Goal: Task Accomplishment & Management: Use online tool/utility

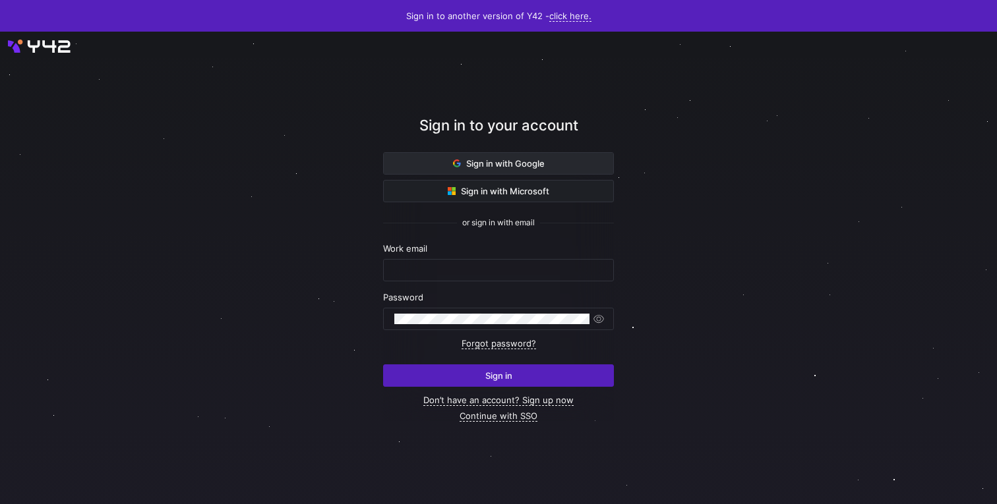
click at [532, 162] on span "Sign in with Google" at bounding box center [499, 163] width 92 height 11
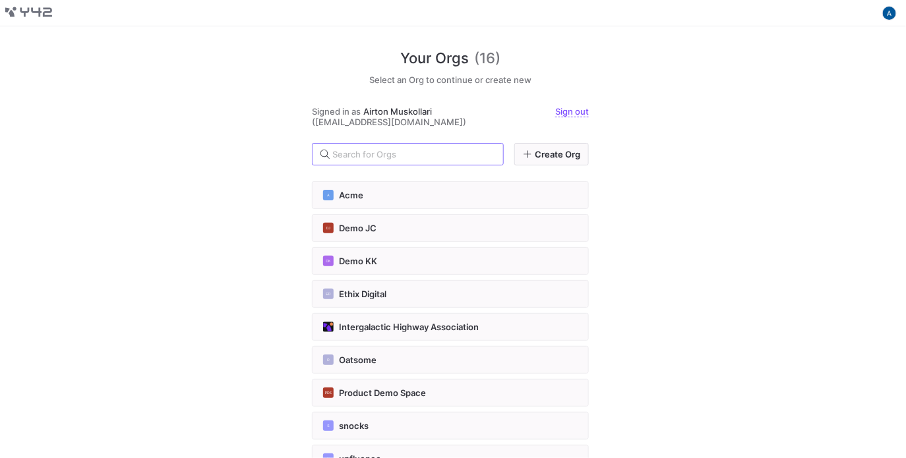
scroll to position [264, 0]
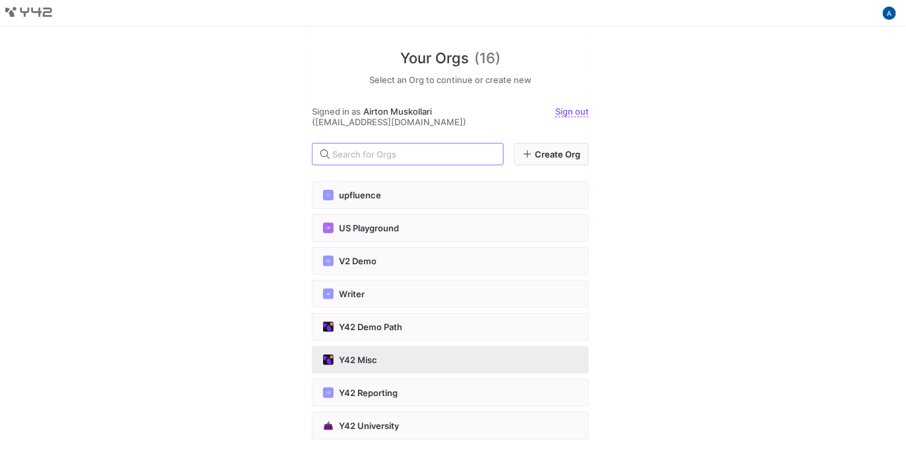
click at [418, 350] on button "Y42 Misc" at bounding box center [450, 360] width 277 height 28
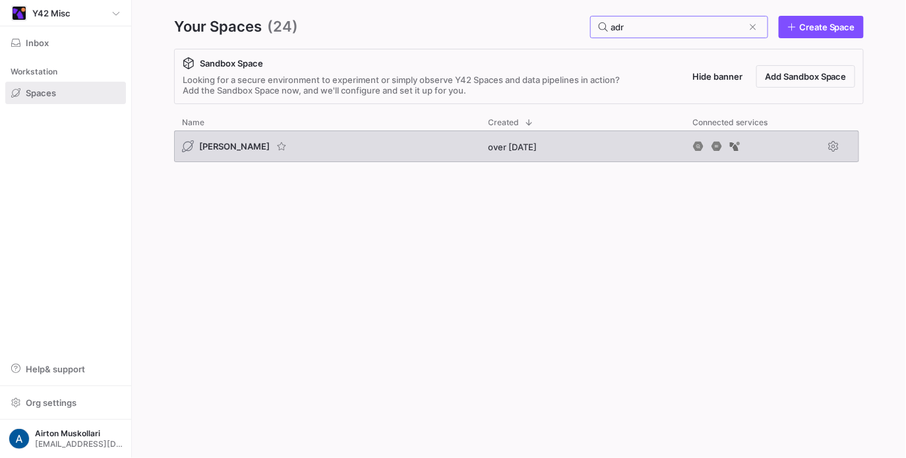
type input "adr"
click at [208, 150] on span "[PERSON_NAME]" at bounding box center [234, 146] width 71 height 11
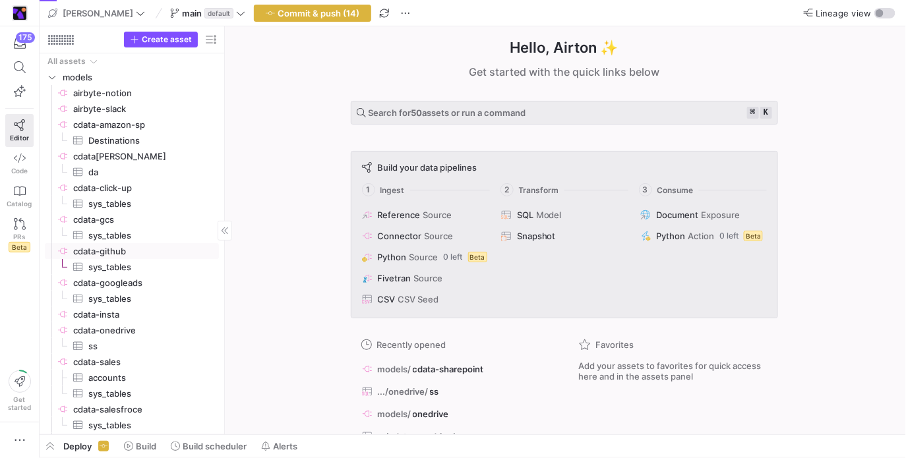
click at [102, 251] on span "cdata-github​​​​​​​​" at bounding box center [145, 251] width 144 height 15
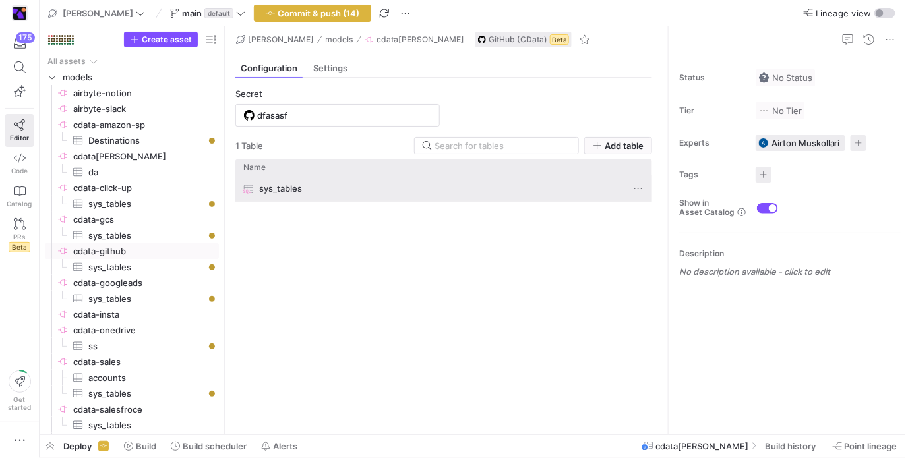
click at [269, 193] on span "sys_tables" at bounding box center [280, 189] width 43 height 26
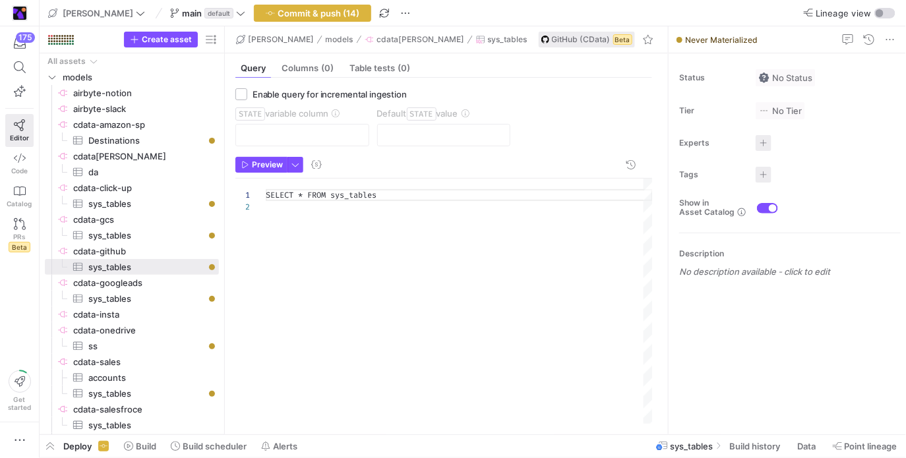
scroll to position [11, 0]
click at [267, 171] on span "button" at bounding box center [261, 165] width 51 height 15
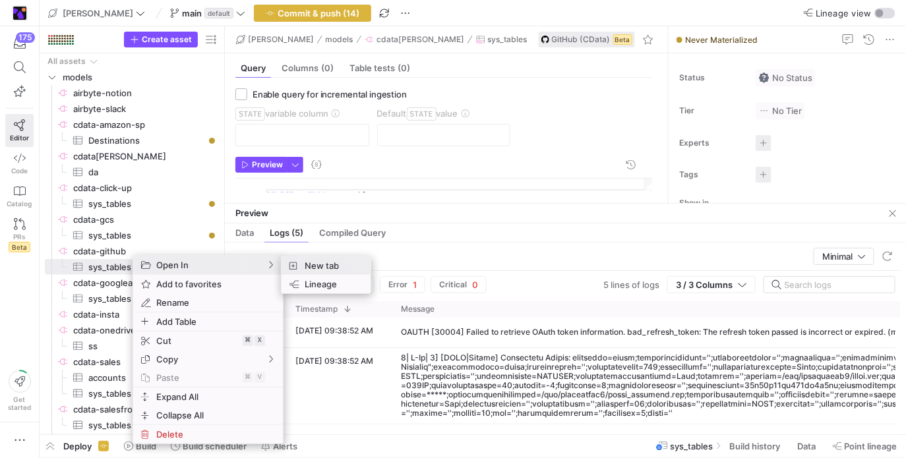
click at [327, 269] on span "New tab" at bounding box center [329, 266] width 61 height 18
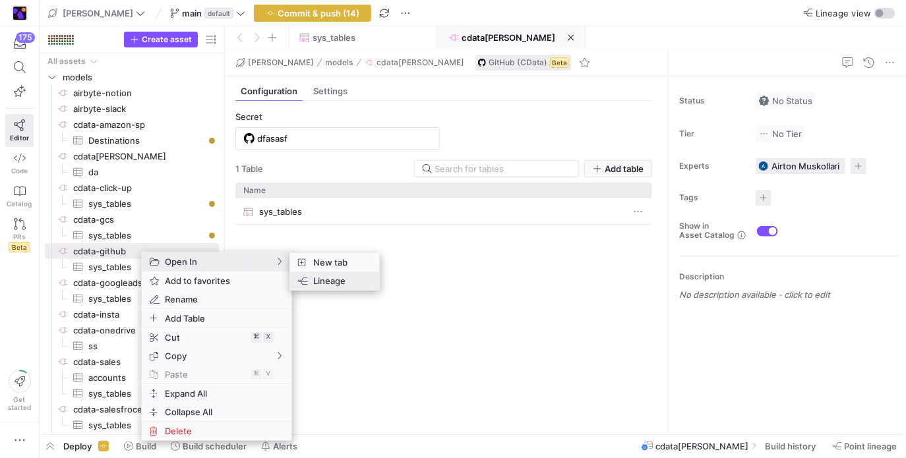
click at [318, 284] on span "Lineage" at bounding box center [338, 281] width 61 height 18
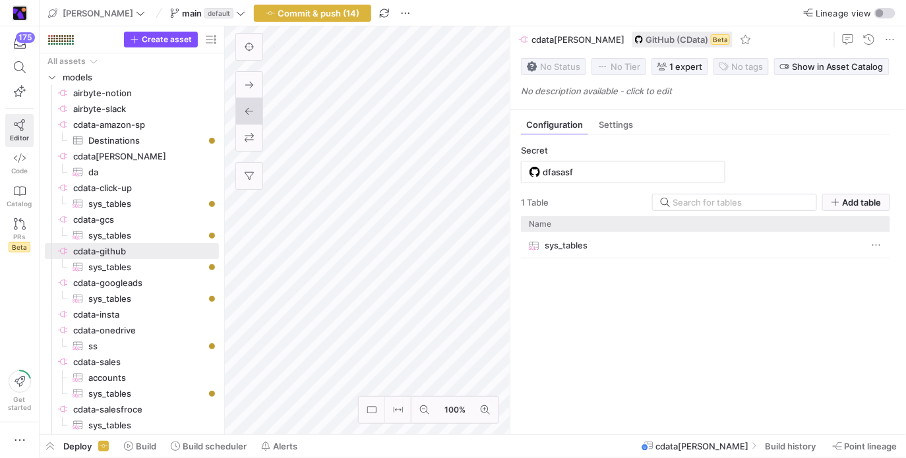
click at [9, 124] on link "Editor" at bounding box center [19, 130] width 28 height 33
click at [26, 170] on span "Code" at bounding box center [19, 171] width 16 height 8
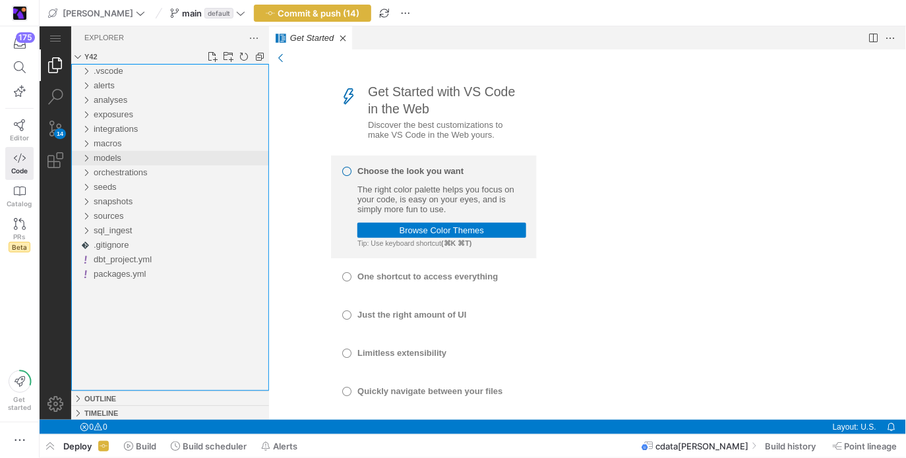
click at [90, 159] on div "models" at bounding box center [85, 157] width 20 height 15
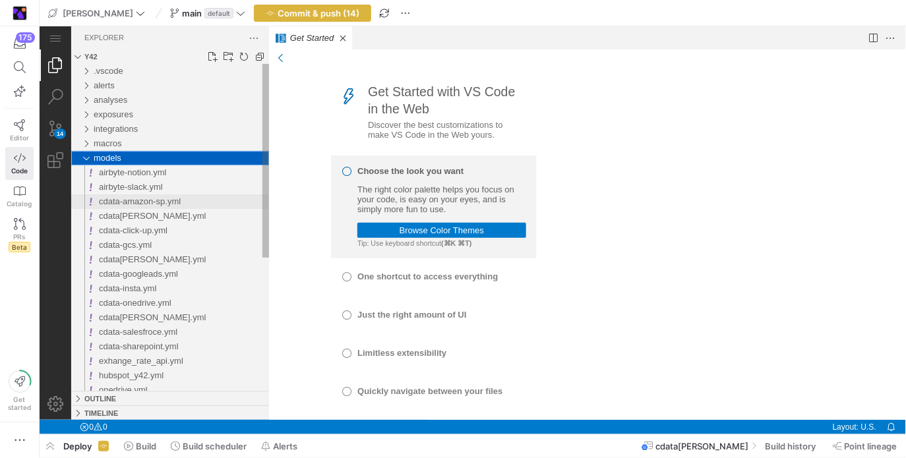
click at [98, 206] on div "cdata-amazon-sp.yml" at bounding box center [183, 201] width 170 height 15
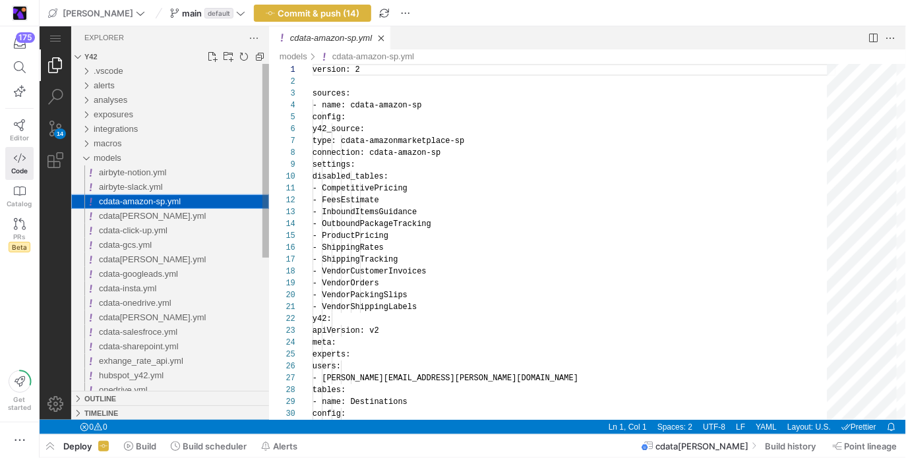
scroll to position [119, 0]
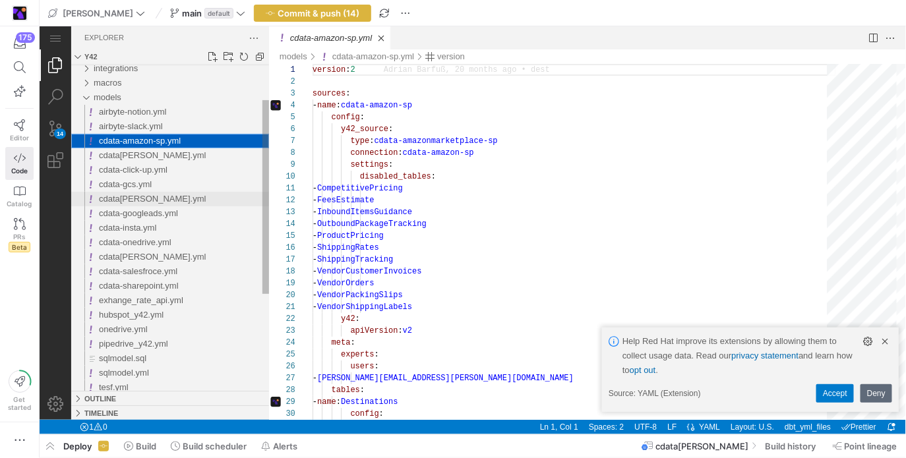
click at [106, 198] on span "cdata-github.yml" at bounding box center [151, 198] width 107 height 10
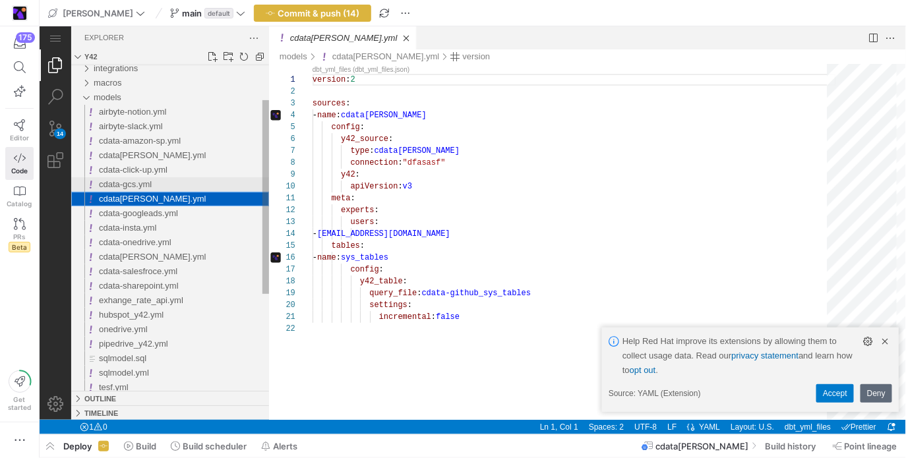
click at [166, 189] on div "cdata-gcs.yml" at bounding box center [183, 184] width 170 height 15
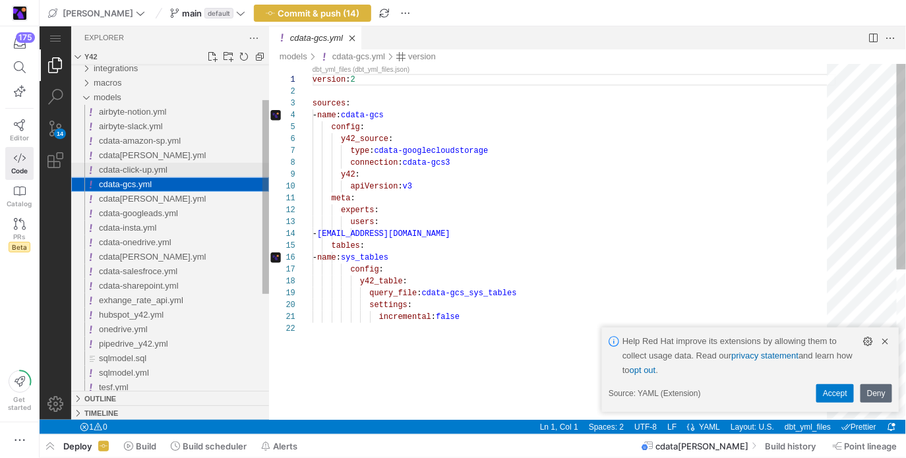
click at [170, 176] on div "cdata-click-up.yml" at bounding box center [183, 169] width 170 height 15
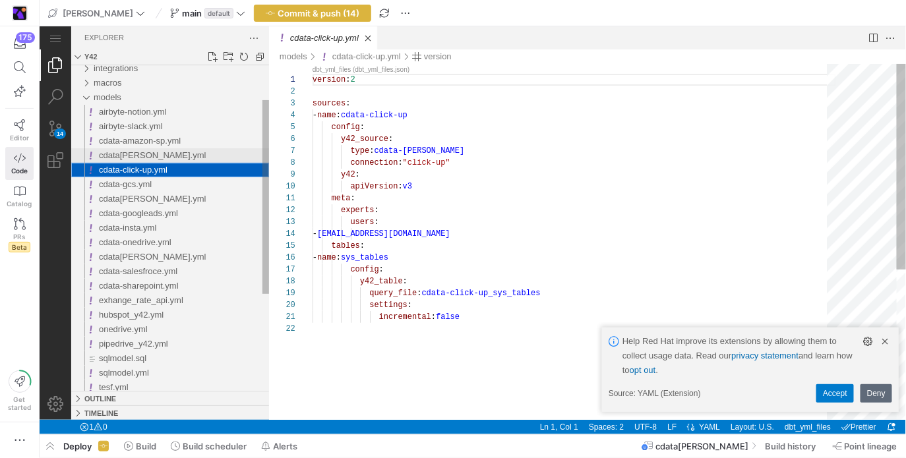
click at [174, 154] on span "cdata-bigquery.yml" at bounding box center [151, 155] width 107 height 10
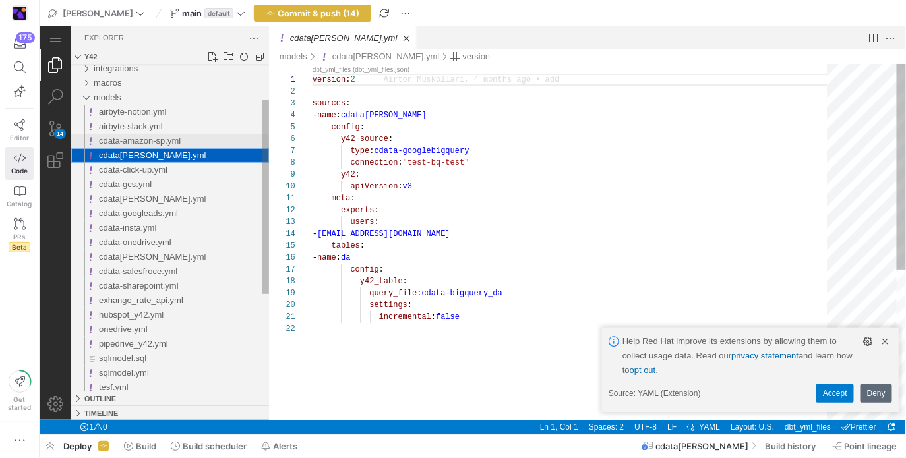
click at [177, 144] on span "cdata-amazon-sp.yml" at bounding box center [139, 140] width 82 height 10
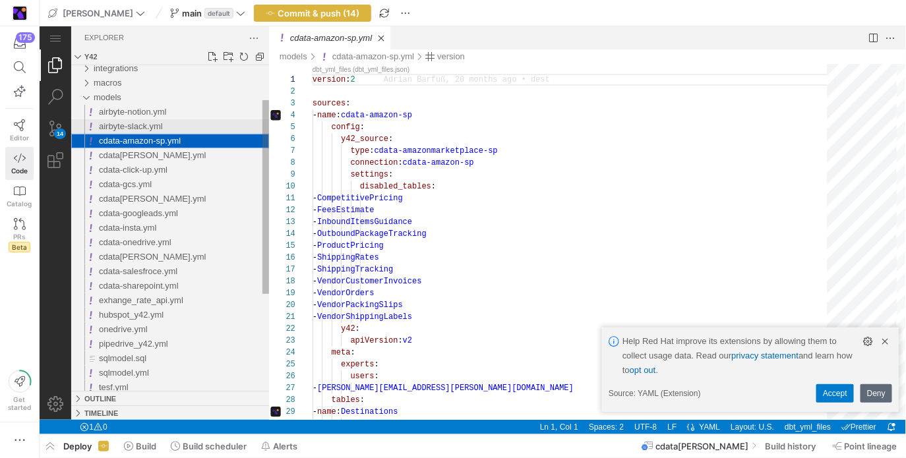
click at [179, 131] on div "airbyte-slack.yml" at bounding box center [183, 126] width 170 height 15
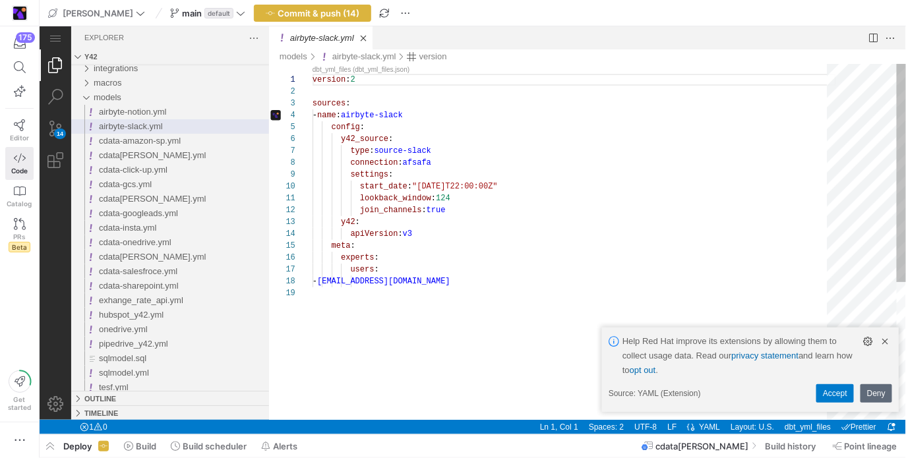
scroll to position [0, 142]
type textarea "version: 2 sources: - name: airbyte-slack config: y42_source: type: source-slac…"
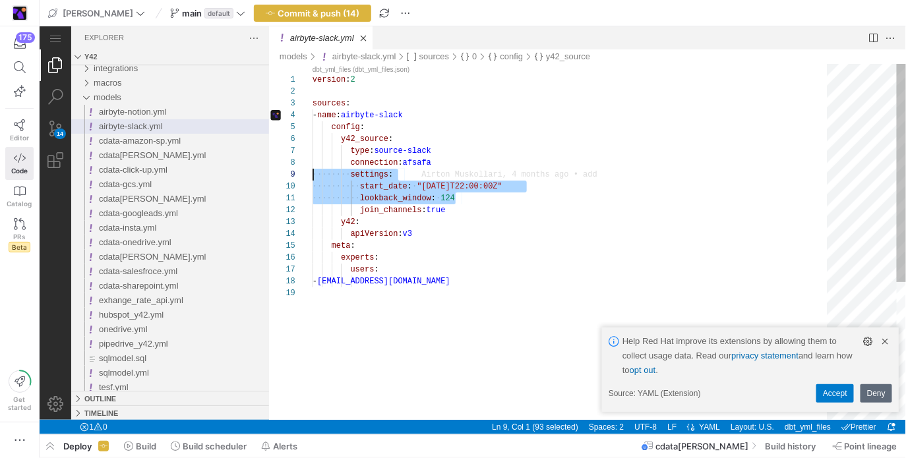
drag, startPoint x: 493, startPoint y: 199, endPoint x: 248, endPoint y: 179, distance: 246.1
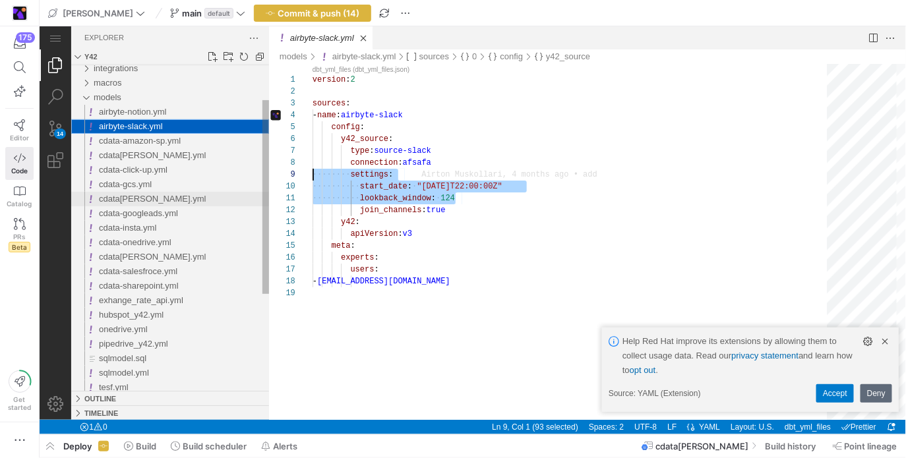
click at [121, 194] on span "cdata-github.yml" at bounding box center [151, 198] width 107 height 10
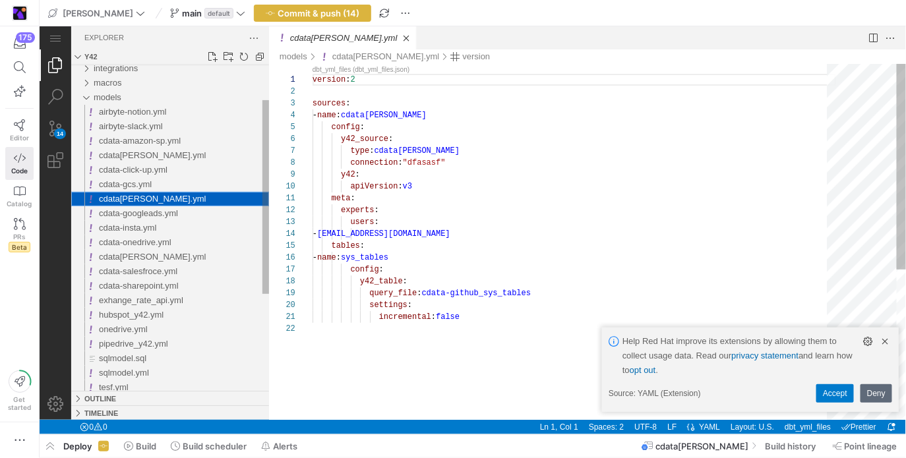
scroll to position [119, 0]
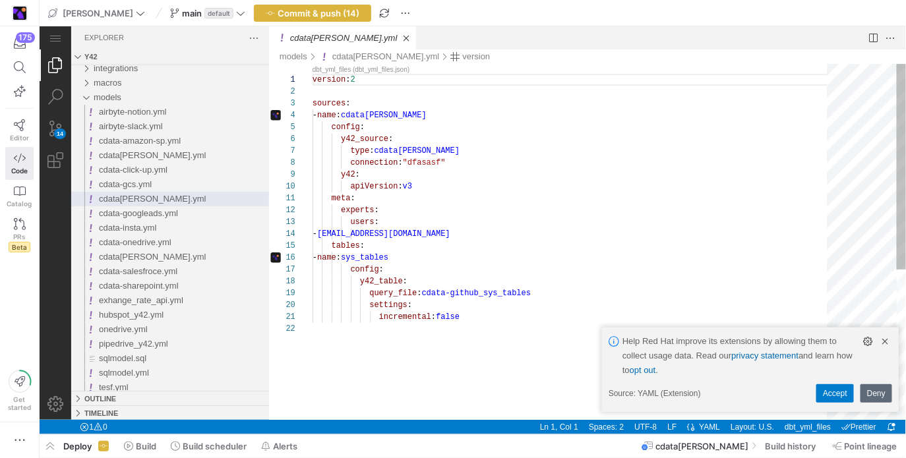
click at [460, 184] on div "version : 2 sources : - name : cdata-github config : y42_source : type : cdata-…" at bounding box center [574, 370] width 524 height 615
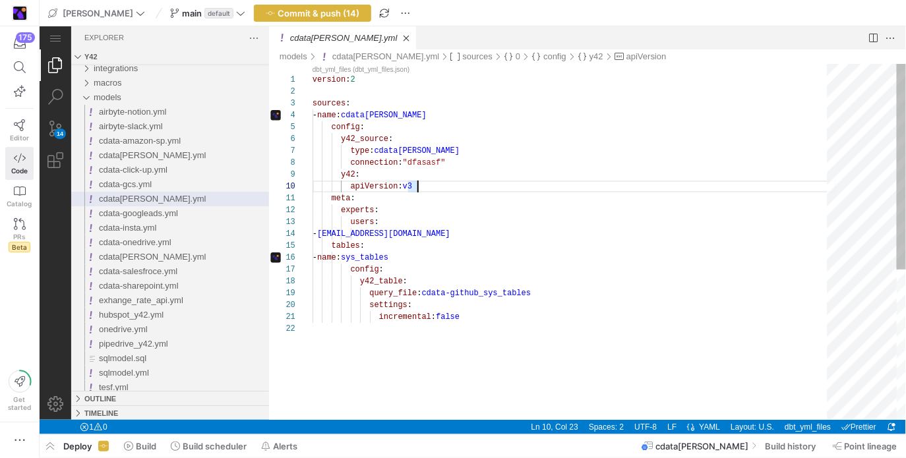
click at [473, 162] on div "version : 2 sources : - name : cdata-github config : y42_source : type : cdata-…" at bounding box center [574, 370] width 524 height 615
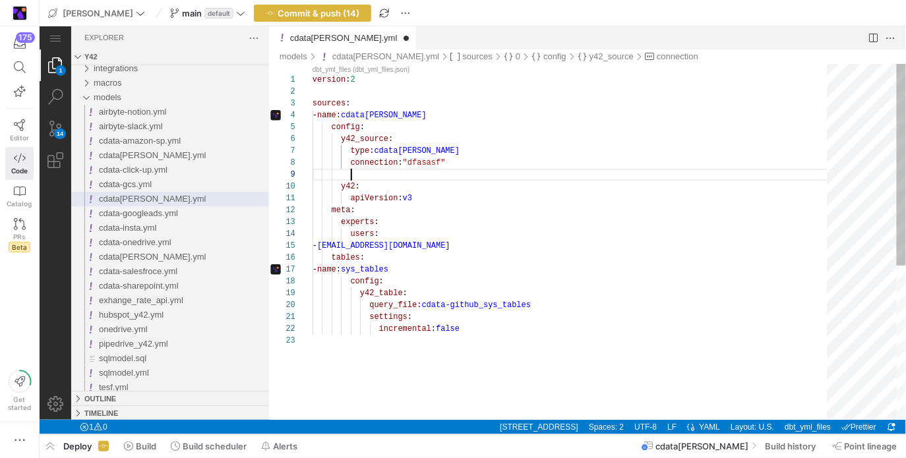
scroll to position [95, 38]
paste textarea "lookback_window: 124 y42: apiVersion: v3 meta: experts: users: - airton.muskoll…"
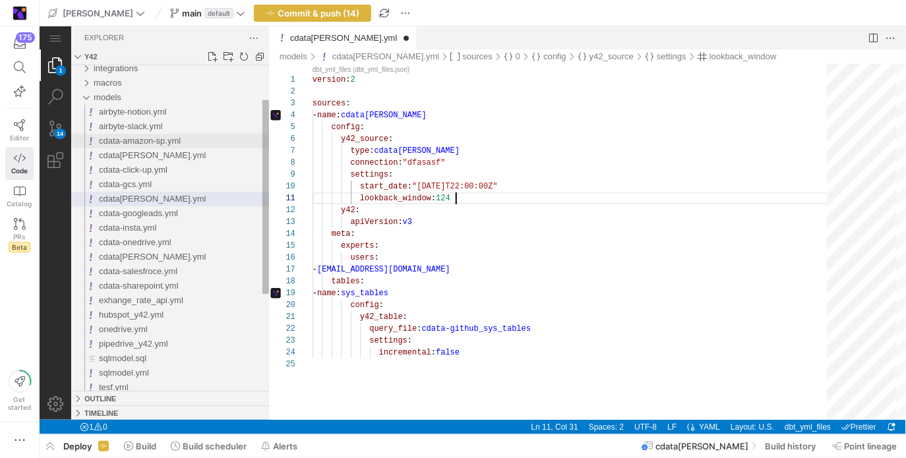
type textarea "lookback_window: 124 y42: apiVersion: v3 meta: experts: users: - airton.muskoll…"
click at [148, 142] on span "cdata-amazon-sp.yml" at bounding box center [139, 140] width 82 height 10
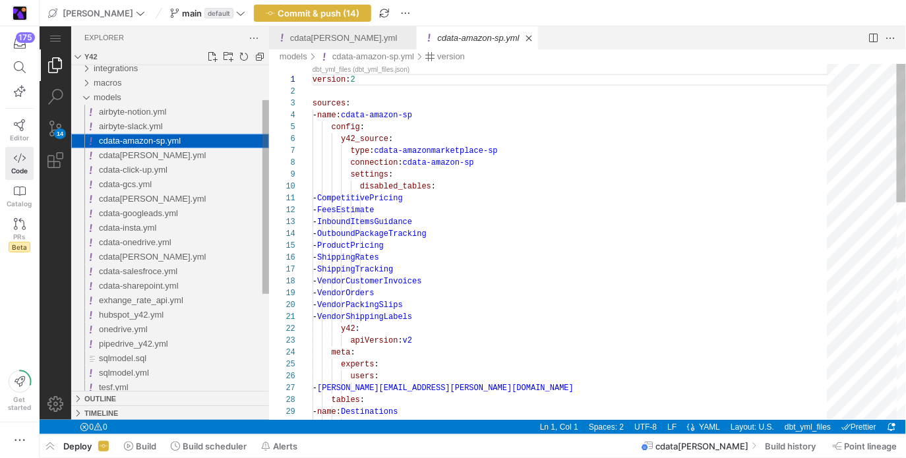
scroll to position [119, 0]
click at [153, 131] on div "airbyte-slack.yml" at bounding box center [183, 126] width 170 height 15
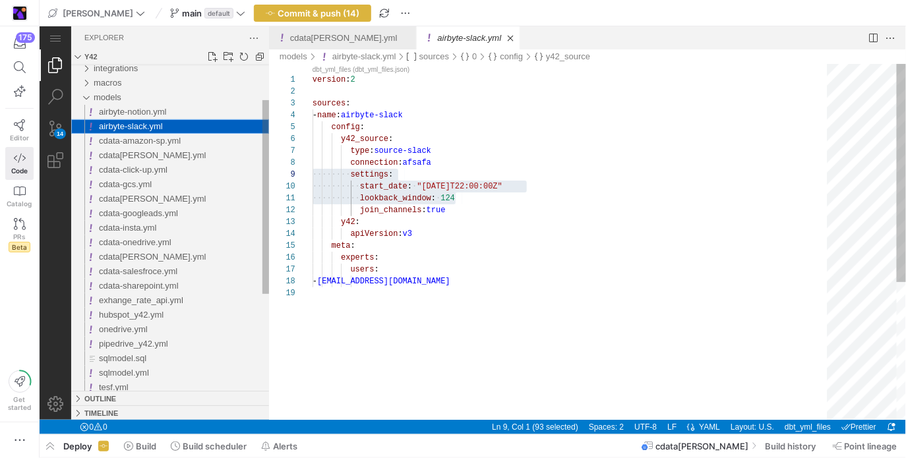
scroll to position [213, 0]
click at [137, 201] on span "cdata-github.yml" at bounding box center [151, 198] width 107 height 10
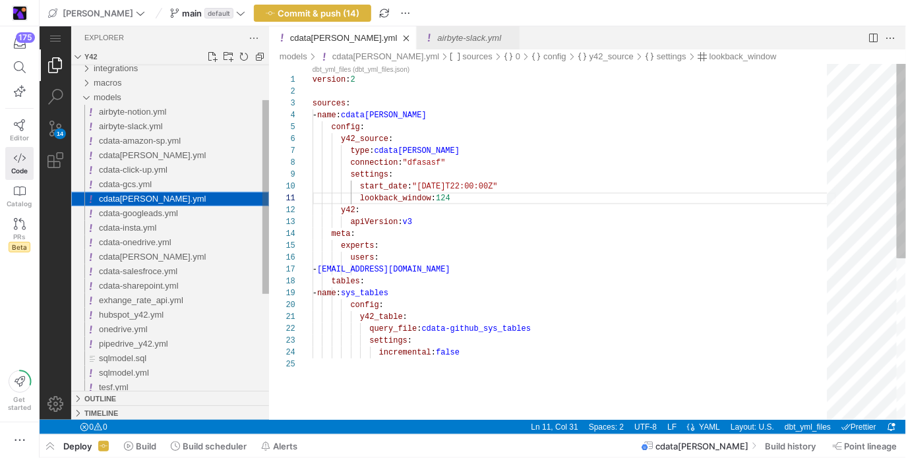
scroll to position [119, 142]
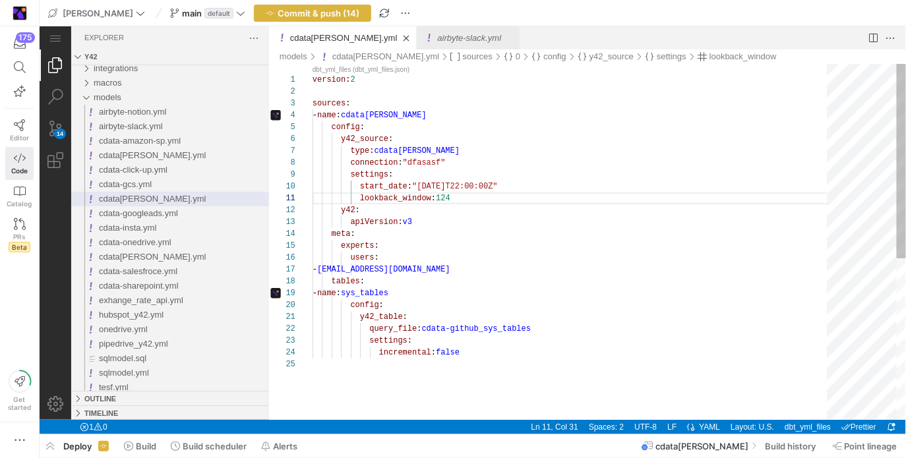
click at [433, 183] on div "version : 2 sources : - name : cdata-github config : y42_source : type : cdata-…" at bounding box center [574, 388] width 524 height 651
click at [385, 188] on div "version : 2 sources : - name : cdata-github config : y42_source : type : cdata-…" at bounding box center [574, 388] width 524 height 651
click at [442, 186] on div "version : 2 sources : - name : cdata-github config : y42_source : type : cdata-…" at bounding box center [574, 388] width 524 height 651
drag, startPoint x: 442, startPoint y: 186, endPoint x: 526, endPoint y: 183, distance: 84.5
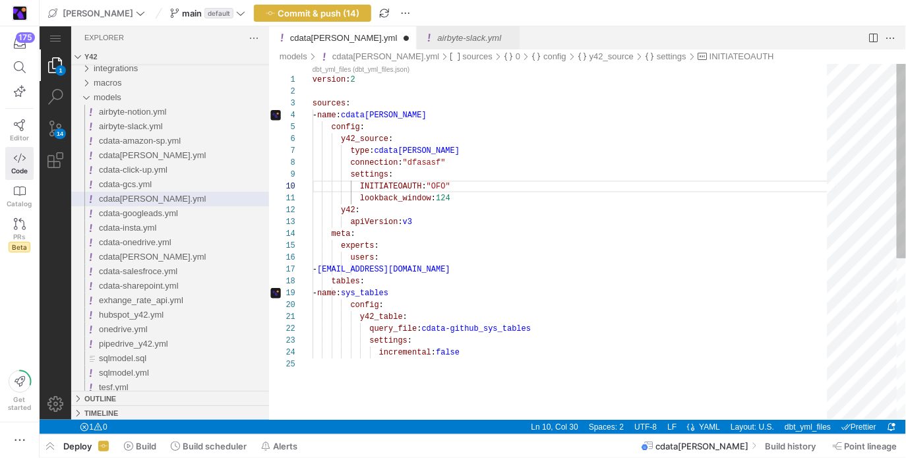
scroll to position [106, 138]
click at [524, 195] on div "version : 2 sources : - name : cdata-github config : y42_source : type : cdata-…" at bounding box center [574, 388] width 524 height 651
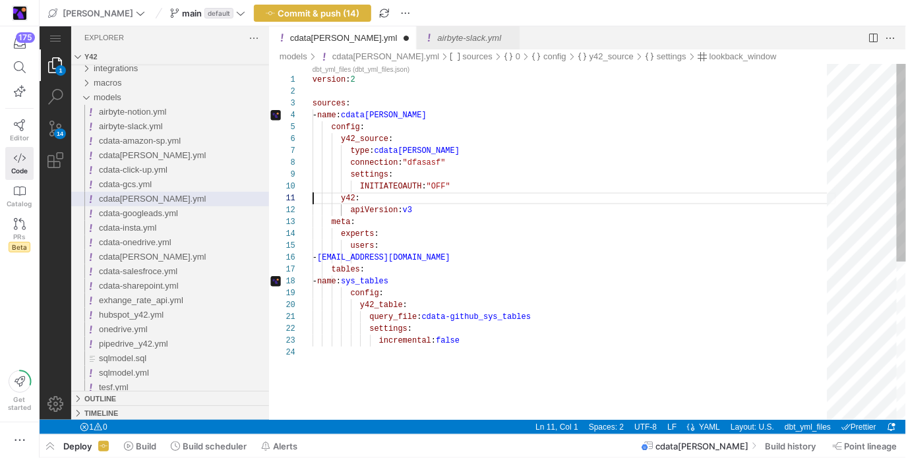
scroll to position [0, 0]
type textarea "y42: apiVersion: v3 meta: experts: users: - airton.muskollari@y42.com tables: -…"
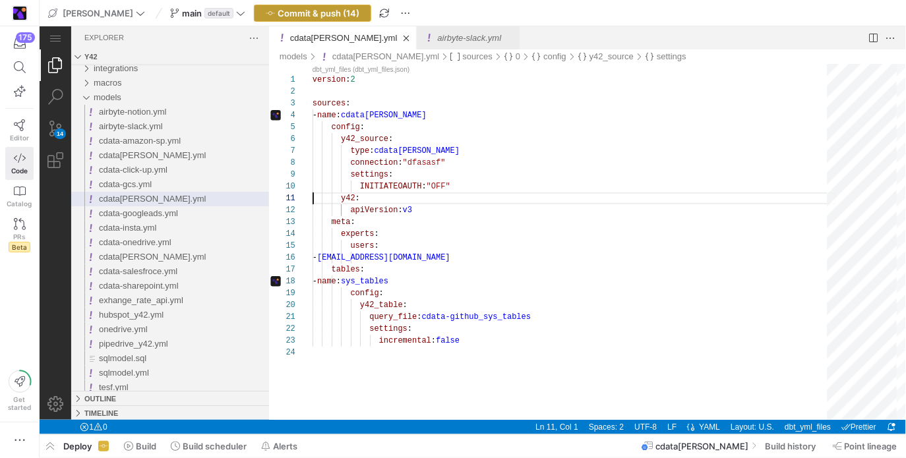
click at [307, 13] on span "Commit & push (14)" at bounding box center [319, 13] width 82 height 11
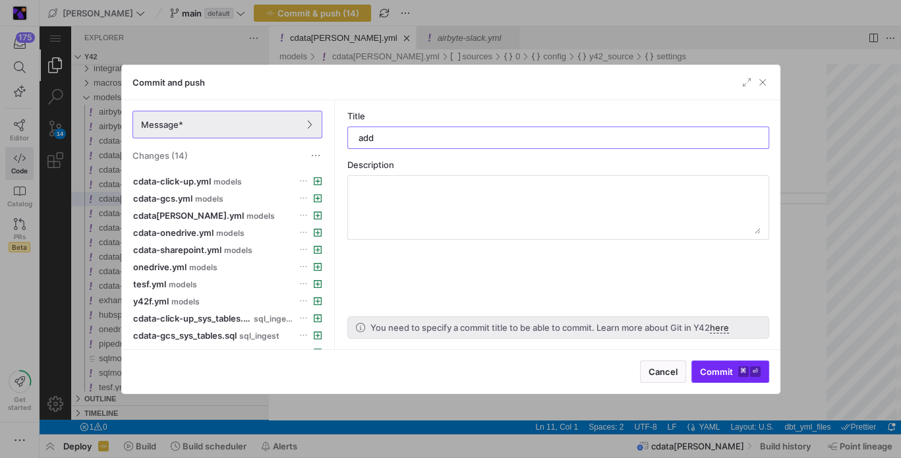
type input "add"
click at [735, 367] on span "Commit ⌘ ⏎" at bounding box center [730, 372] width 61 height 11
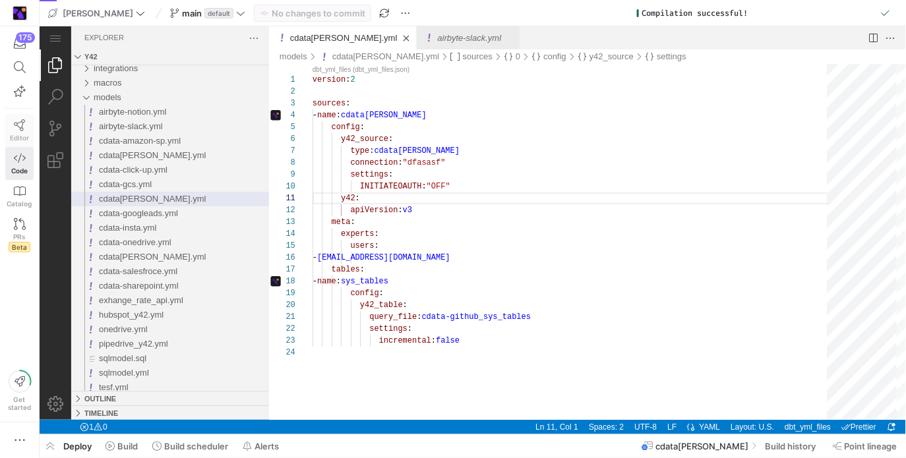
click at [17, 135] on span "Editor" at bounding box center [19, 138] width 19 height 8
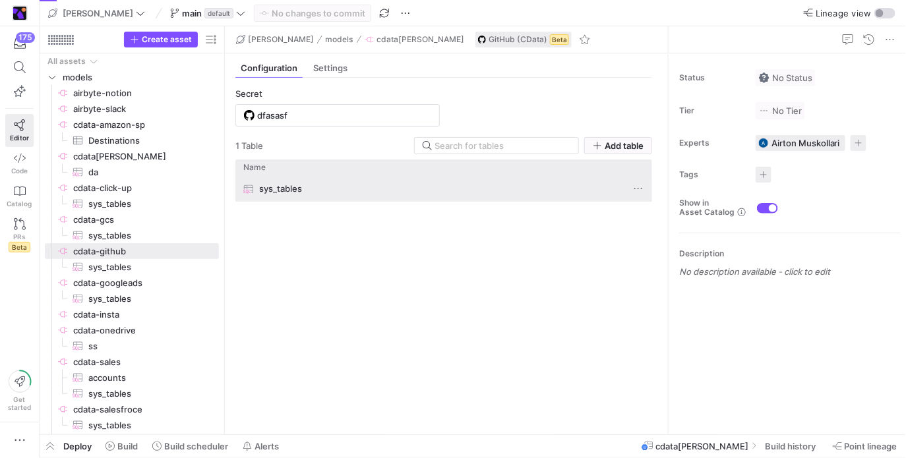
click at [429, 183] on div "sys_tables" at bounding box center [430, 189] width 375 height 26
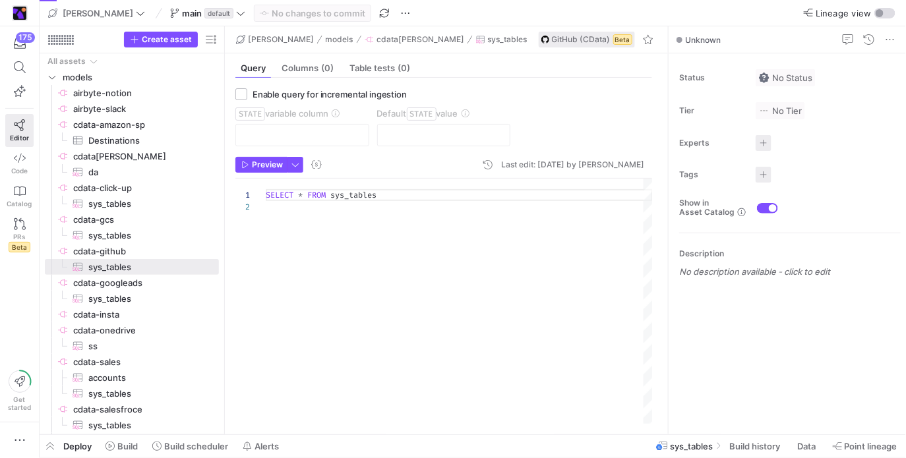
scroll to position [11, 0]
click at [272, 160] on span "Preview" at bounding box center [267, 164] width 31 height 9
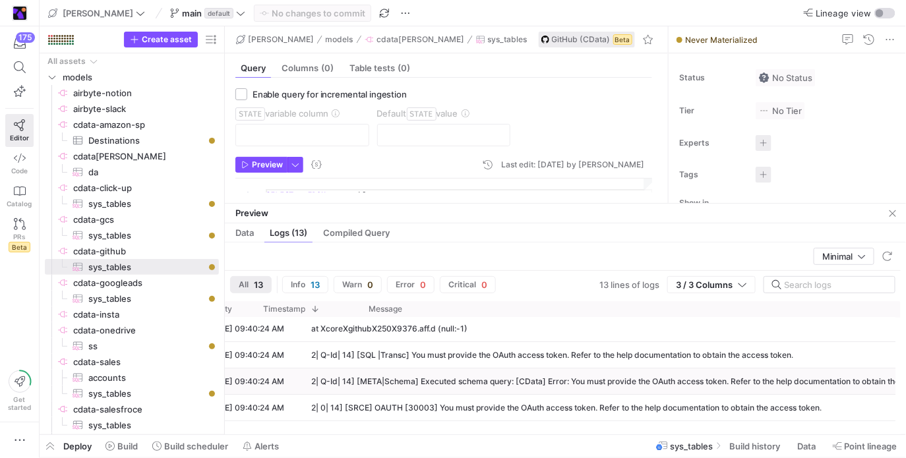
scroll to position [0, 0]
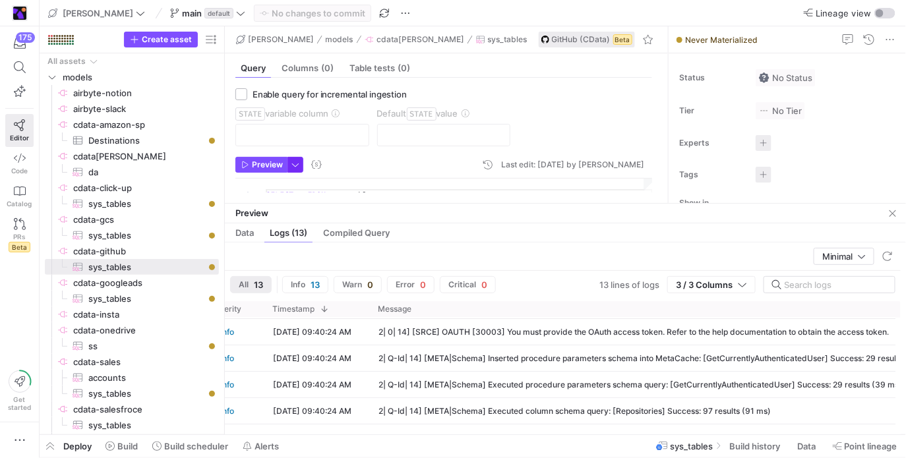
click at [299, 165] on span "button" at bounding box center [295, 165] width 15 height 15
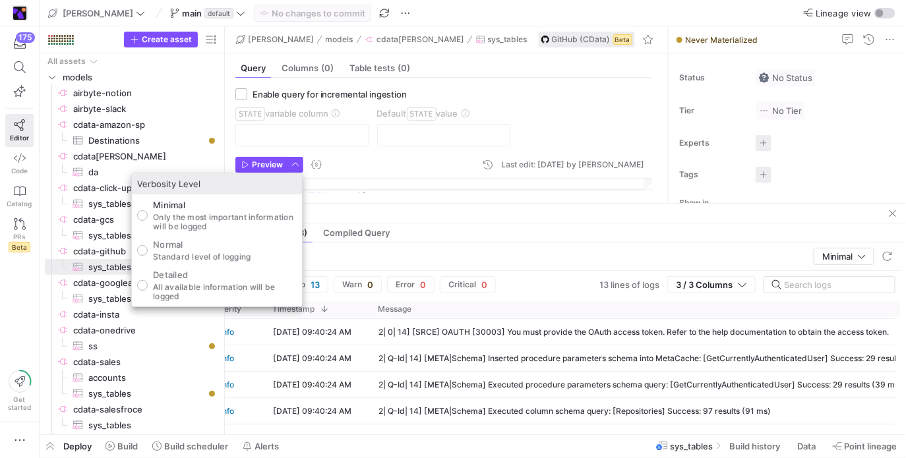
click at [240, 281] on div "Detailed All available information will be logged" at bounding box center [225, 286] width 144 height 32
click at [148, 281] on input "Detailed All available information will be logged" at bounding box center [142, 285] width 11 height 11
radio input "true"
click at [478, 135] on div at bounding box center [453, 229] width 906 height 458
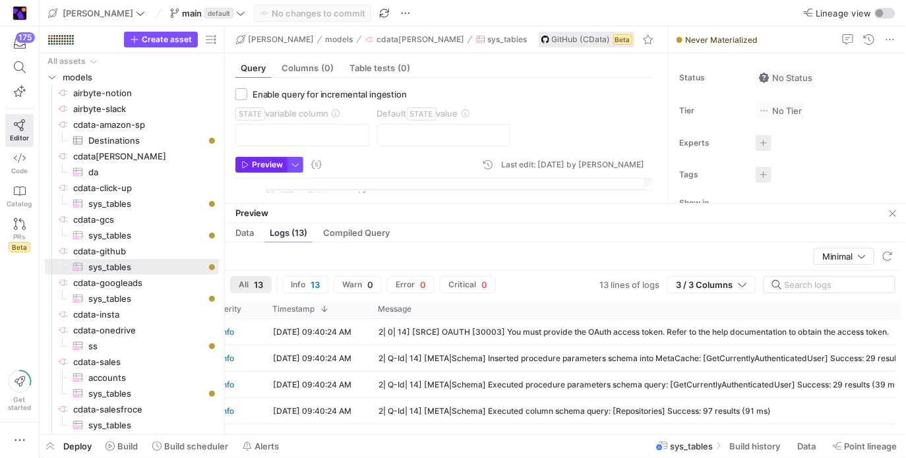
click at [251, 164] on span "Preview" at bounding box center [262, 164] width 42 height 9
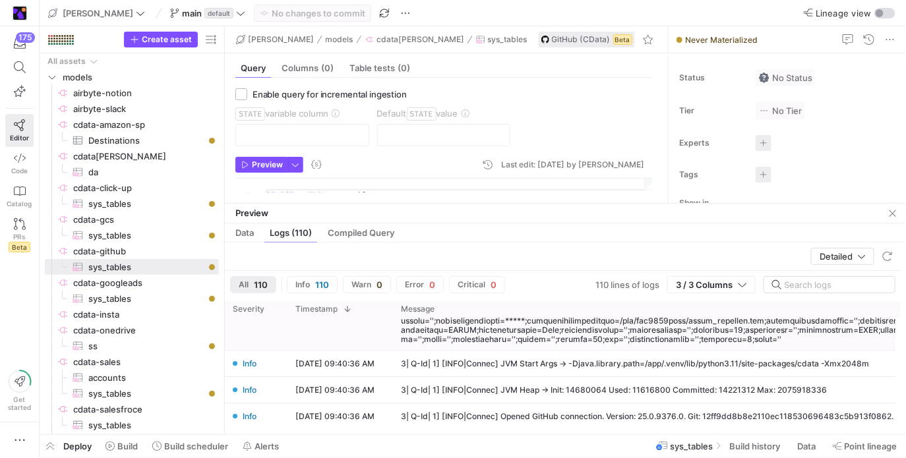
click at [542, 338] on div at bounding box center [731, 312] width 661 height 65
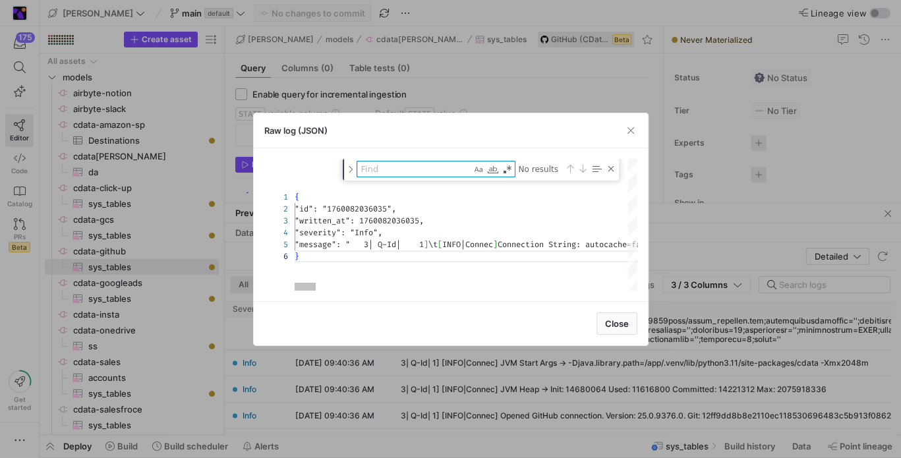
type textarea "{ "id": "1760082036035", "written_at": 1760082036035, "severity": "Info", "mess…"
type textarea "o"
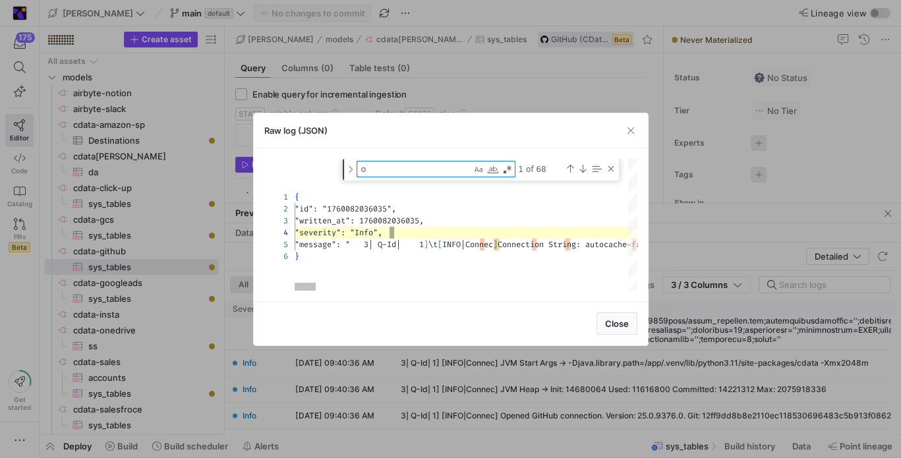
type textarea "{ "id": "1760082036035", "written_at": 1760082036035, "severity": "Info", "mess…"
type textarea "oa"
type textarea "{ "id": "1760082036035", "written_at": 1760082036035, "severity": "Info", "mess…"
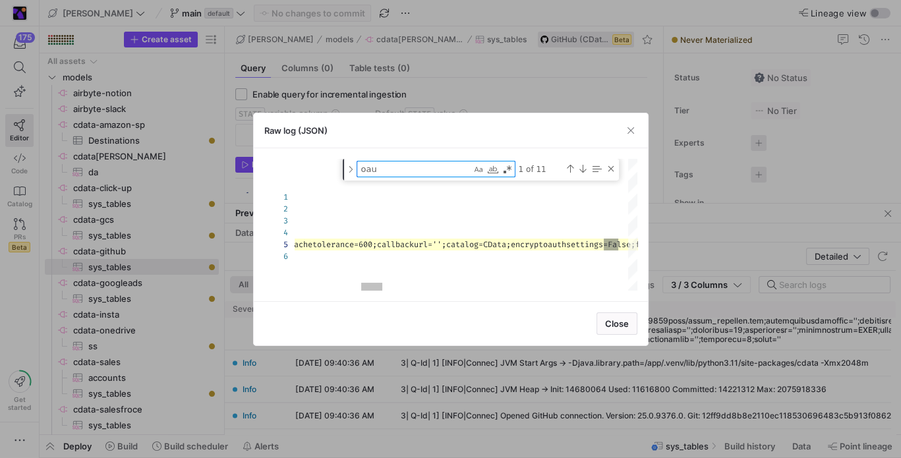
type textarea "oaut"
type textarea "{ "id": "1760082036035", "written_at": 1760082036035, "severity": "Info", "mess…"
type textarea "oauth"
type textarea "rowsableschemas='';cacheconnection='';cachedriver='';cachelocation=\"%APPDATA%\…"
type textarea "oauthA"
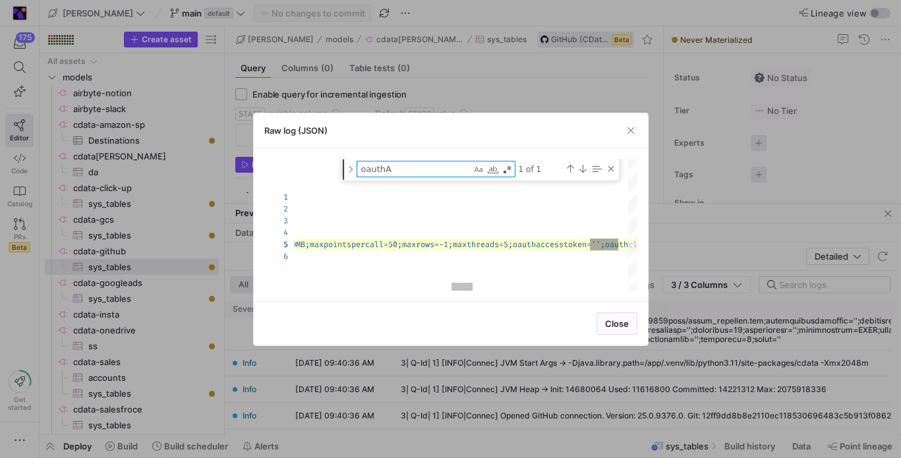
type textarea "rowsableschemas='';cacheconnection='';cachedriver='';cachelocation=\"%APPDATA%\…"
type textarea "oauthAc"
type textarea "rowsableschemas='';cacheconnection='';cachedriver='';cachelocation=\"%APPDATA%\…"
type textarea "oauthAcc"
type textarea "rowsableschemas='';cacheconnection='';cachedriver='';cachelocation=\"%APPDATA%\…"
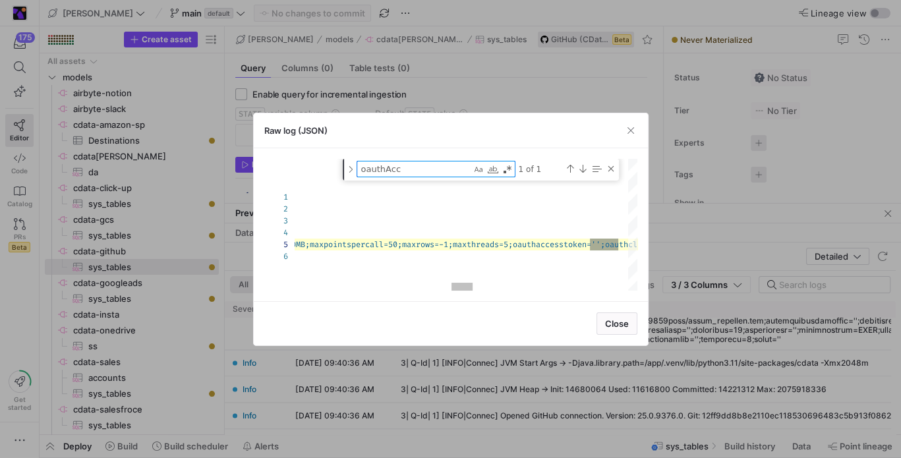
type textarea "oauthAcce"
type textarea "rowsableschemas='';cacheconnection='';cachedriver='';cachelocation=\"%APPDATA%\…"
type textarea "oauthAcces"
type textarea "rowsableschemas='';cacheconnection='';cachedriver='';cachelocation=\"%APPDATA%\…"
type textarea "oauthAccess"
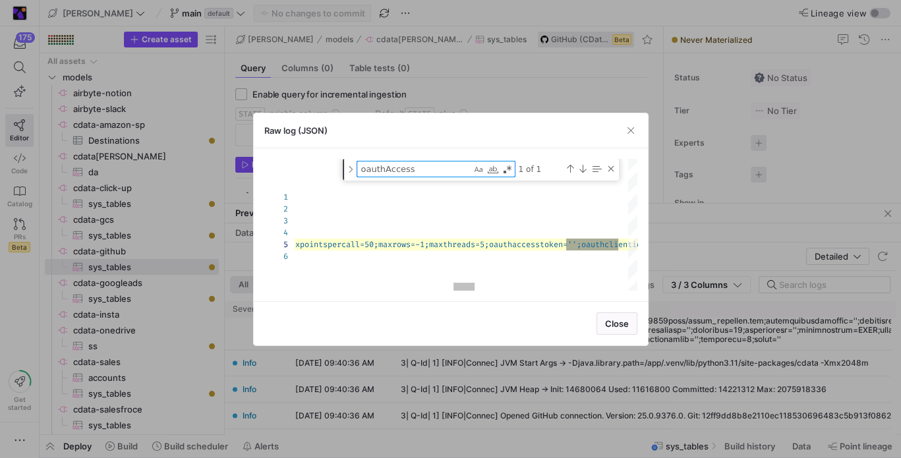
type textarea "rowsableschemas='';cacheconnection='';cachedriver='';cachelocation=\"%APPDATA%\…"
type textarea "oauthAccesst"
type textarea "rowsableschemas='';cacheconnection='';cachedriver='';cachelocation=\"%APPDATA%\…"
type textarea "oauthAccessto"
type textarea "rowsableschemas='';cacheconnection='';cachedriver='';cachelocation=\"%APPDATA%\…"
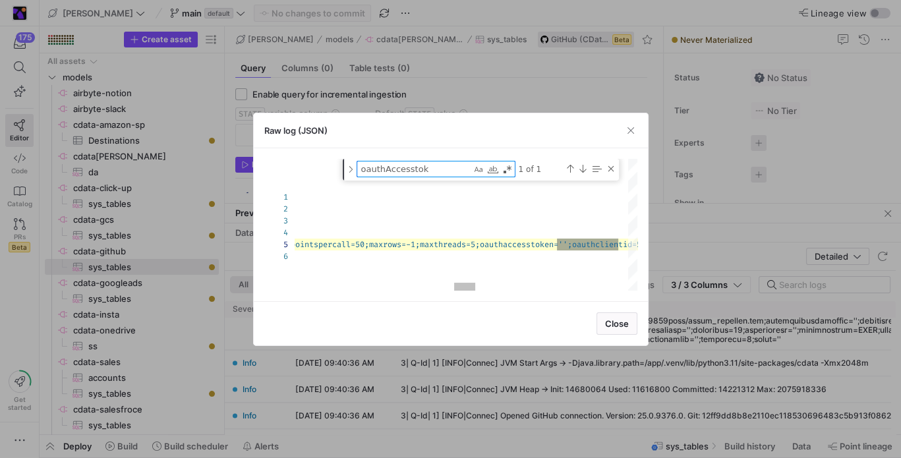
type textarea "oauthAccesstoke"
type textarea "rowsableschemas='';cacheconnection='';cachedriver='';cachelocation=\"%APPDATA%\…"
type textarea "oauthAccesstoken"
type textarea "rowsableschemas='';cacheconnection='';cachedriver='';cachelocation=\"%APPDATA%\…"
type textarea "oauthAccesstoken"
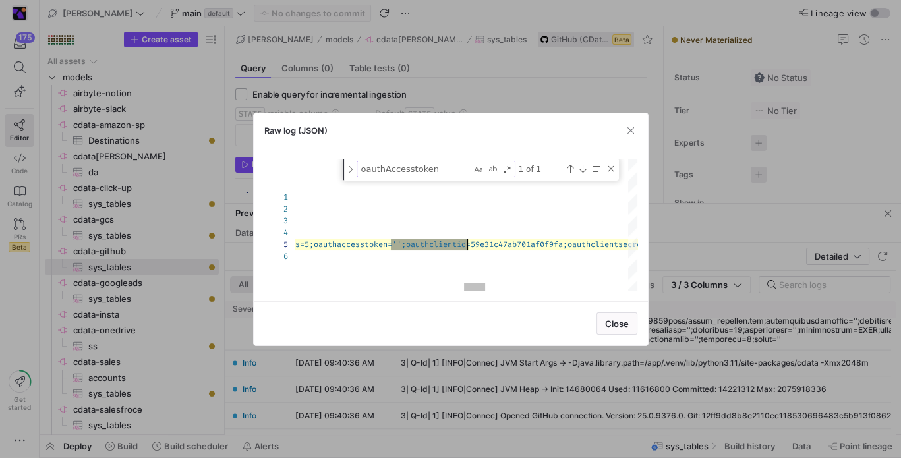
click at [447, 241] on div "{ "id" : "1760082036035" , "written_at" : 1760082036035 , "severity" : "Info" ,…" at bounding box center [252, 225] width 5279 height 132
type textarea "rowsableschemas='';cacheconnection='';cachedriver='';cachelocation=\"%APPDATA%\…"
click at [447, 241] on div "{ "id" : "1760082036035" , "written_at" : 1760082036035 , "severity" : "Info" ,…" at bounding box center [252, 225] width 5279 height 132
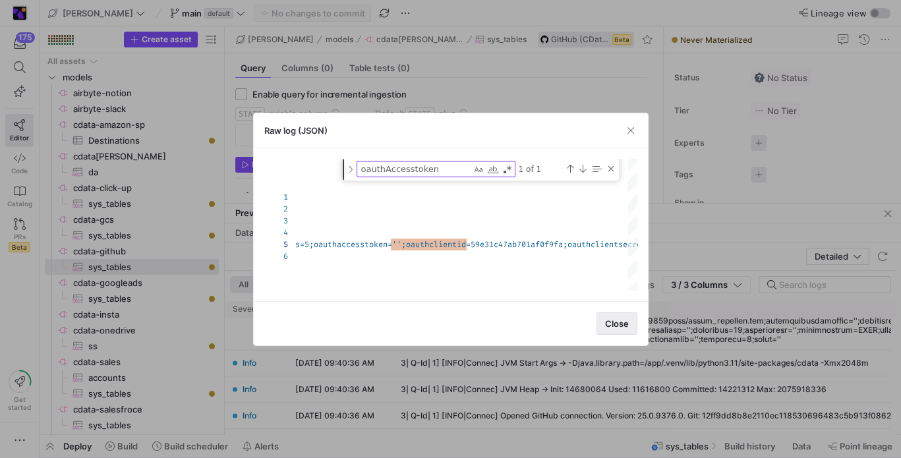
click at [617, 329] on span "button" at bounding box center [617, 323] width 40 height 21
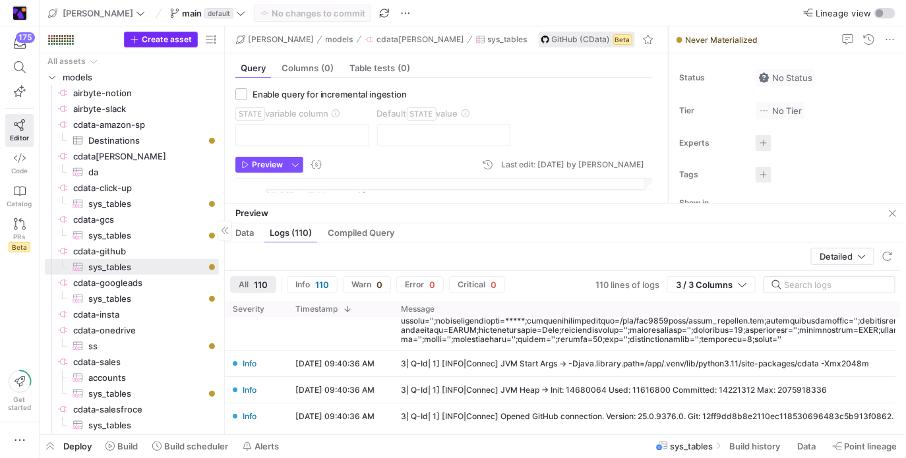
click at [171, 33] on span "button" at bounding box center [161, 39] width 73 height 15
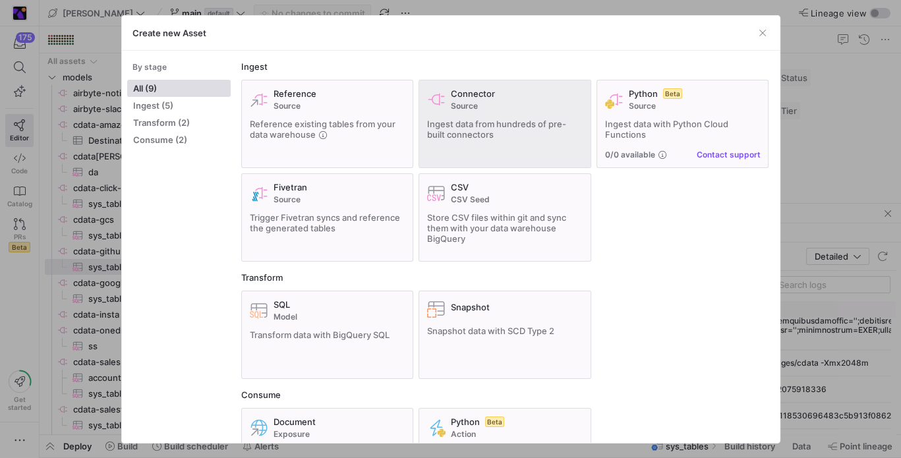
click at [487, 123] on span "Ingest data from hundreds of pre-built connectors" at bounding box center [496, 129] width 139 height 21
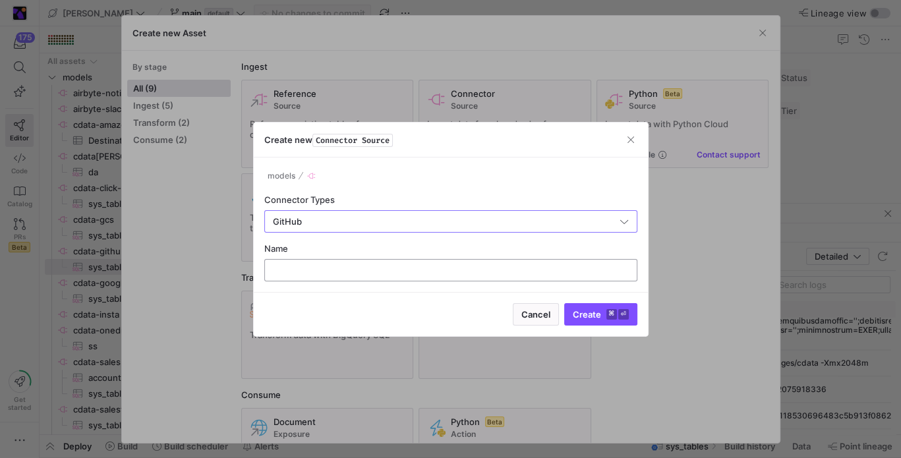
type input "GitHub"
click at [335, 276] on div at bounding box center [451, 270] width 351 height 21
type input "cdata[PERSON_NAME]"
click at [565, 303] on button "Create ⌘ ⏎" at bounding box center [601, 314] width 73 height 22
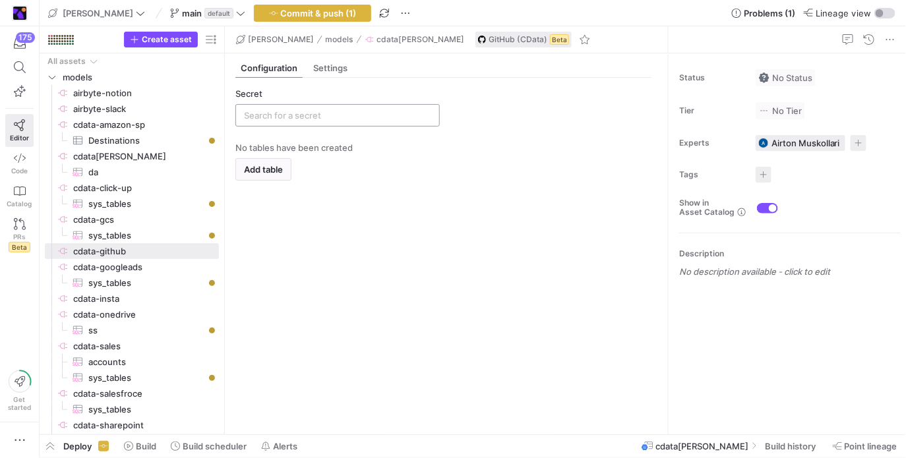
click at [343, 124] on div at bounding box center [337, 115] width 187 height 21
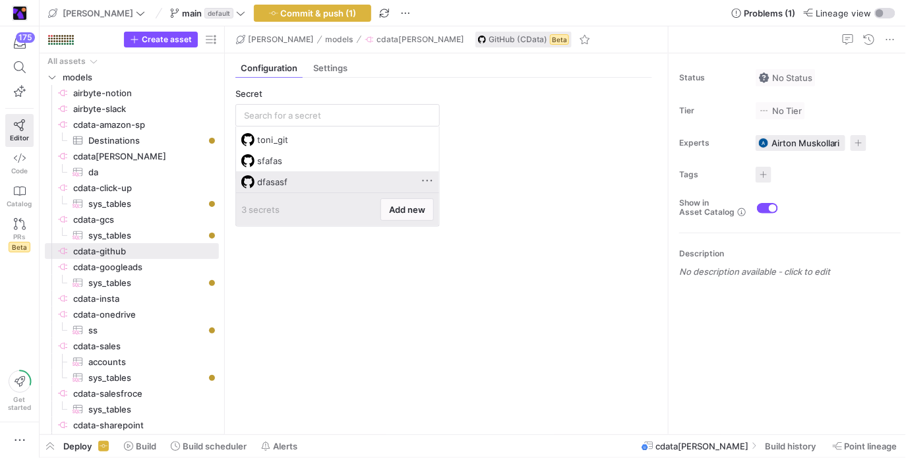
click at [404, 191] on div "dfasasf" at bounding box center [337, 181] width 193 height 20
type input "dfasasf"
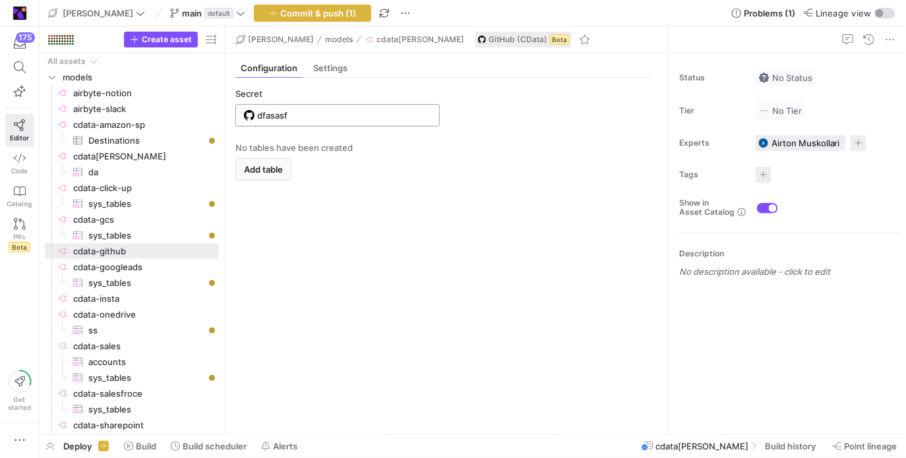
click at [324, 106] on div "dfasasf" at bounding box center [344, 115] width 174 height 21
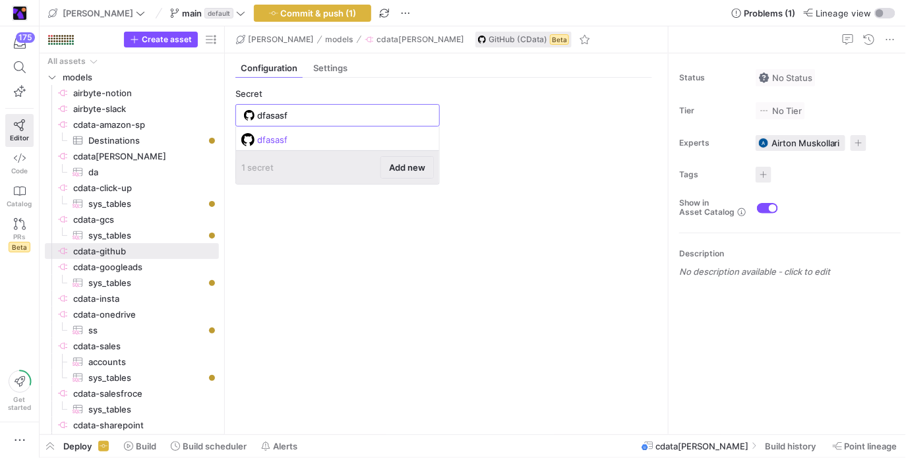
click at [415, 172] on span at bounding box center [407, 167] width 52 height 21
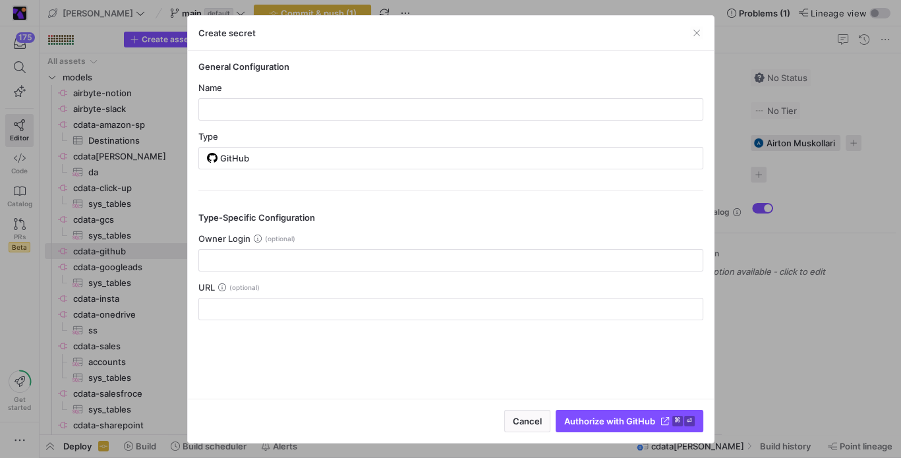
click at [394, 120] on y42-credential-form "General Configuration Name Type GitHub Type-Specific Configuration Owner Login …" at bounding box center [451, 190] width 505 height 259
click at [396, 107] on input "text" at bounding box center [451, 109] width 483 height 11
type input "sa"
click at [576, 416] on span "Authorize with GitHub" at bounding box center [610, 421] width 91 height 11
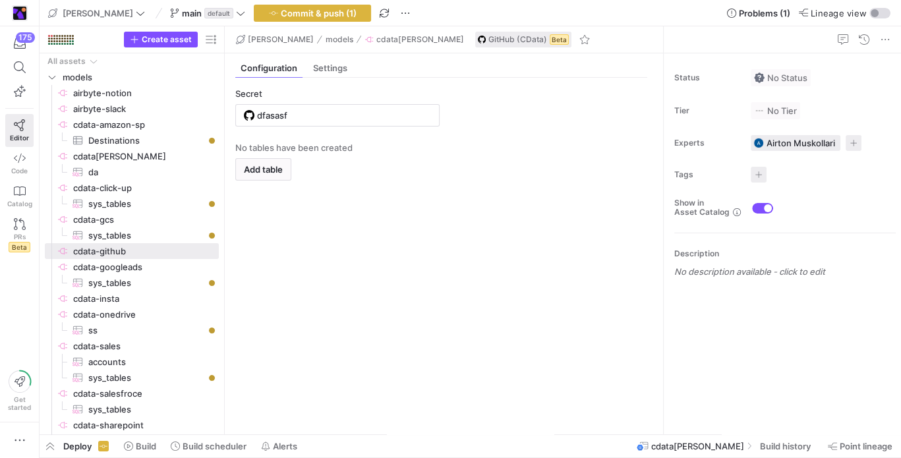
type input "sa"
click at [344, 231] on y42-empty-state "No tables have been created Add table" at bounding box center [443, 283] width 417 height 282
click at [296, 183] on y42-empty-state "No tables have been created Add table" at bounding box center [443, 283] width 417 height 282
click at [270, 170] on span "Add table" at bounding box center [263, 169] width 39 height 11
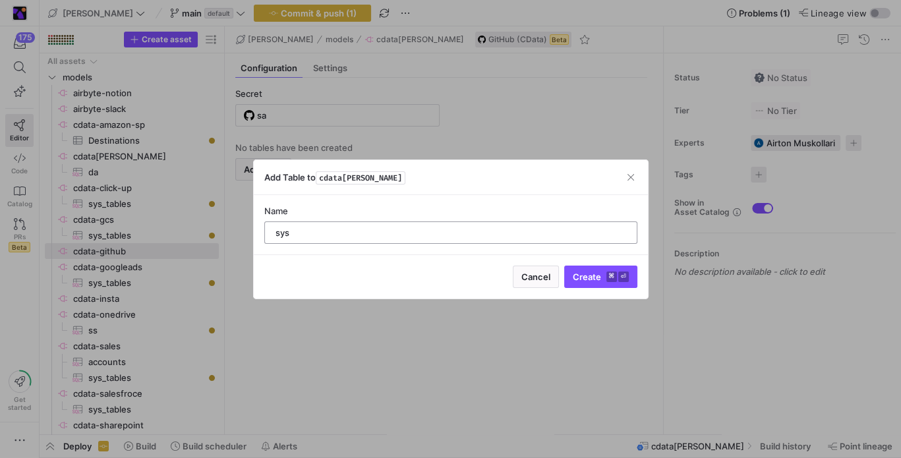
type input "sys"
click at [565, 266] on button "Create ⌘ ⏎" at bounding box center [601, 277] width 73 height 22
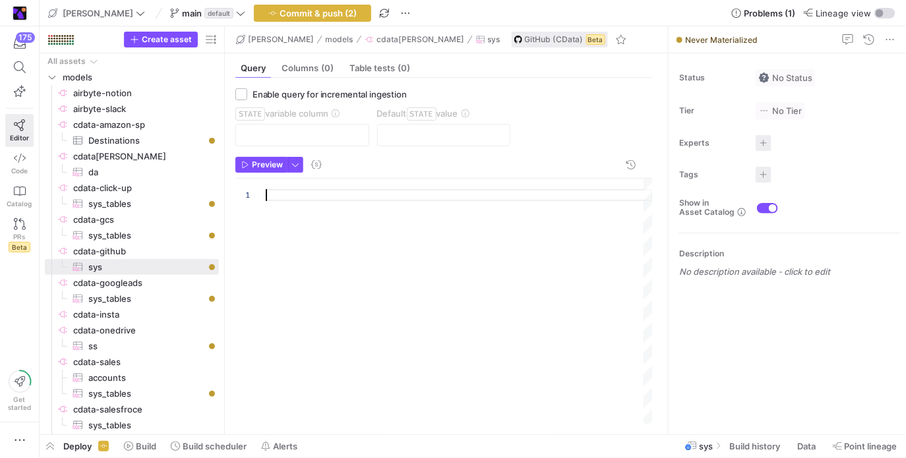
click at [466, 198] on div at bounding box center [459, 301] width 387 height 245
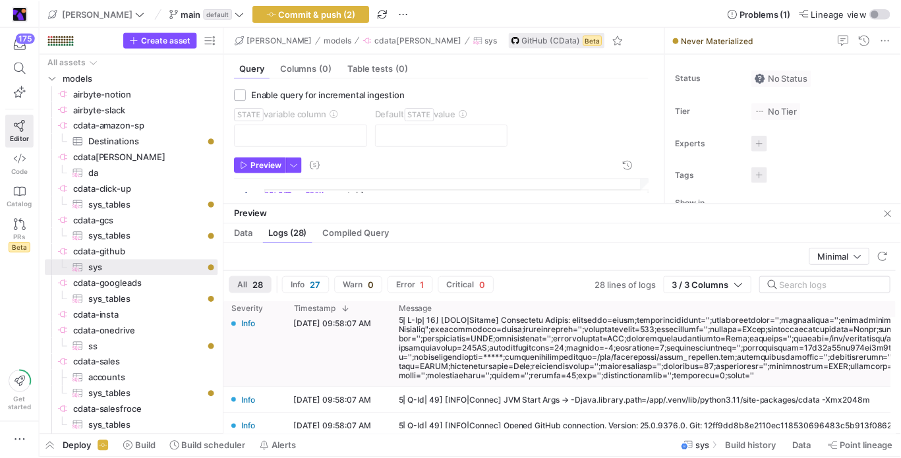
scroll to position [677, 0]
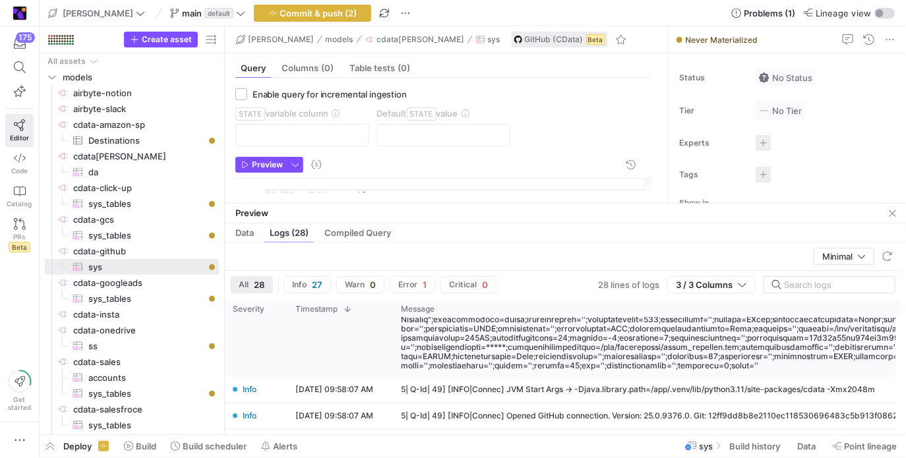
type textarea "SELECT * FROM sys_tables"
click at [514, 345] on div at bounding box center [731, 338] width 661 height 65
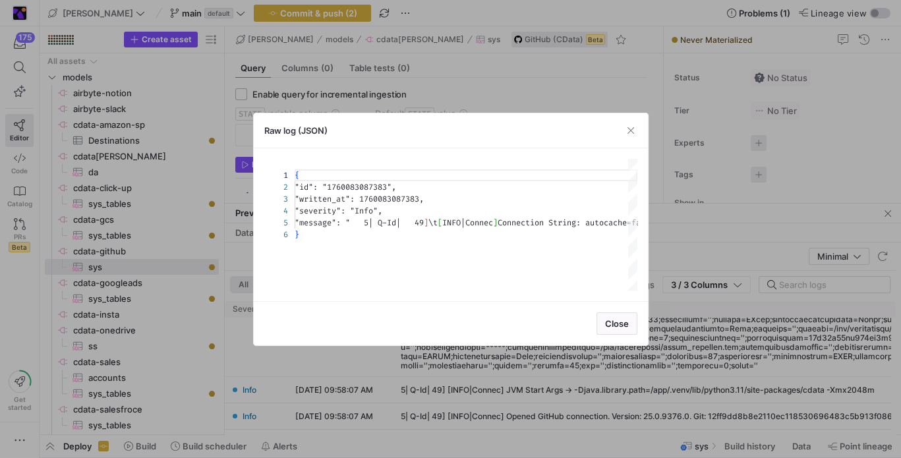
scroll to position [47, 0]
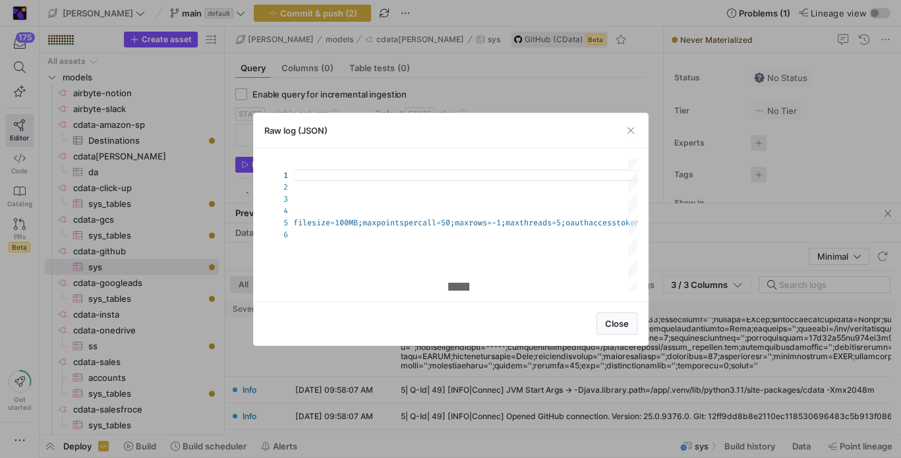
click at [460, 291] on div at bounding box center [458, 287] width 21 height 8
click at [454, 235] on div "{ "id" : "1760083087383" , "written_at" : 1760083087383 , "severity" : "Info" ,…" at bounding box center [504, 225] width 5279 height 132
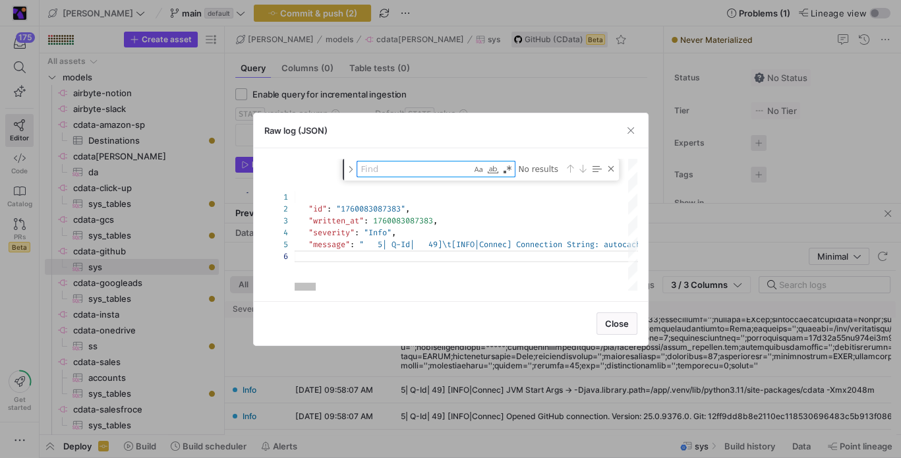
type textarea "{ "id": "1760083087383", "written_at": 1760083087383, "severity": "Info", "mess…"
type textarea "o"
type textarea "{ "id": "1760083087383", "written_at": 1760083087383, "severity": "Info", "mess…"
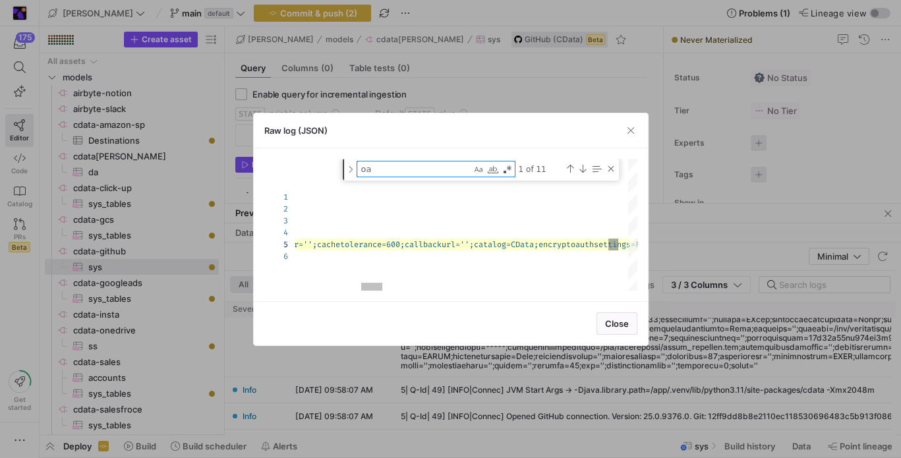
type textarea "oau"
type textarea "{ "id": "1760083087383", "written_at": 1760083087383, "severity": "Info", "mess…"
type textarea "oaut"
type textarea "{ "id": "1760083087383", "written_at": 1760083087383, "severity": "Info", "mess…"
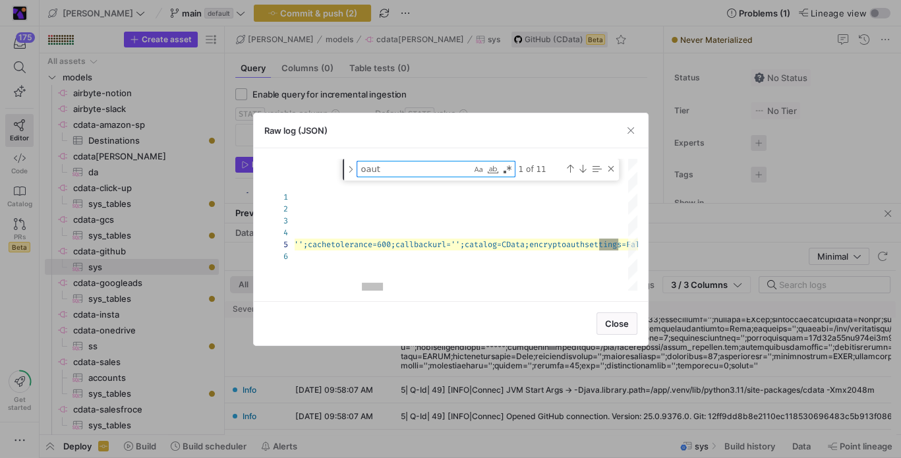
type textarea "oauth"
type textarea "rowsableschemas='';cacheconnection='';cachedriver='';cachelocation=\"%APPDATA%\…"
type textarea "oautha"
type textarea "rowsableschemas='';cacheconnection='';cachedriver='';cachelocation=\"%APPDATA%\…"
type textarea "oauthac"
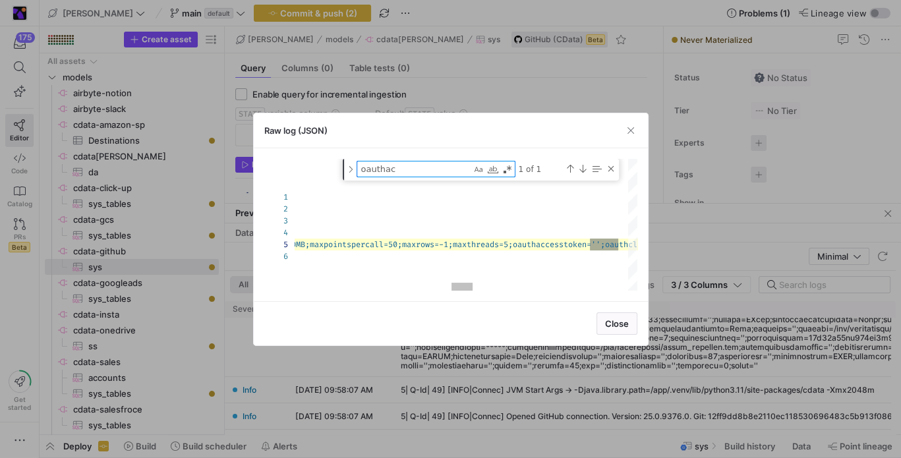
type textarea "rowsableschemas='';cacheconnection='';cachedriver='';cachelocation=\"%APPDATA%\…"
type textarea "oauthacc"
type textarea "rowsableschemas='';cacheconnection='';cachedriver='';cachelocation=\"%APPDATA%\…"
type textarea "oauthacce"
type textarea "rowsableschemas='';cacheconnection='';cachedriver='';cachelocation=\"%APPDATA%\…"
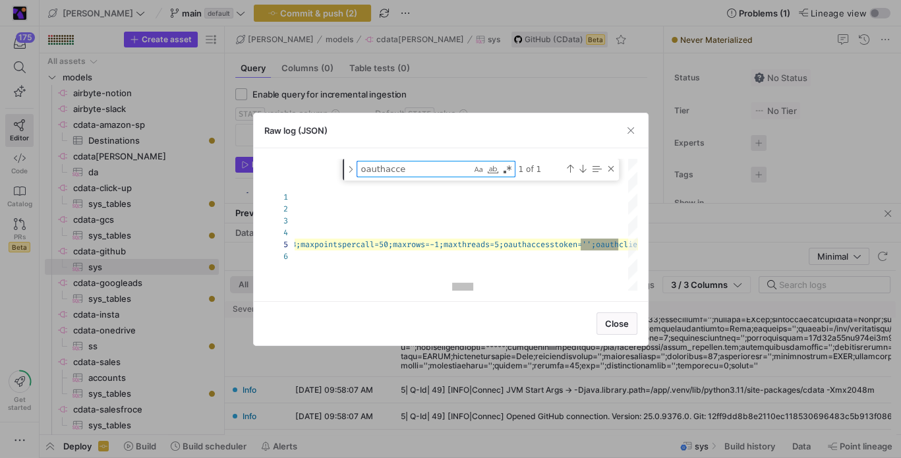
type textarea "oauthacces"
type textarea "rowsableschemas='';cacheconnection='';cachedriver='';cachelocation=\"%APPDATA%\…"
type textarea "oauthaccess"
type textarea "rowsableschemas='';cacheconnection='';cachedriver='';cachelocation=\"%APPDATA%\…"
type textarea "oauthaccesst"
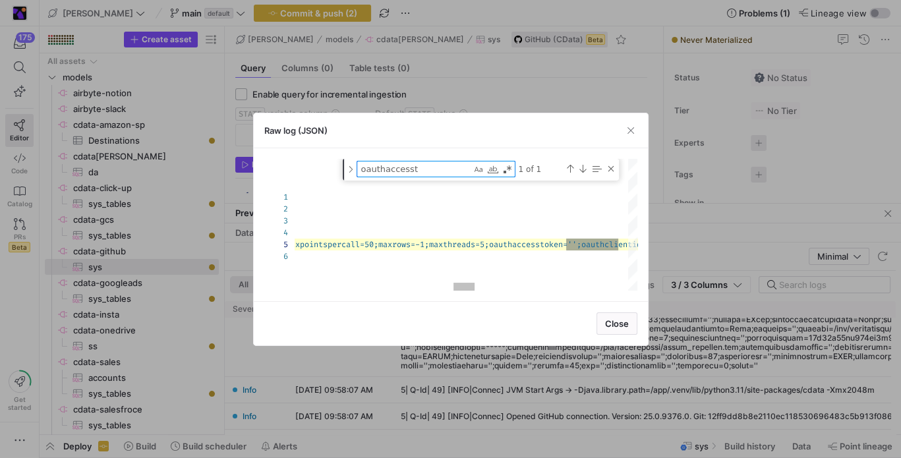
type textarea "rowsableschemas='';cacheconnection='';cachedriver='';cachelocation=\"%APPDATA%\…"
type textarea "oauthaccessto"
type textarea "rowsableschemas='';cacheconnection='';cachedriver='';cachelocation=\"%APPDATA%\…"
type textarea "oauthaccesstok"
type textarea "rowsableschemas='';cacheconnection='';cachedriver='';cachelocation=\"%APPDATA%\…"
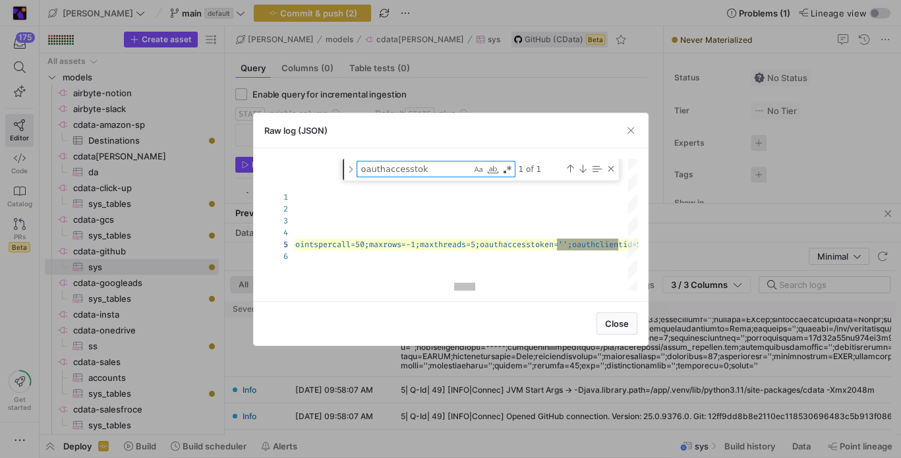
type textarea "oauthaccesstoke"
type textarea "rowsableschemas='';cacheconnection='';cachedriver='';cachelocation=\"%APPDATA%\…"
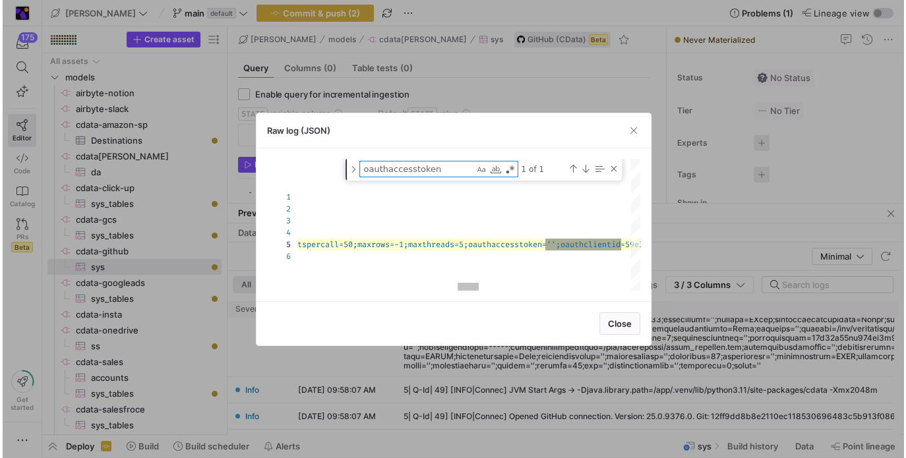
scroll to position [0, 2853]
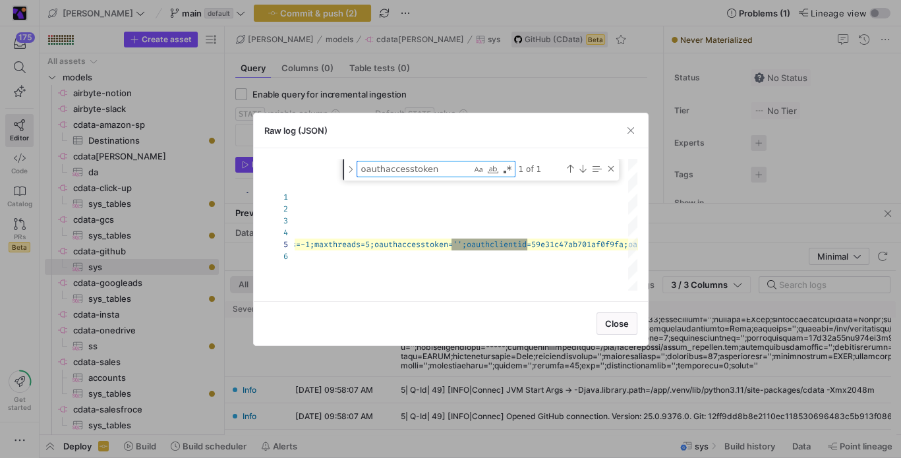
type textarea "oauthaccesstoken"
click at [614, 328] on span "Close" at bounding box center [617, 324] width 24 height 11
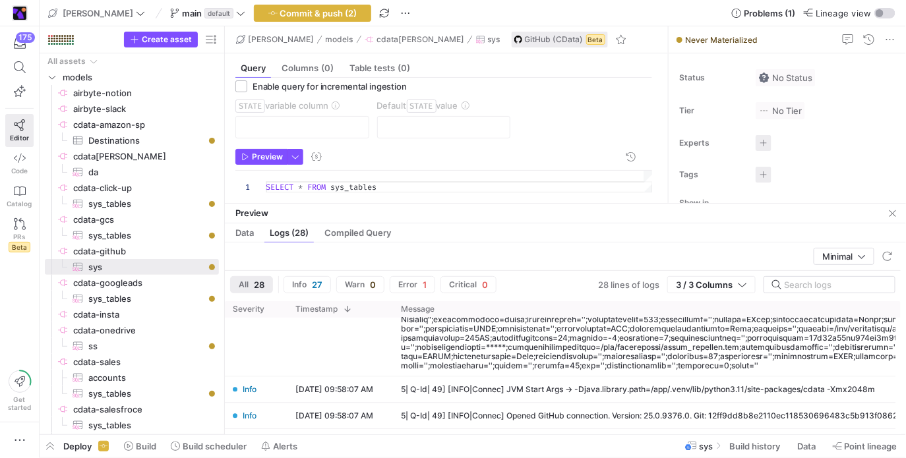
scroll to position [8, 0]
click at [894, 212] on span "button" at bounding box center [893, 214] width 16 height 16
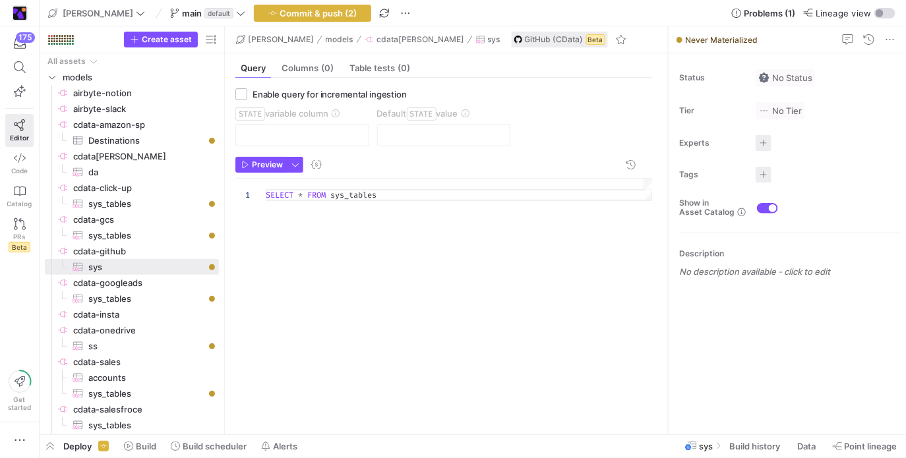
scroll to position [0, 0]
click at [811, 444] on span "Data" at bounding box center [806, 446] width 18 height 11
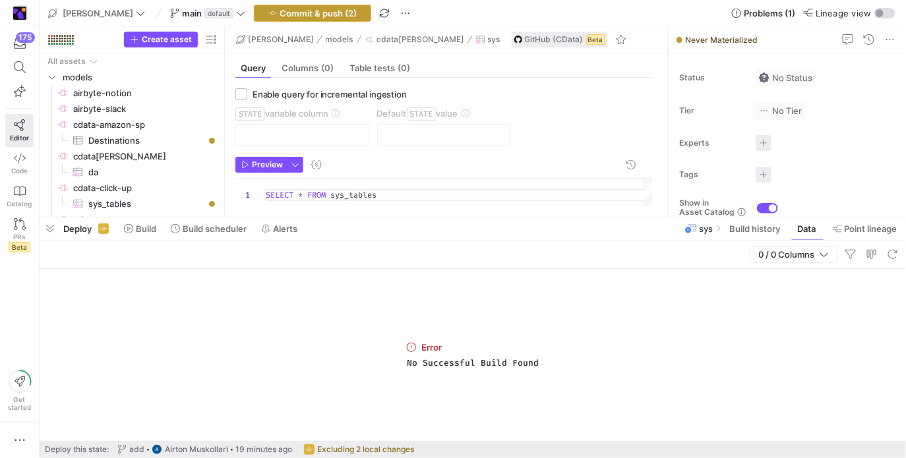
click at [280, 15] on span "Commit & push (2)" at bounding box center [318, 13] width 77 height 11
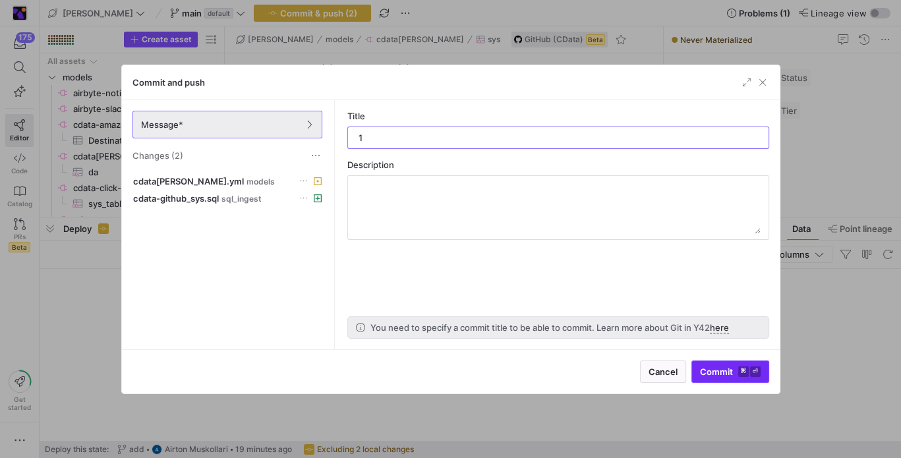
type input "1"
click at [741, 377] on span "submit" at bounding box center [730, 371] width 76 height 21
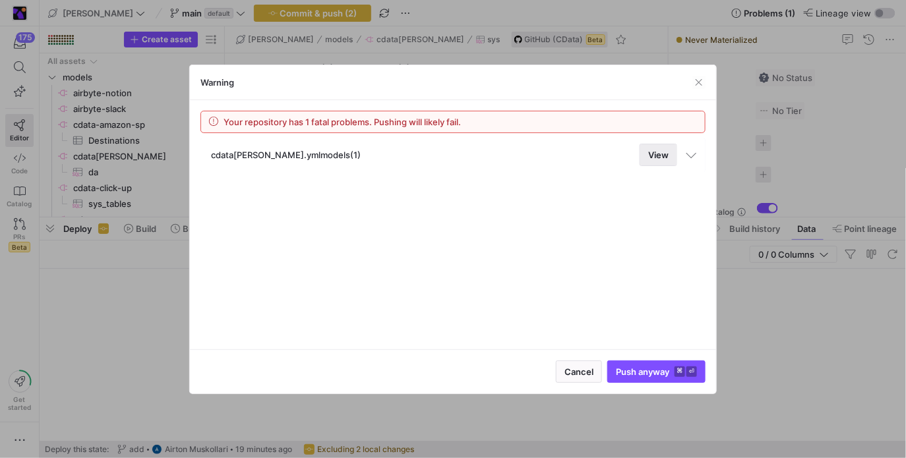
click at [654, 162] on span at bounding box center [658, 154] width 36 height 21
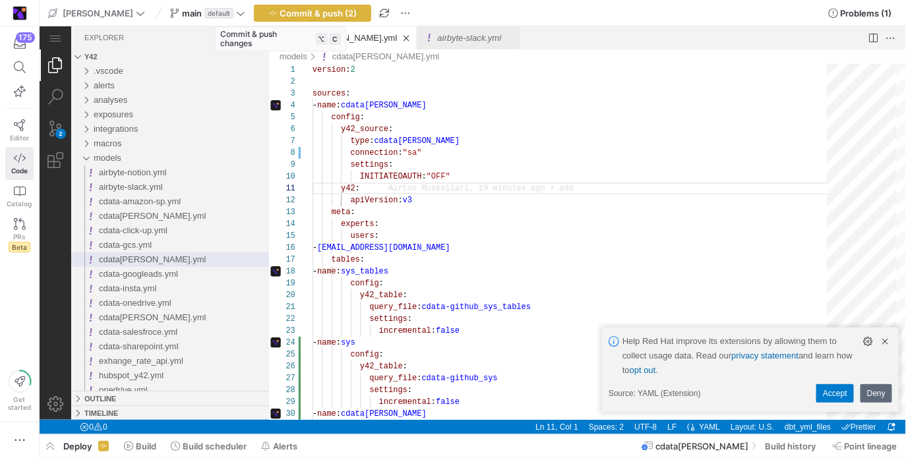
click at [280, 10] on span "Commit & push (2)" at bounding box center [318, 13] width 77 height 11
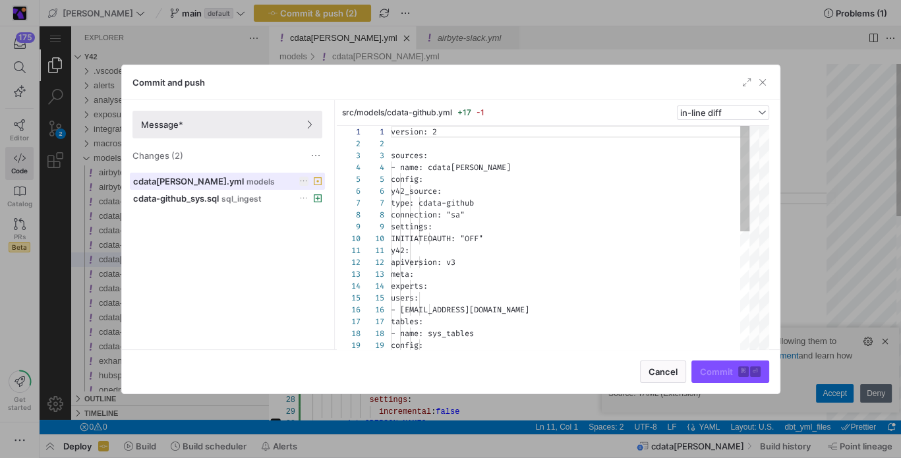
click at [314, 180] on icon at bounding box center [318, 181] width 8 height 8
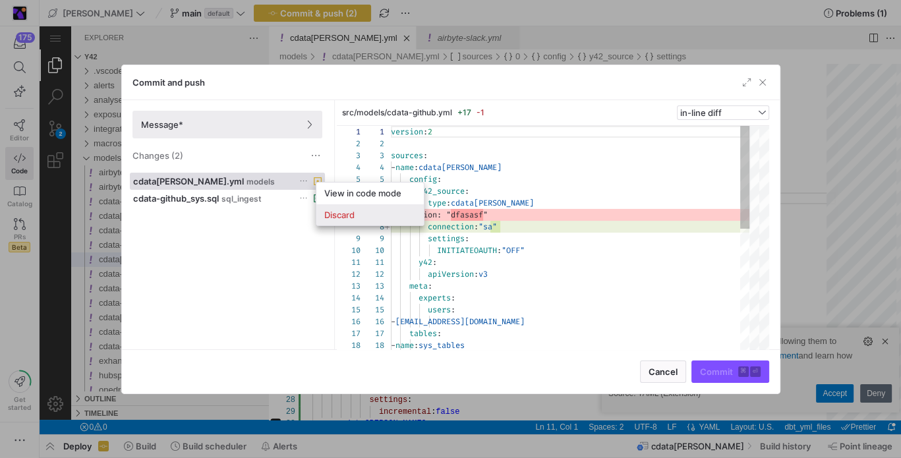
click at [342, 205] on button "Discard" at bounding box center [370, 214] width 107 height 21
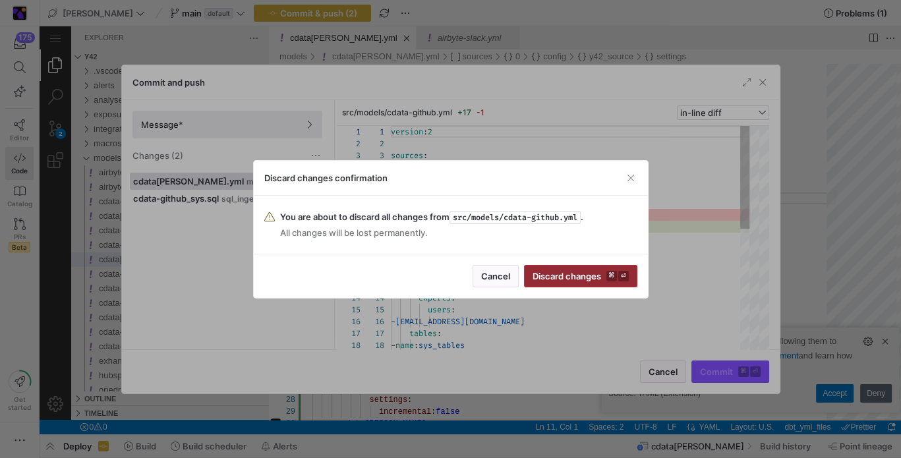
click at [554, 272] on span "Discard changes ⌘ ⏎" at bounding box center [581, 276] width 96 height 11
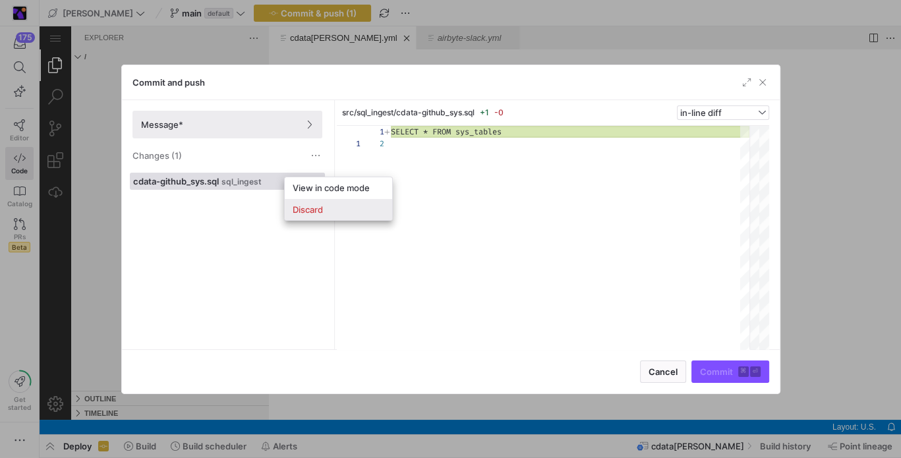
scroll to position [11, 0]
click at [339, 206] on span "Discard" at bounding box center [339, 209] width 92 height 11
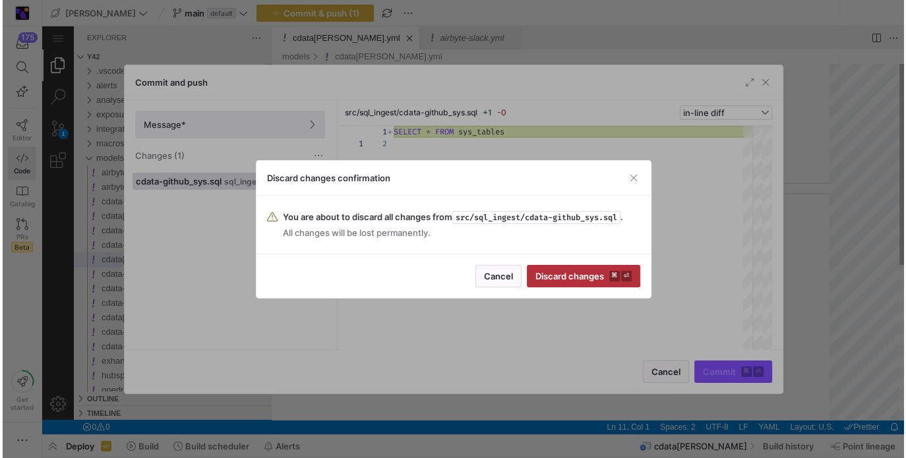
scroll to position [0, 0]
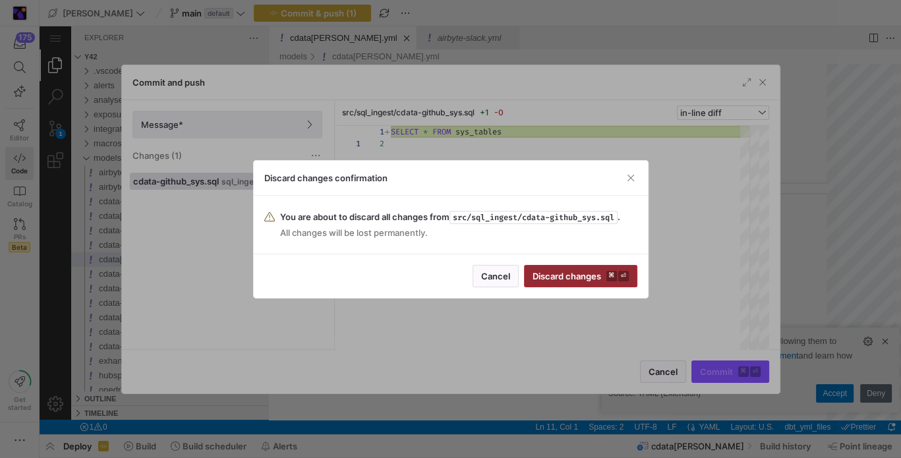
click at [580, 272] on span "Discard changes ⌘ ⏎" at bounding box center [581, 276] width 96 height 11
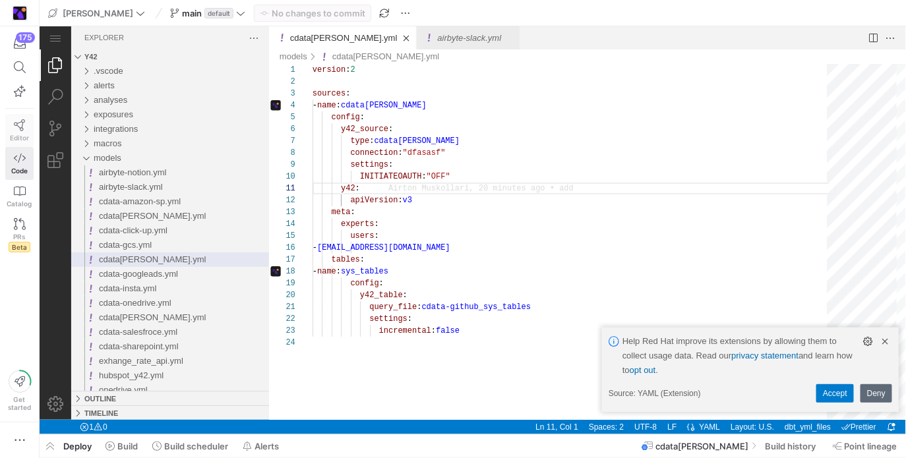
click at [29, 121] on link "Editor" at bounding box center [19, 130] width 28 height 33
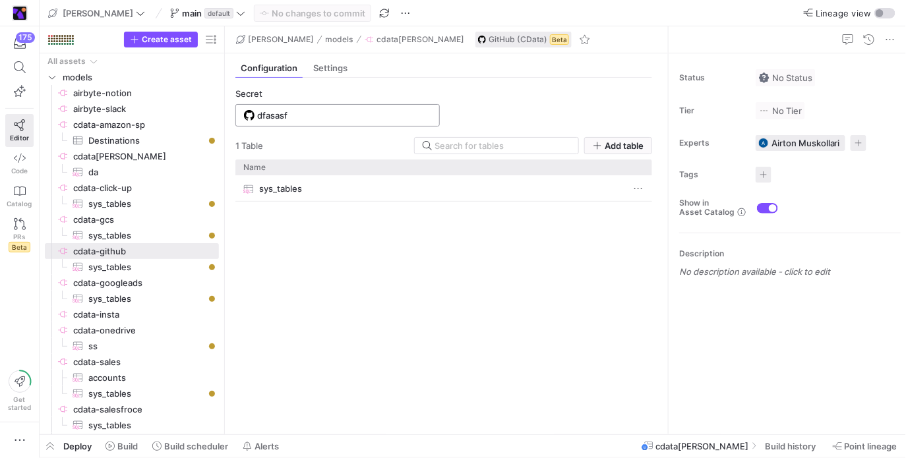
click at [353, 104] on div "dfasasf" at bounding box center [337, 115] width 204 height 22
click at [351, 115] on input "dfasasf" at bounding box center [344, 115] width 174 height 11
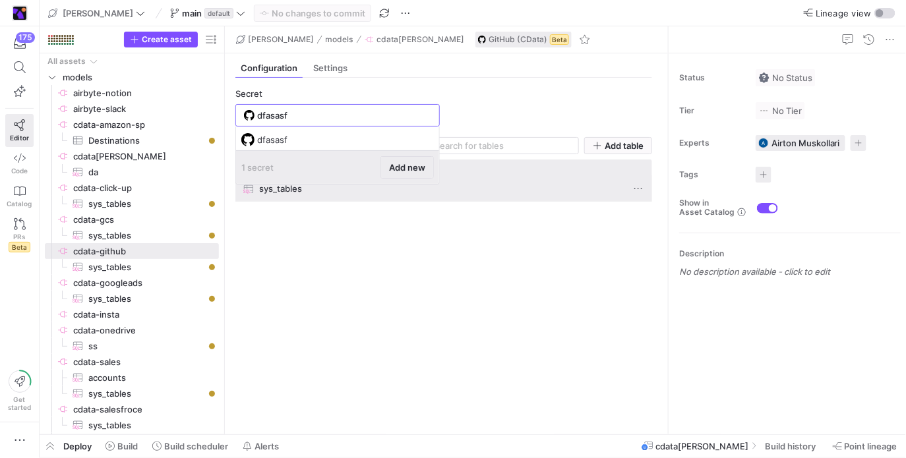
click at [416, 164] on span "Add new" at bounding box center [407, 167] width 36 height 11
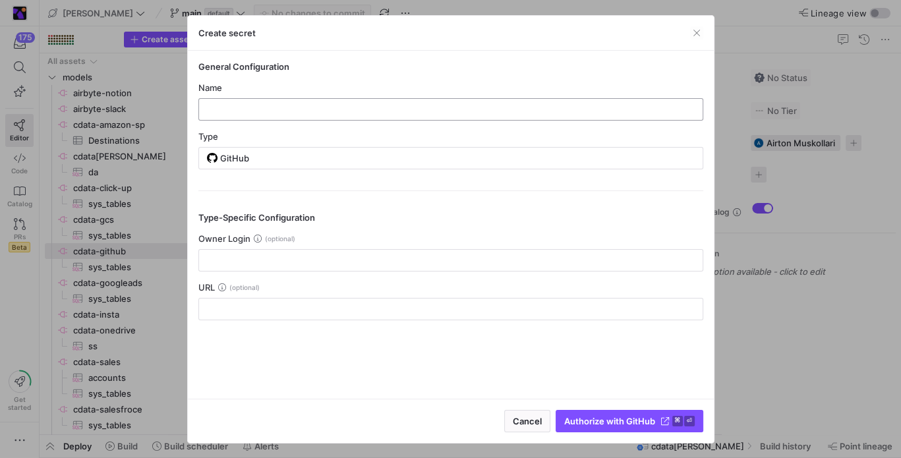
click at [357, 111] on input "text" at bounding box center [451, 109] width 483 height 11
type input "new_conn"
click at [614, 410] on div "Cancel Authorize with GitHub ⌘ ⏎" at bounding box center [451, 421] width 526 height 44
click at [615, 413] on span "submit" at bounding box center [630, 421] width 146 height 21
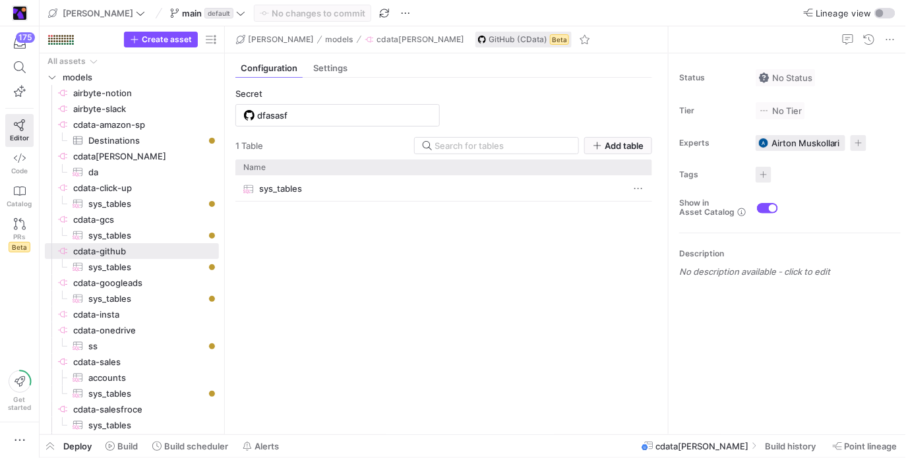
type input "new_conn"
click at [397, 305] on div "sys_tables" at bounding box center [443, 299] width 417 height 249
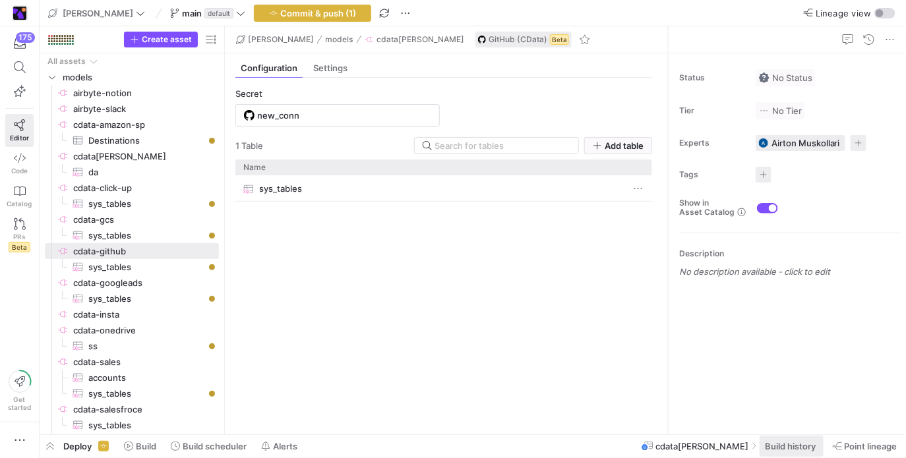
click at [780, 443] on span "Build history" at bounding box center [790, 446] width 51 height 11
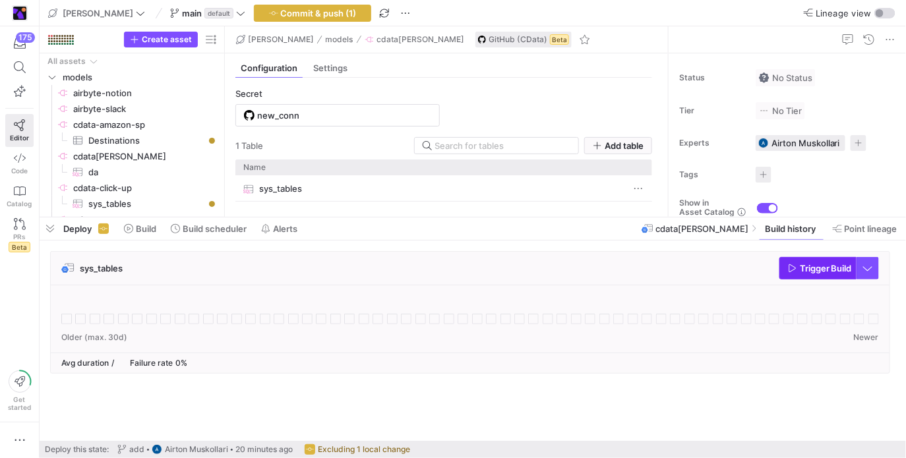
click at [814, 266] on span "Trigger Build" at bounding box center [826, 268] width 52 height 11
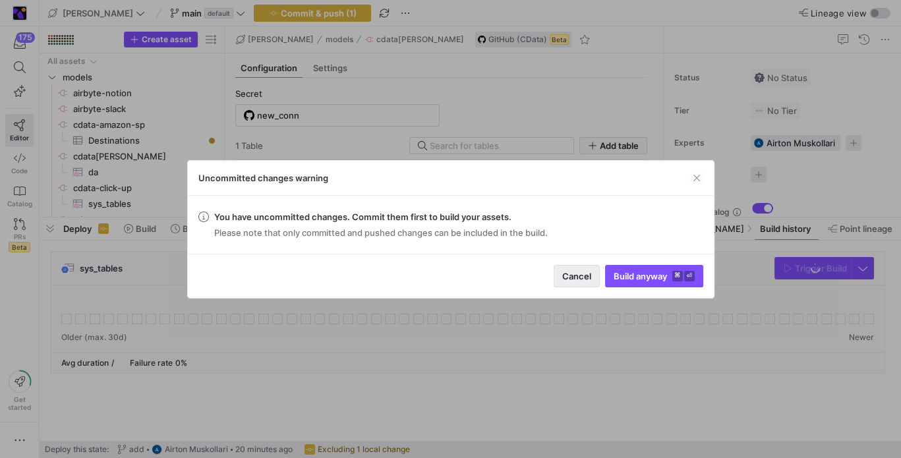
click at [559, 266] on span "button" at bounding box center [577, 276] width 45 height 21
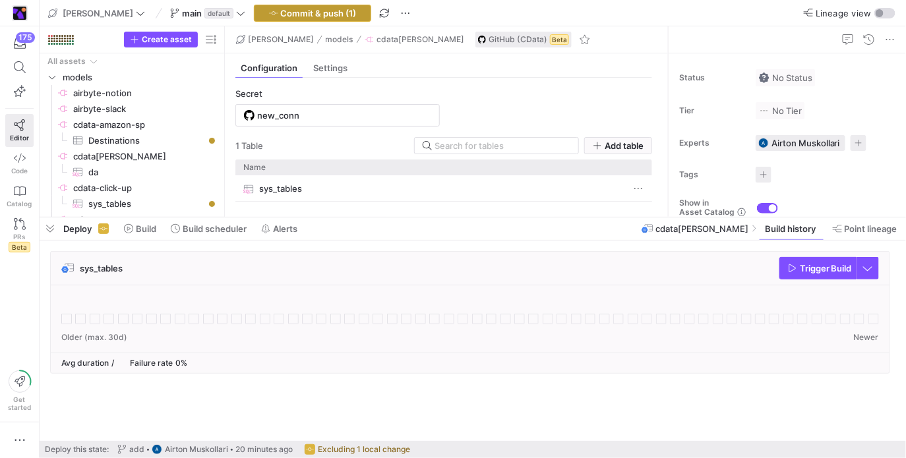
click at [321, 14] on span "Commit & push (1)" at bounding box center [319, 13] width 76 height 11
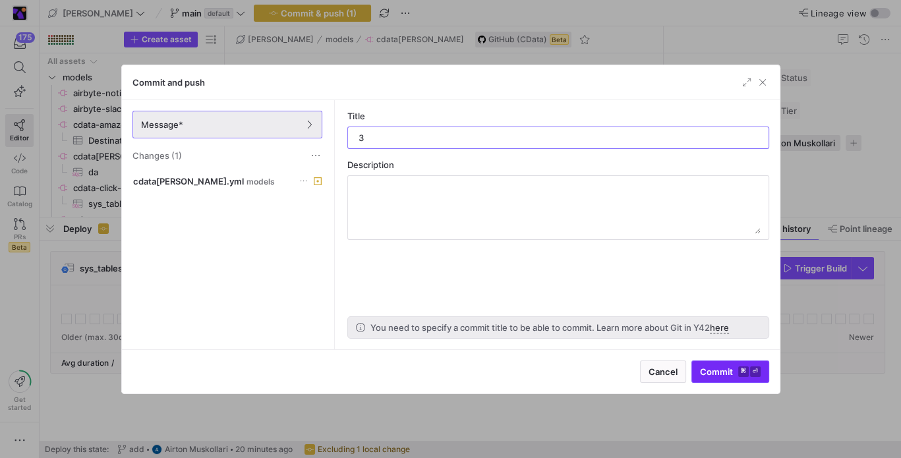
type input "3"
click at [733, 381] on span "submit" at bounding box center [730, 371] width 76 height 21
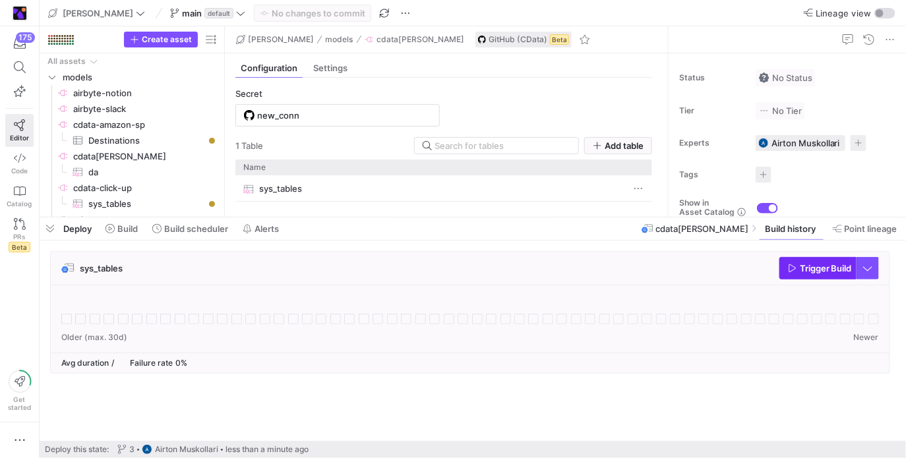
click at [810, 265] on span "Trigger Build" at bounding box center [826, 268] width 52 height 11
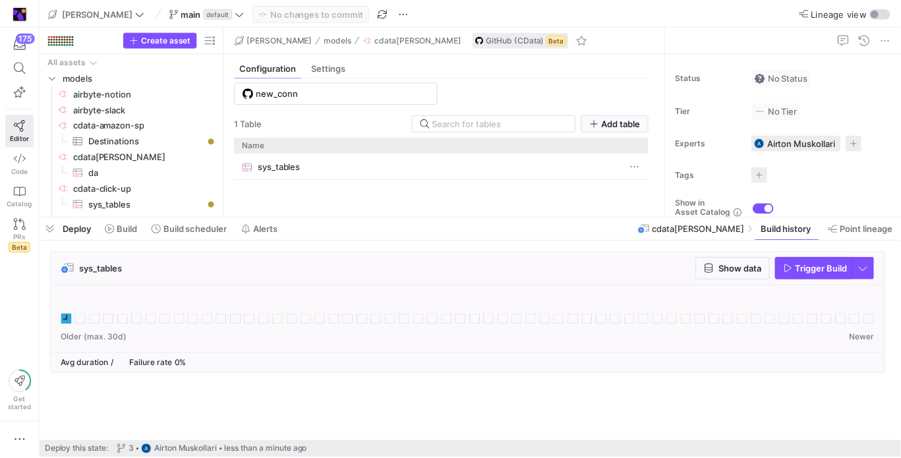
scroll to position [24, 0]
click at [63, 319] on icon at bounding box center [66, 319] width 11 height 11
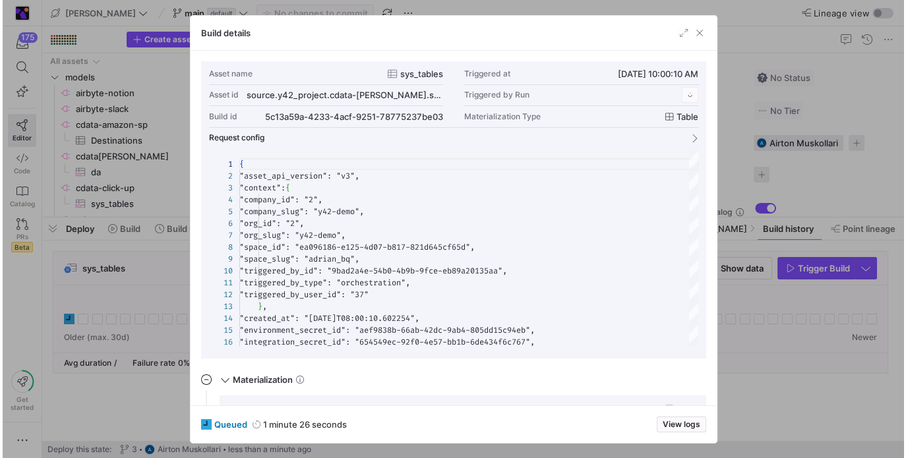
scroll to position [119, 0]
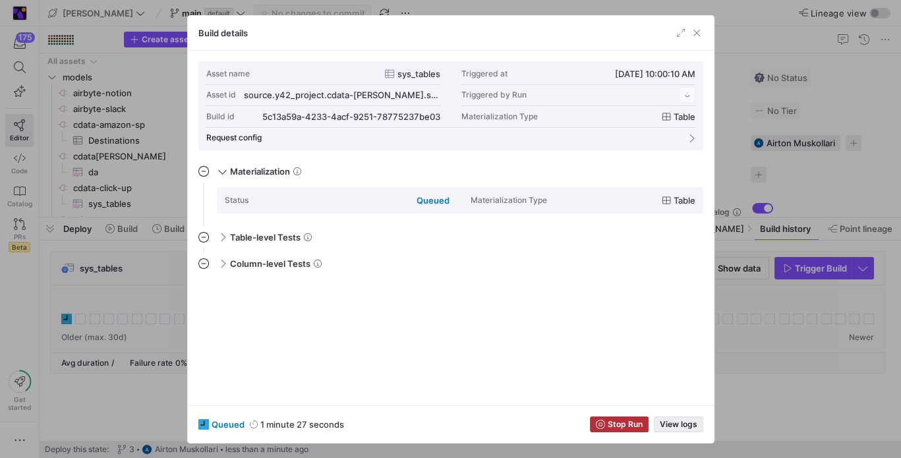
click at [679, 419] on span "button" at bounding box center [679, 424] width 48 height 15
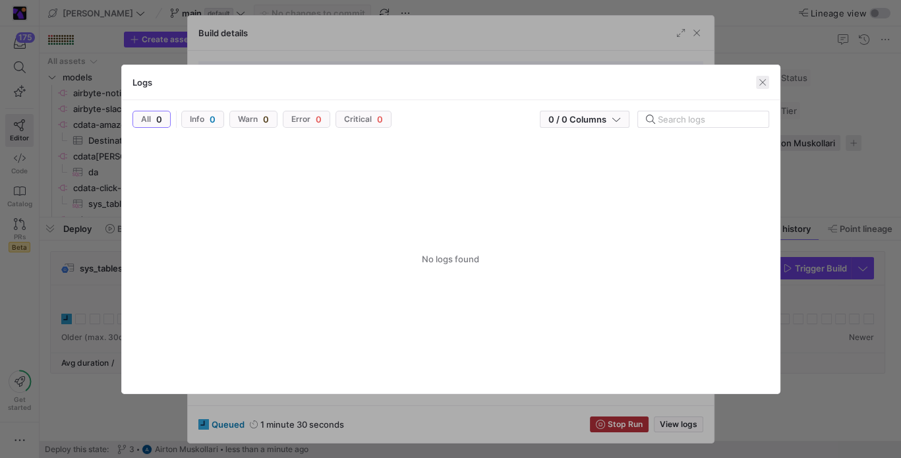
click at [768, 84] on span "button" at bounding box center [762, 82] width 13 height 13
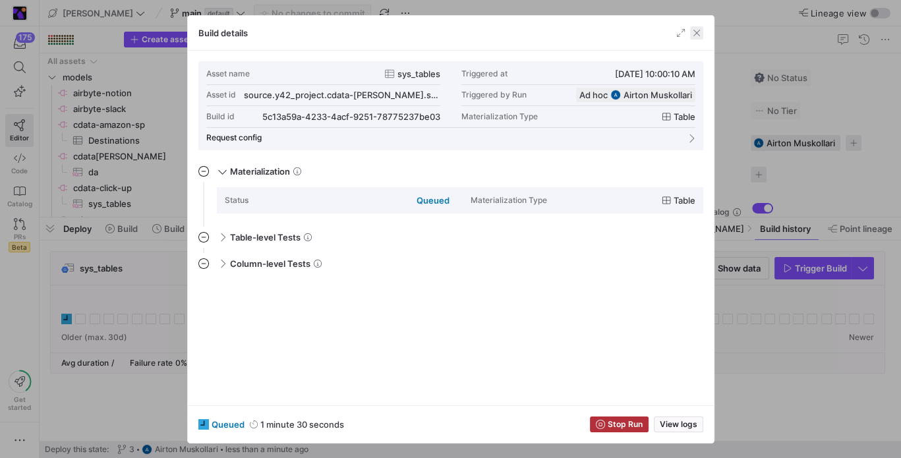
click at [699, 31] on span "button" at bounding box center [696, 32] width 13 height 13
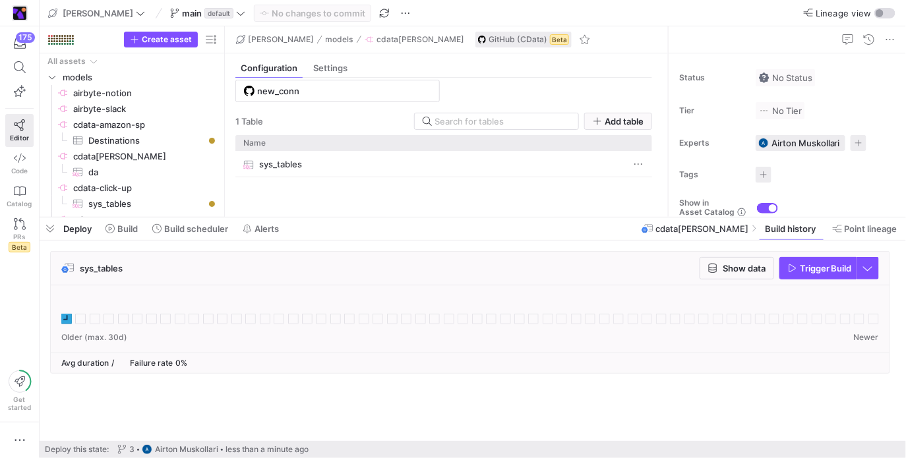
click at [141, 317] on icon at bounding box center [137, 319] width 11 height 11
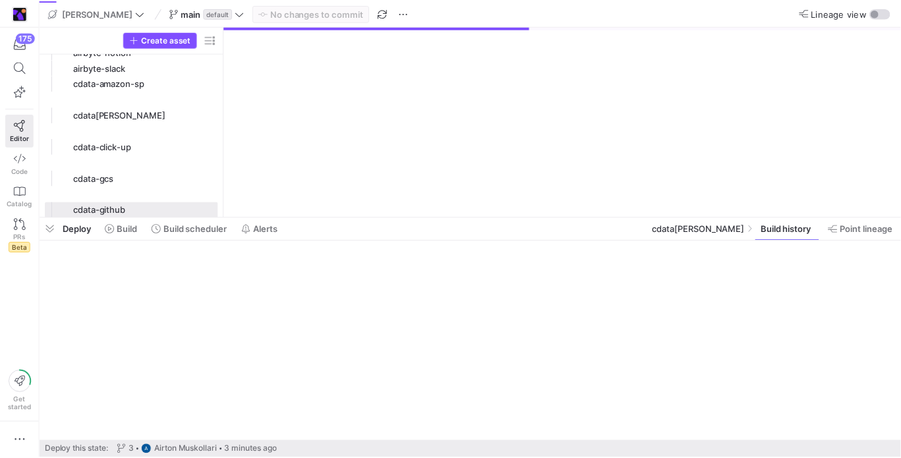
scroll to position [42, 0]
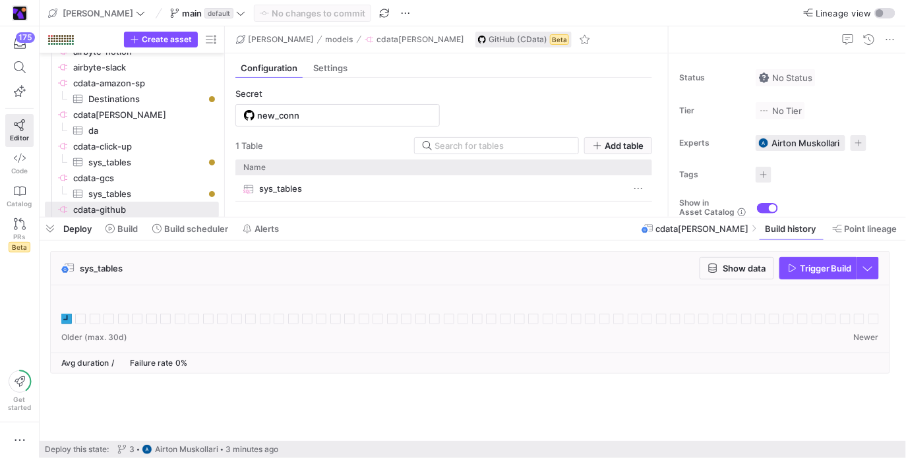
click at [61, 319] on icon at bounding box center [66, 319] width 11 height 11
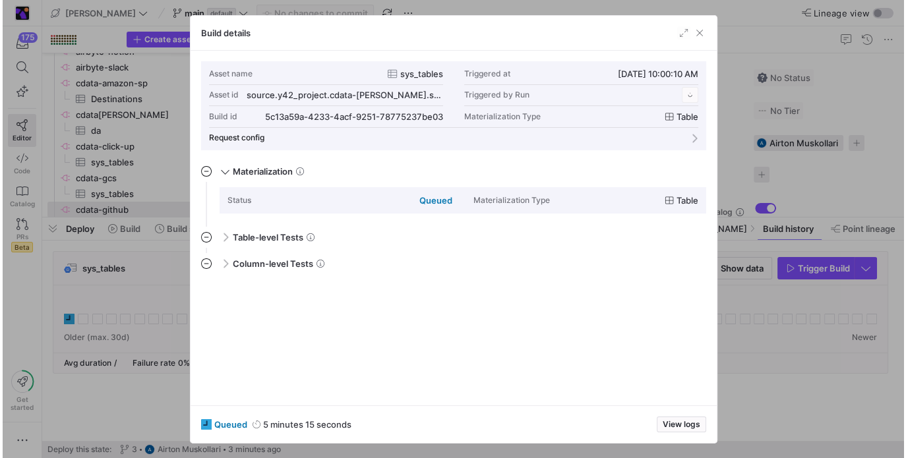
scroll to position [119, 0]
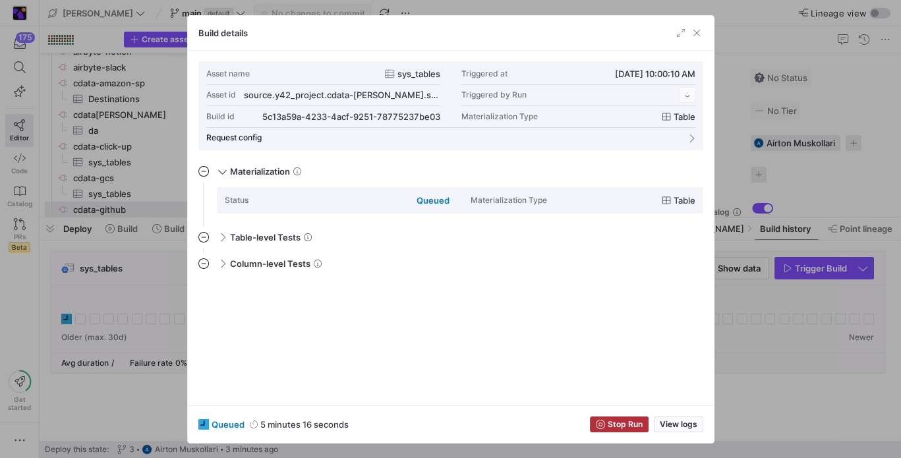
click at [671, 415] on div "queued 5 minutes 16 seconds Stop Run View logs" at bounding box center [451, 425] width 526 height 38
click at [673, 423] on span "View logs" at bounding box center [679, 424] width 38 height 9
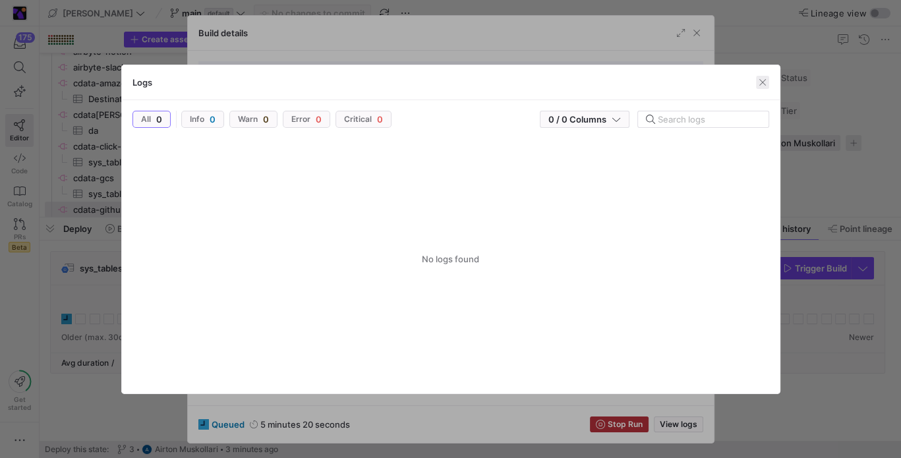
click at [766, 84] on span "button" at bounding box center [762, 82] width 13 height 13
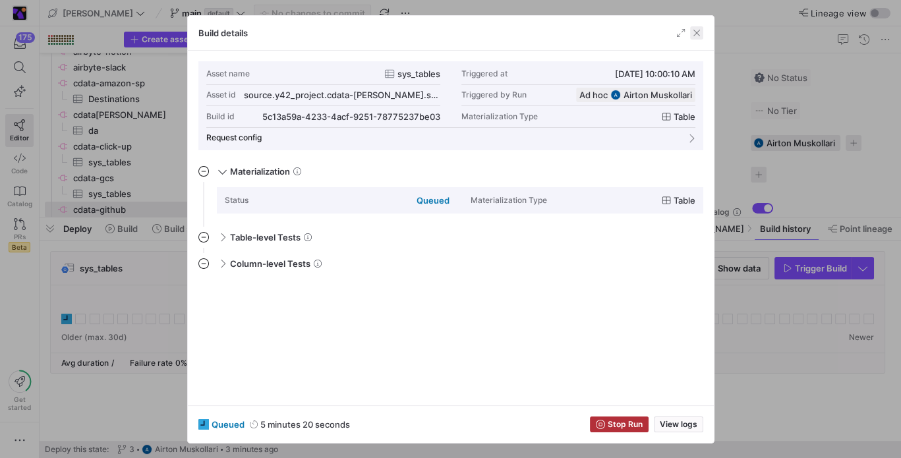
click at [696, 34] on span "button" at bounding box center [696, 32] width 13 height 13
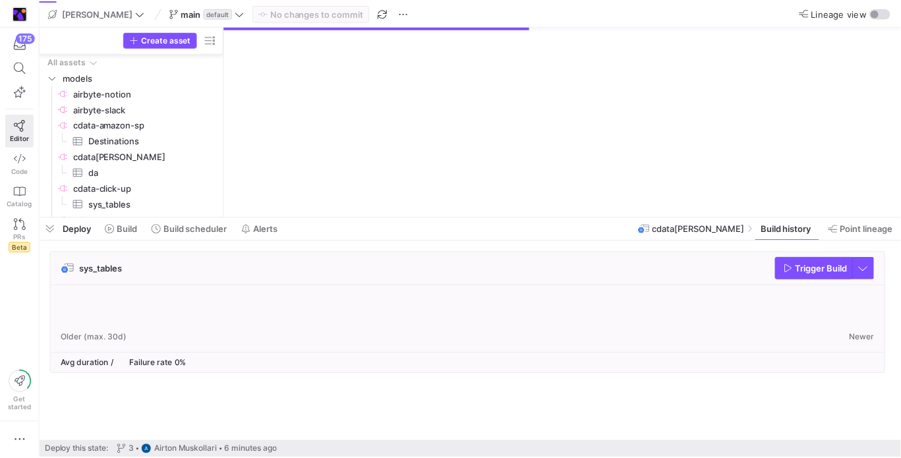
scroll to position [42, 0]
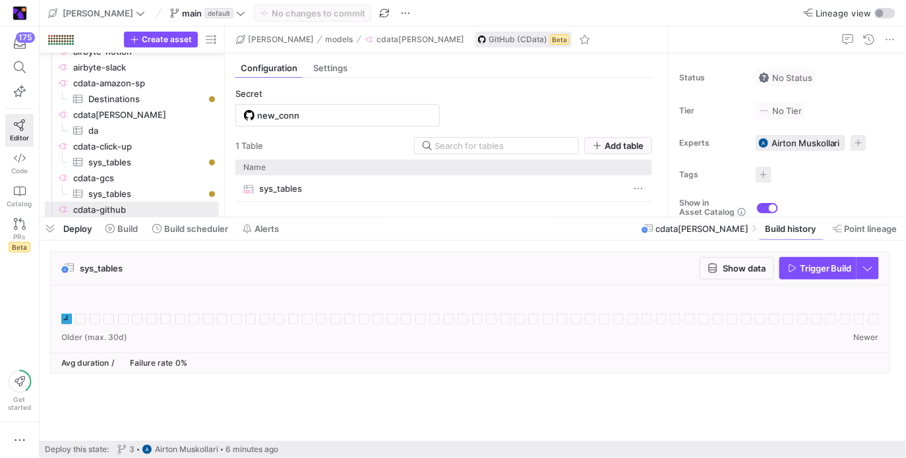
click at [62, 328] on div at bounding box center [470, 319] width 839 height 67
click at [64, 319] on icon at bounding box center [66, 319] width 11 height 11
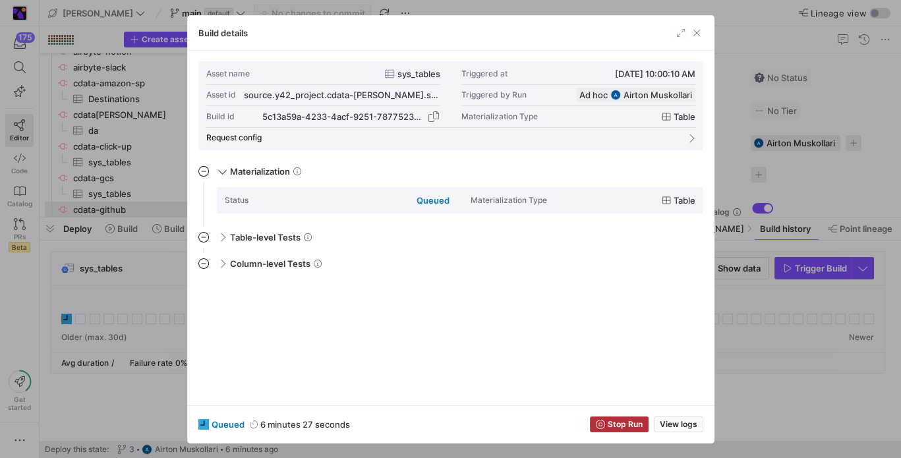
click at [415, 117] on div "5c13a59a-4233-4acf-9251-78775237be03" at bounding box center [343, 116] width 162 height 11
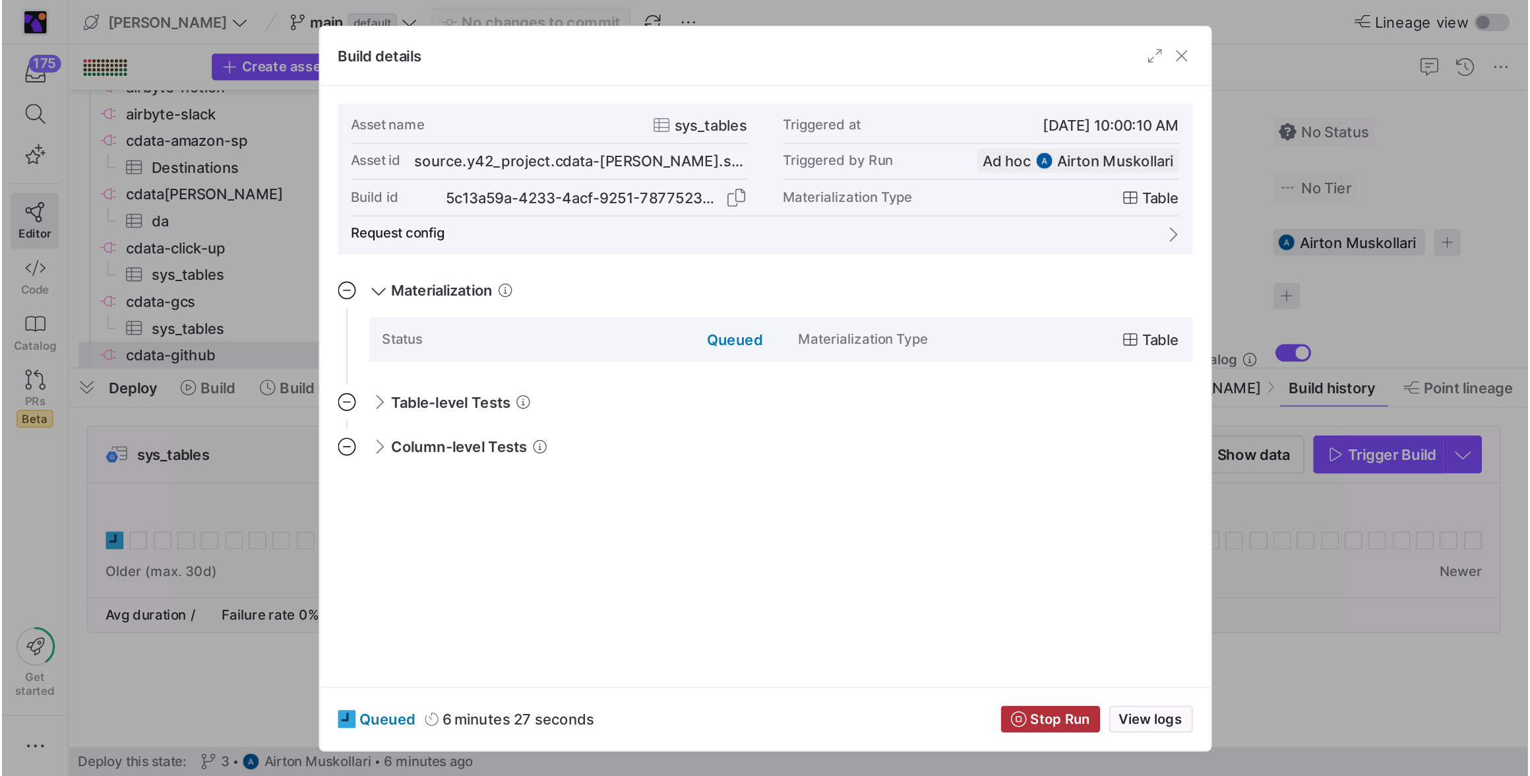
scroll to position [119, 0]
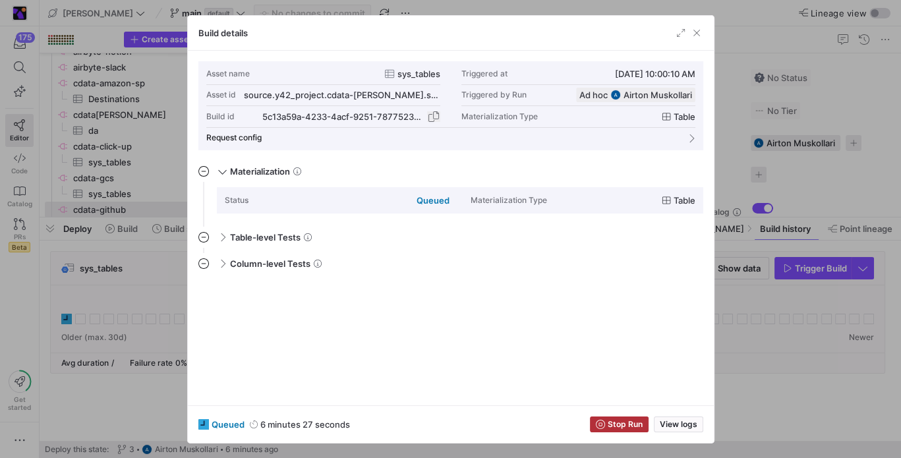
click at [435, 114] on span "button" at bounding box center [433, 116] width 13 height 13
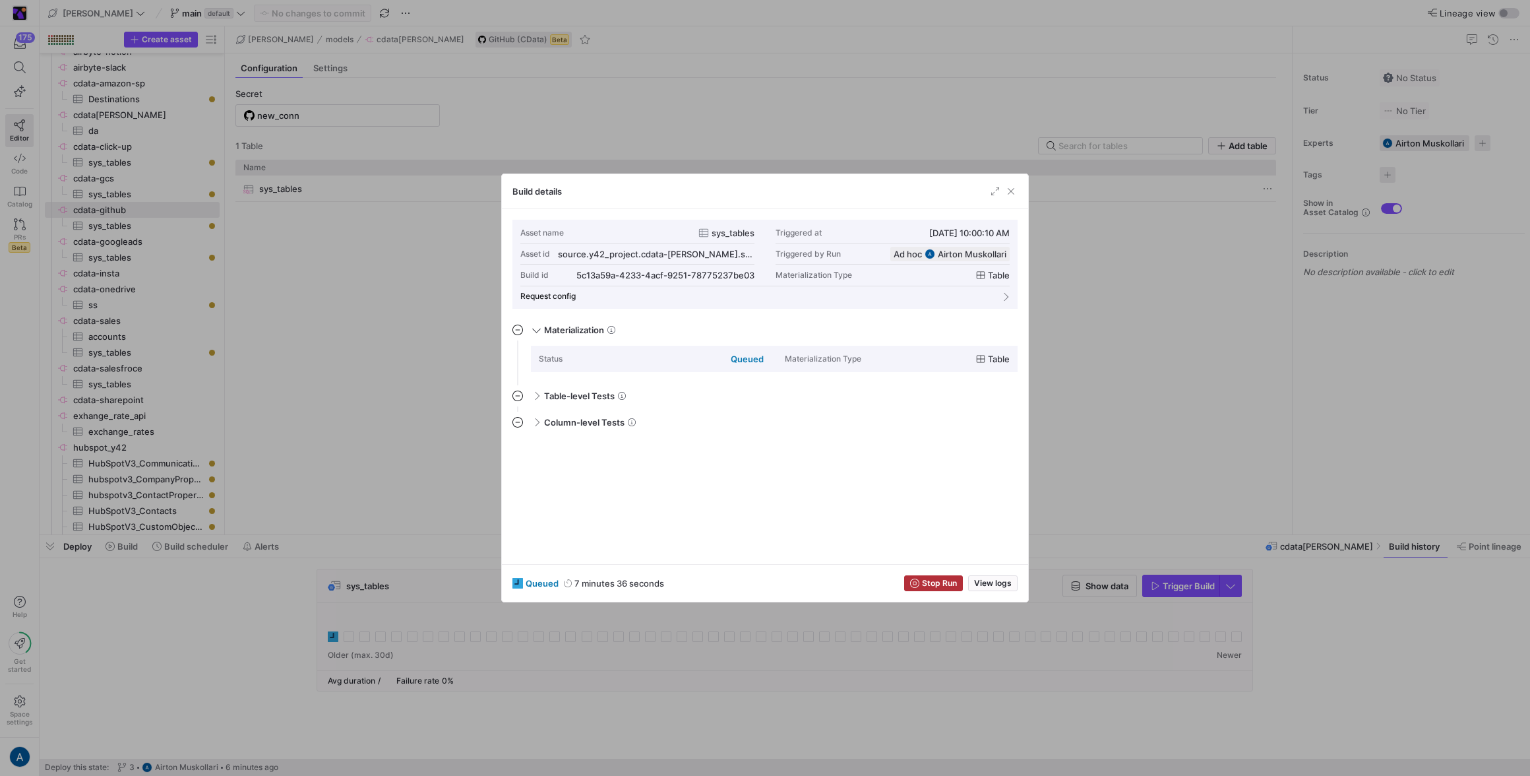
click at [440, 430] on div at bounding box center [765, 388] width 1530 height 776
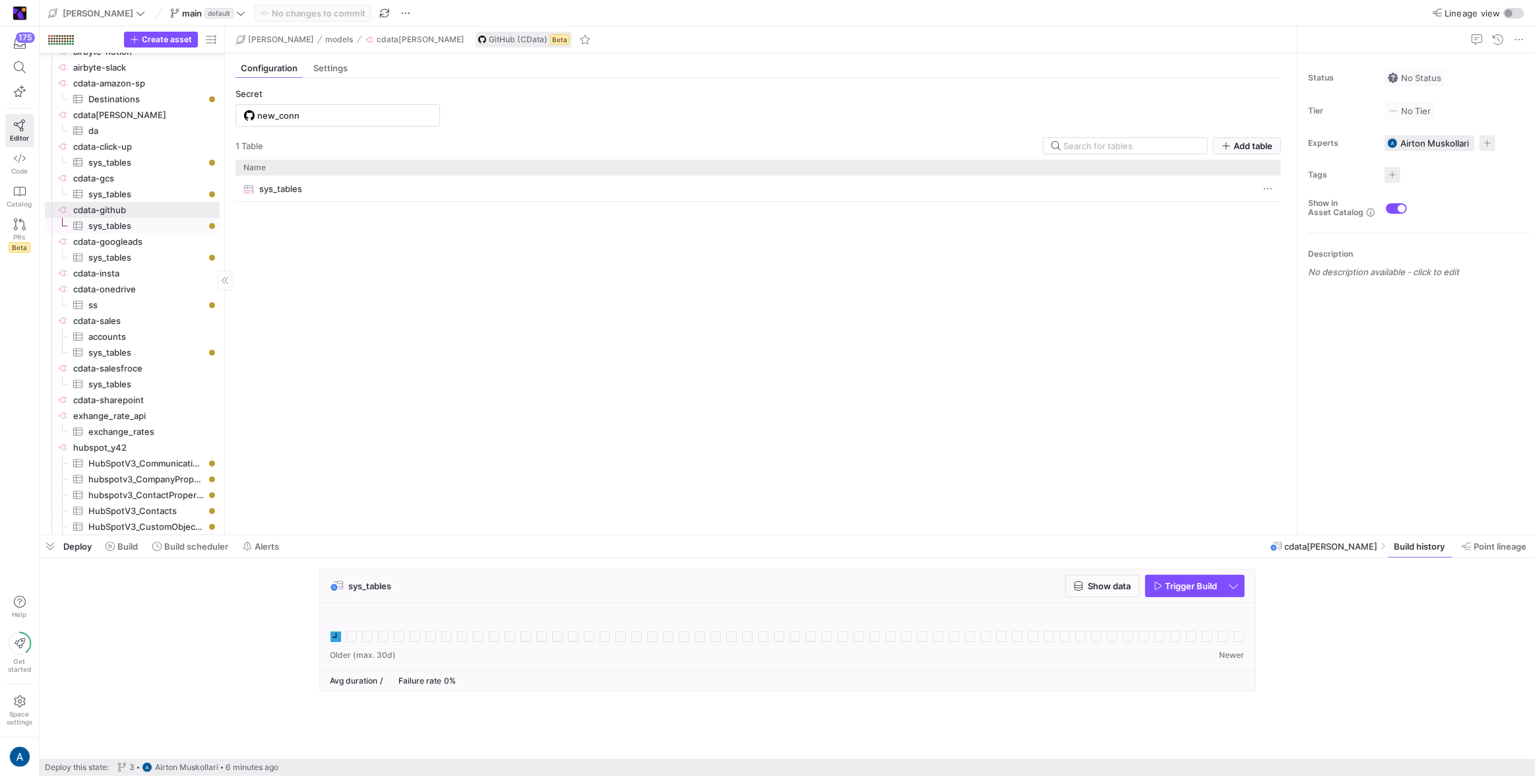
click at [135, 239] on span "cdata-googleads​​​​​​​​" at bounding box center [145, 241] width 144 height 15
click at [905, 458] on span "button" at bounding box center [1184, 585] width 76 height 21
click at [163, 208] on span "cdata-github​​​​​​​​" at bounding box center [145, 209] width 144 height 15
type input "new_conn"
click at [155, 216] on link "cdata-github​​​​​​​​" at bounding box center [132, 210] width 175 height 16
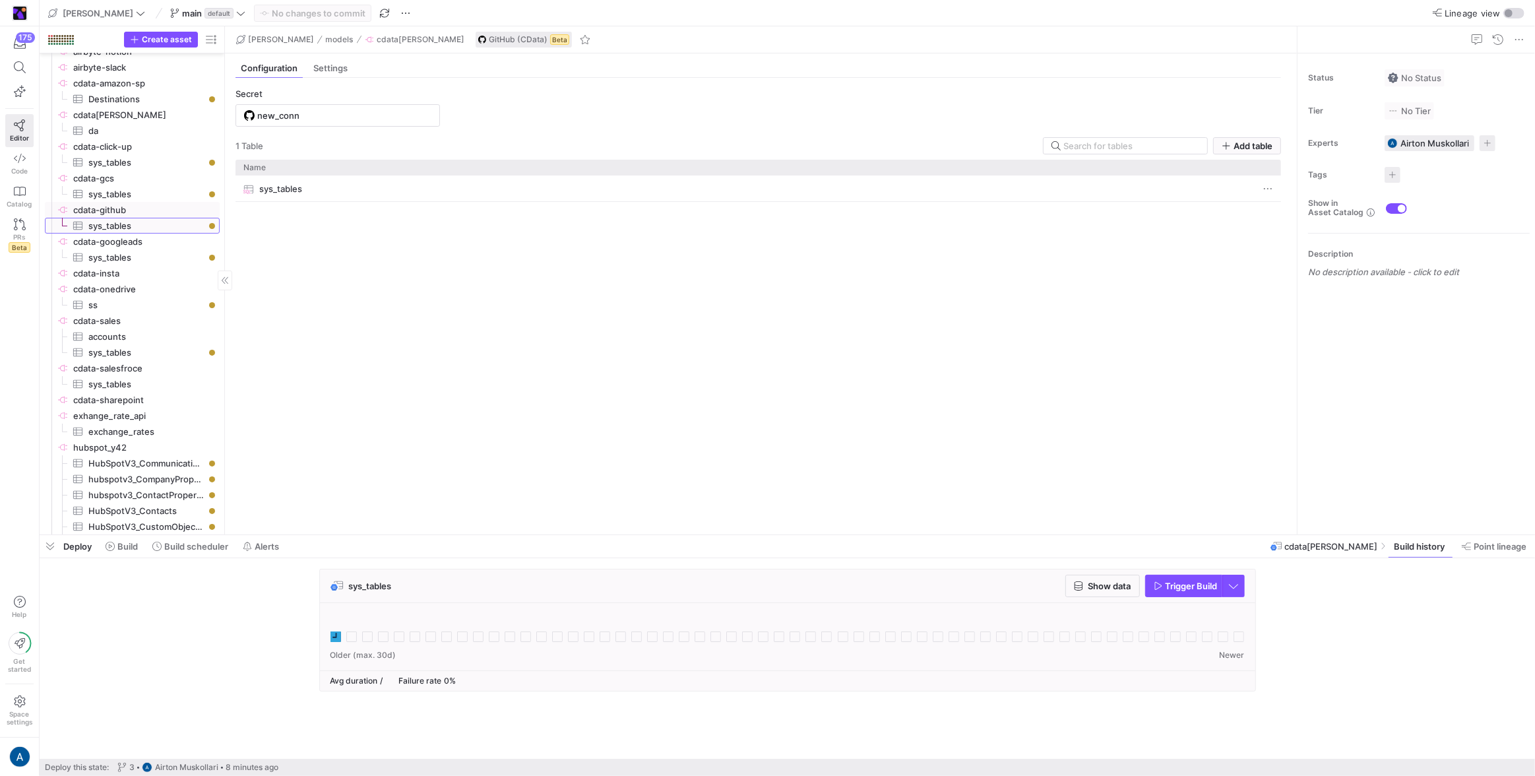
click at [148, 223] on span "sys_tables​​​​​​​​​" at bounding box center [146, 225] width 116 height 15
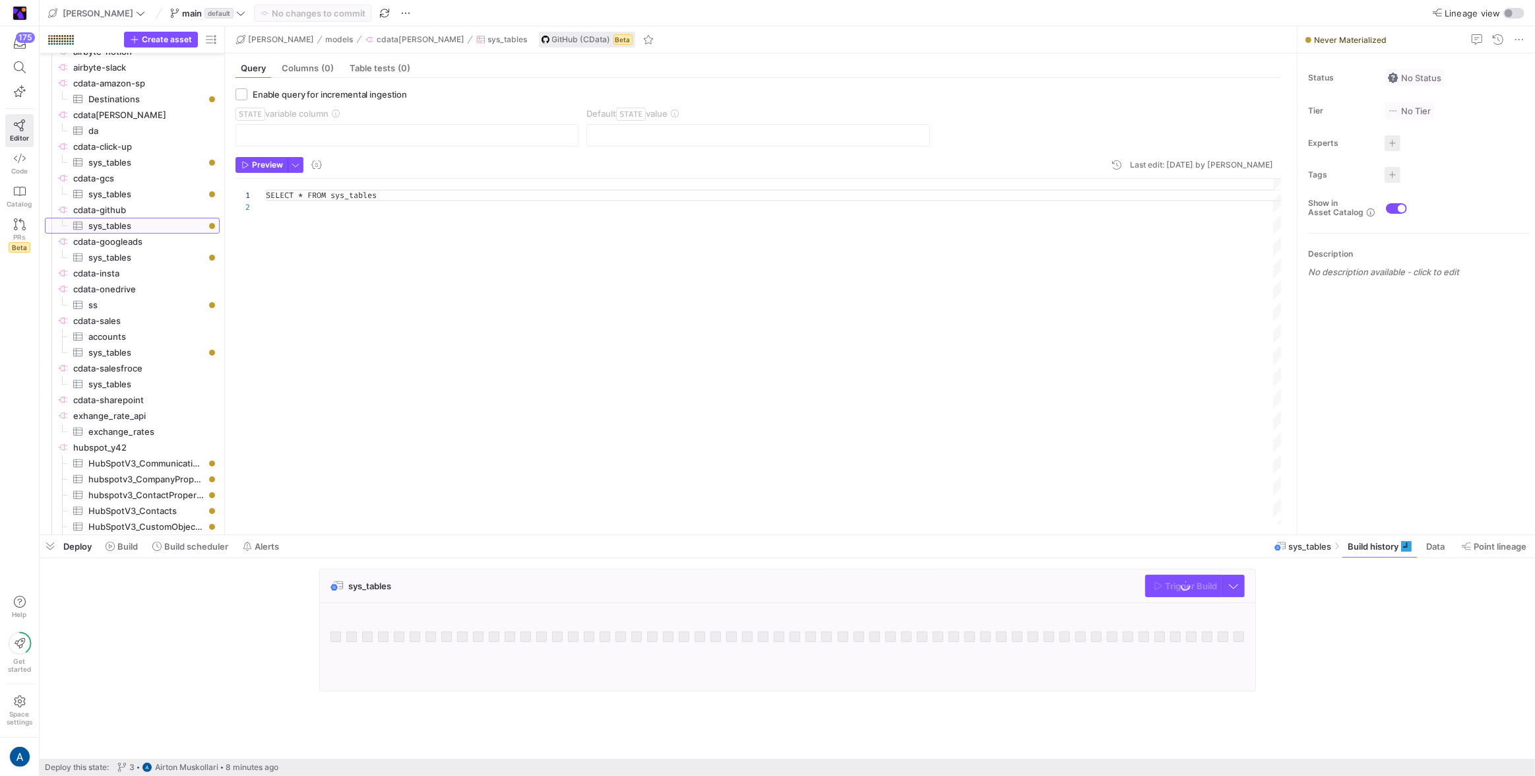
scroll to position [12, 0]
click at [329, 458] on div at bounding box center [787, 636] width 935 height 67
click at [332, 458] on icon at bounding box center [335, 636] width 11 height 11
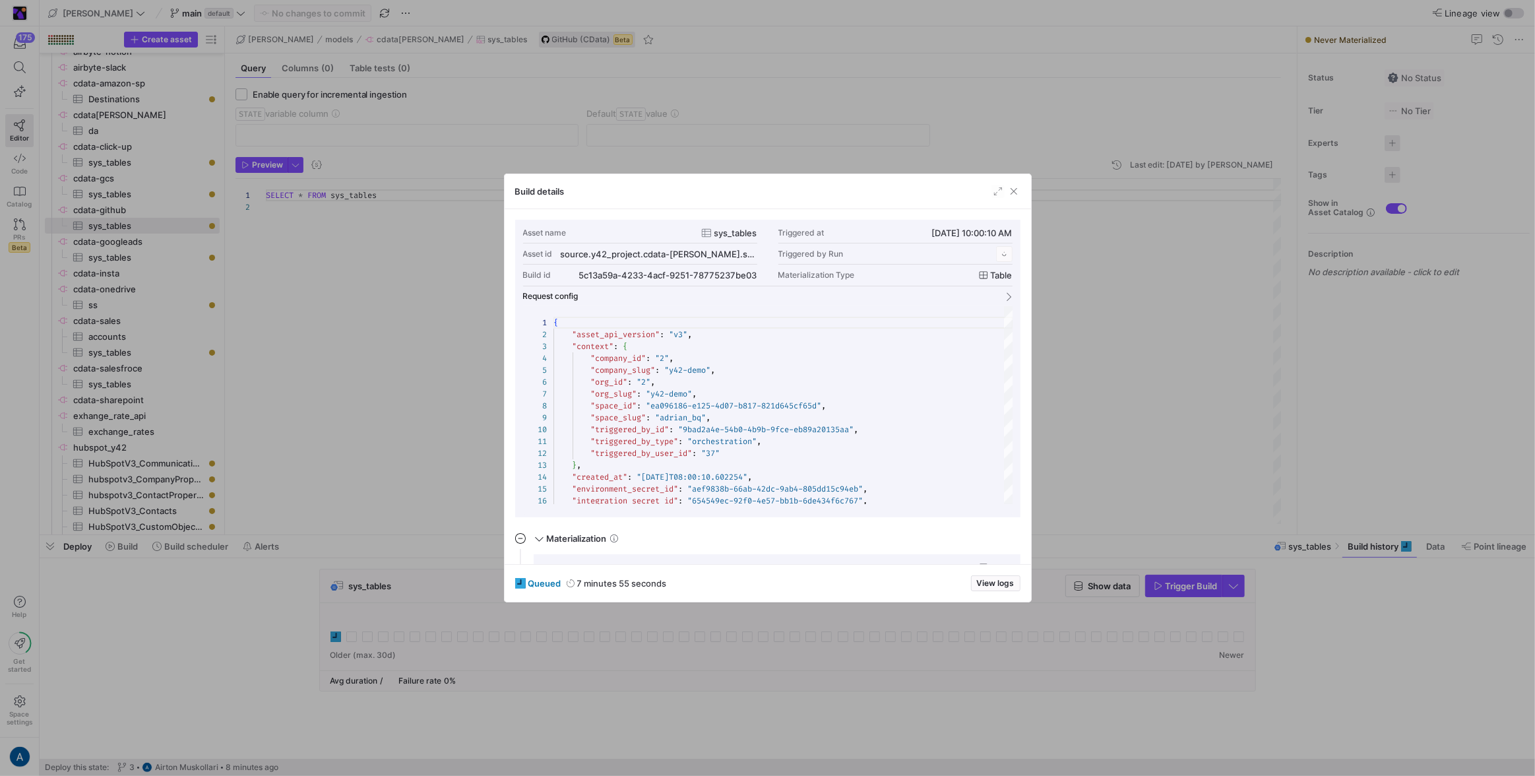
scroll to position [119, 0]
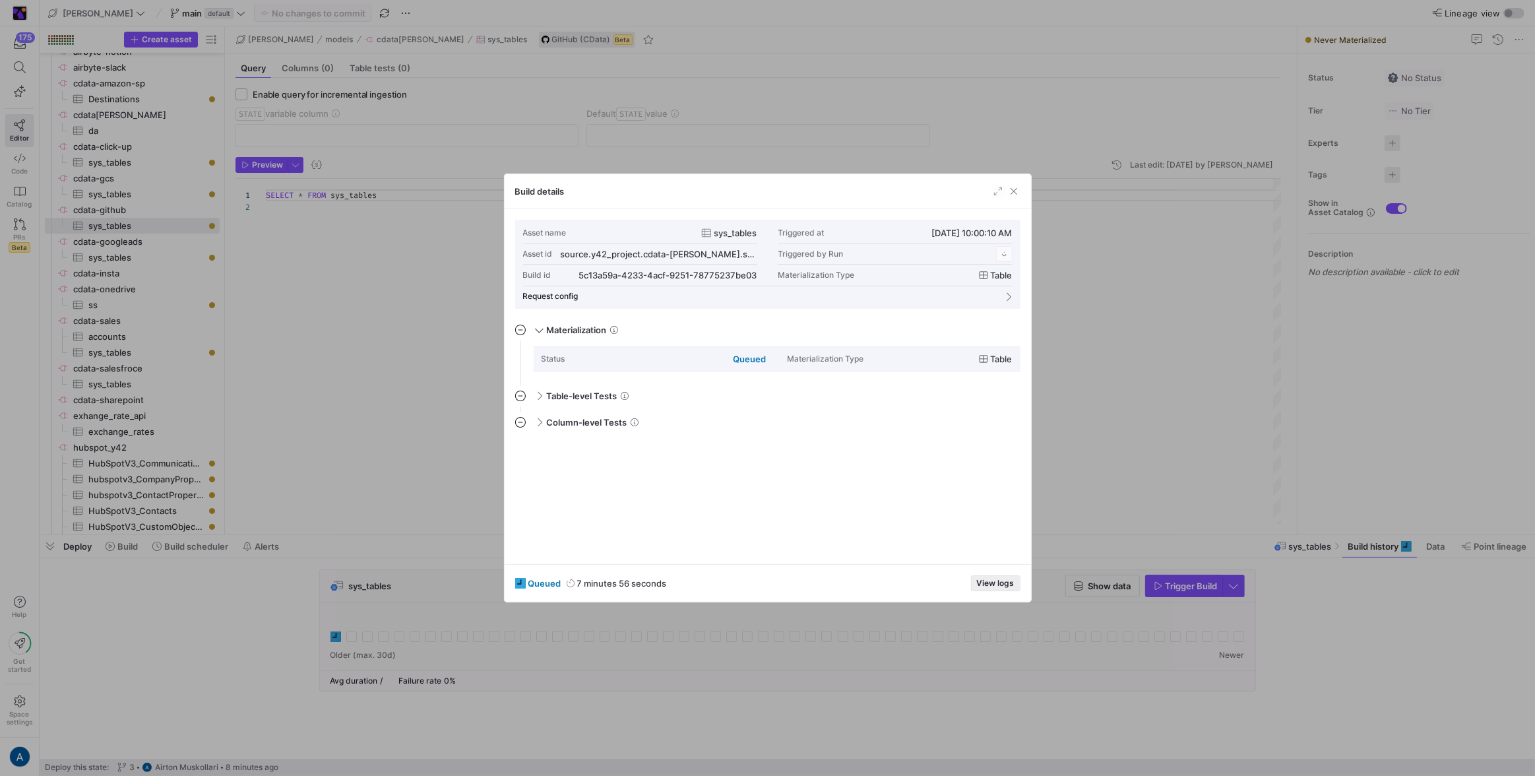
click at [905, 458] on span "View logs" at bounding box center [996, 582] width 38 height 9
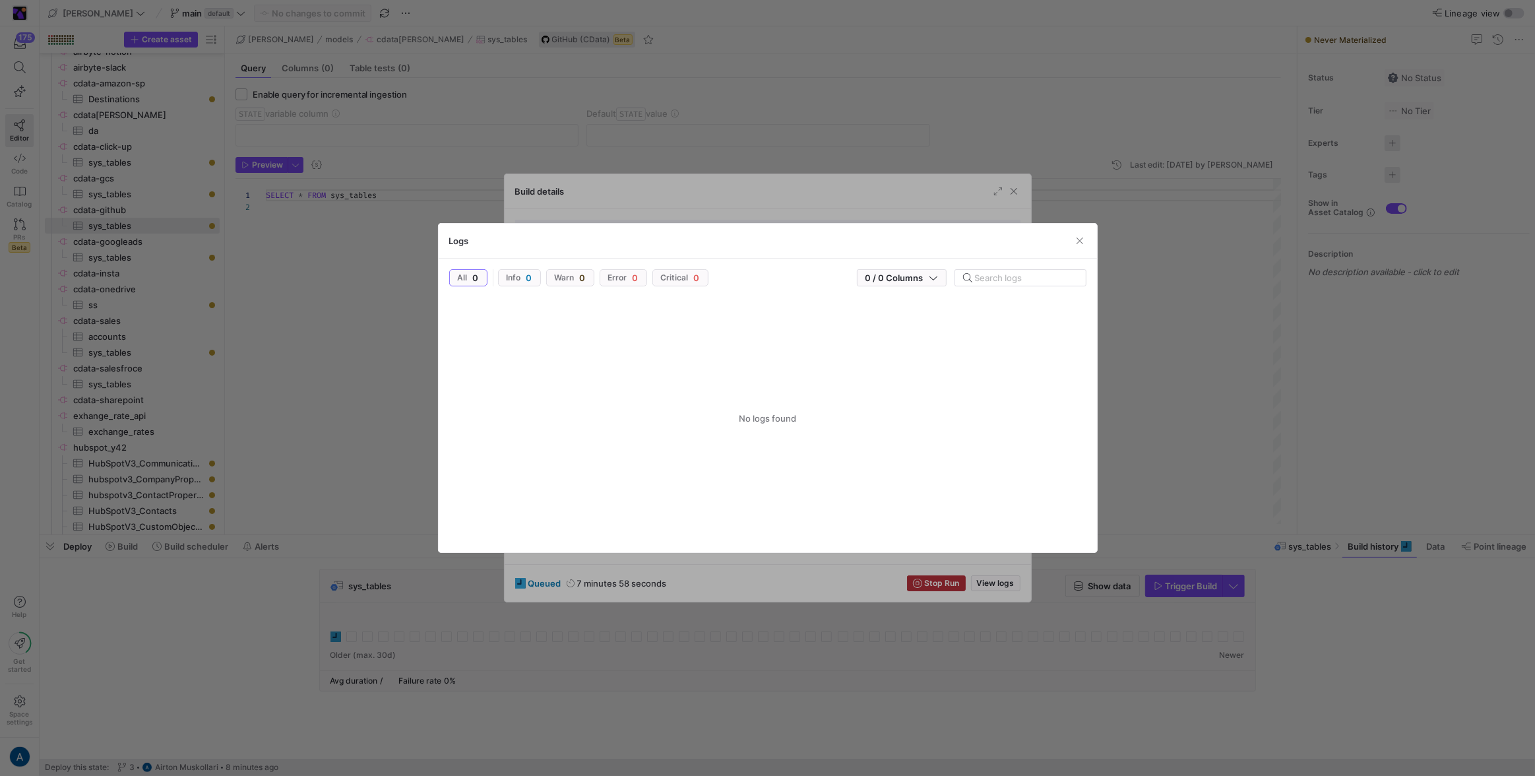
click at [905, 245] on div "Logs" at bounding box center [768, 241] width 658 height 35
click at [905, 237] on span "button" at bounding box center [1079, 240] width 13 height 13
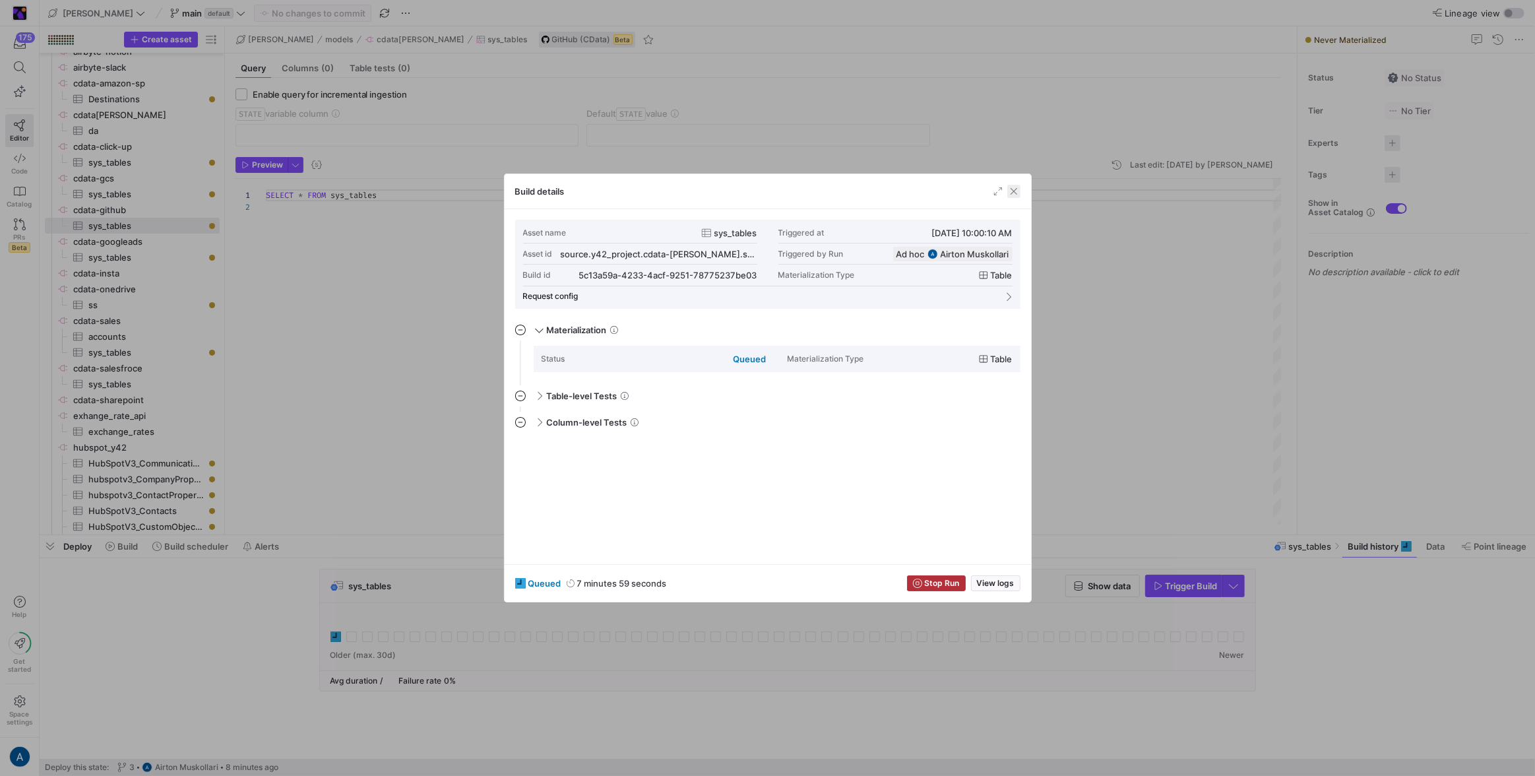
click at [905, 195] on span "button" at bounding box center [1013, 191] width 13 height 13
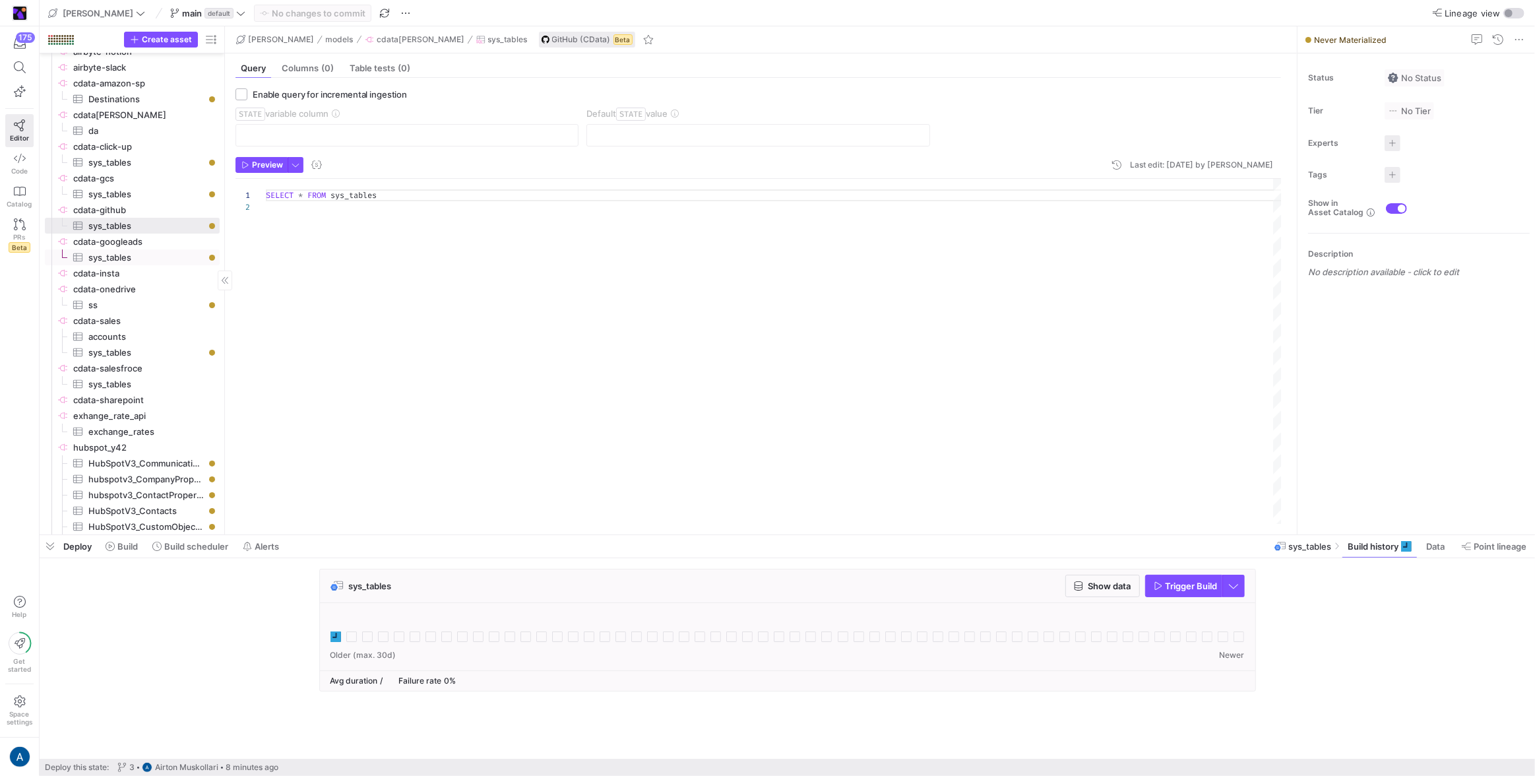
click at [181, 253] on span "sys_tables​​​​​​​​​" at bounding box center [146, 257] width 116 height 15
click at [337, 458] on icon at bounding box center [335, 636] width 11 height 11
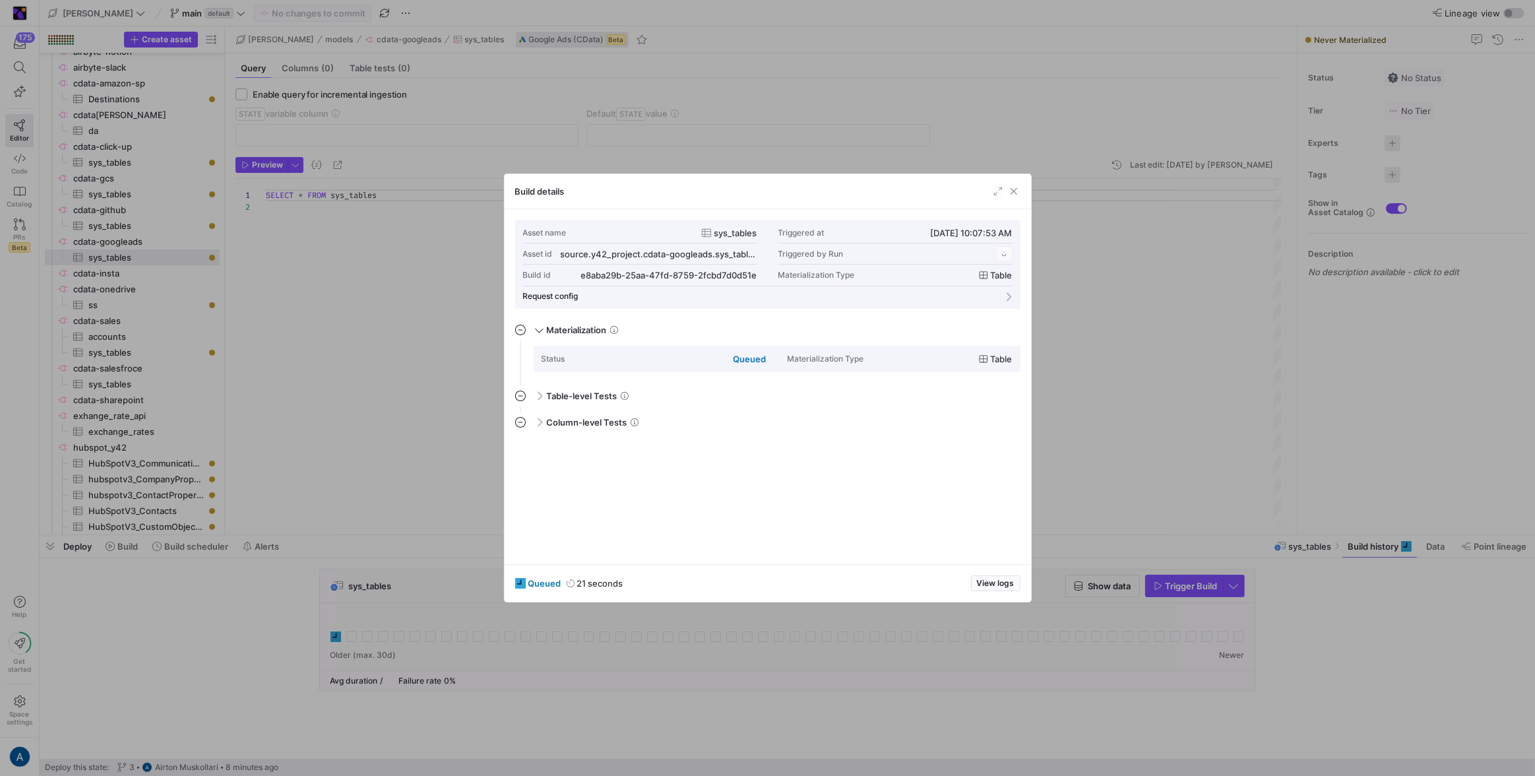
scroll to position [119, 0]
click at [905, 458] on span "View logs" at bounding box center [996, 582] width 38 height 9
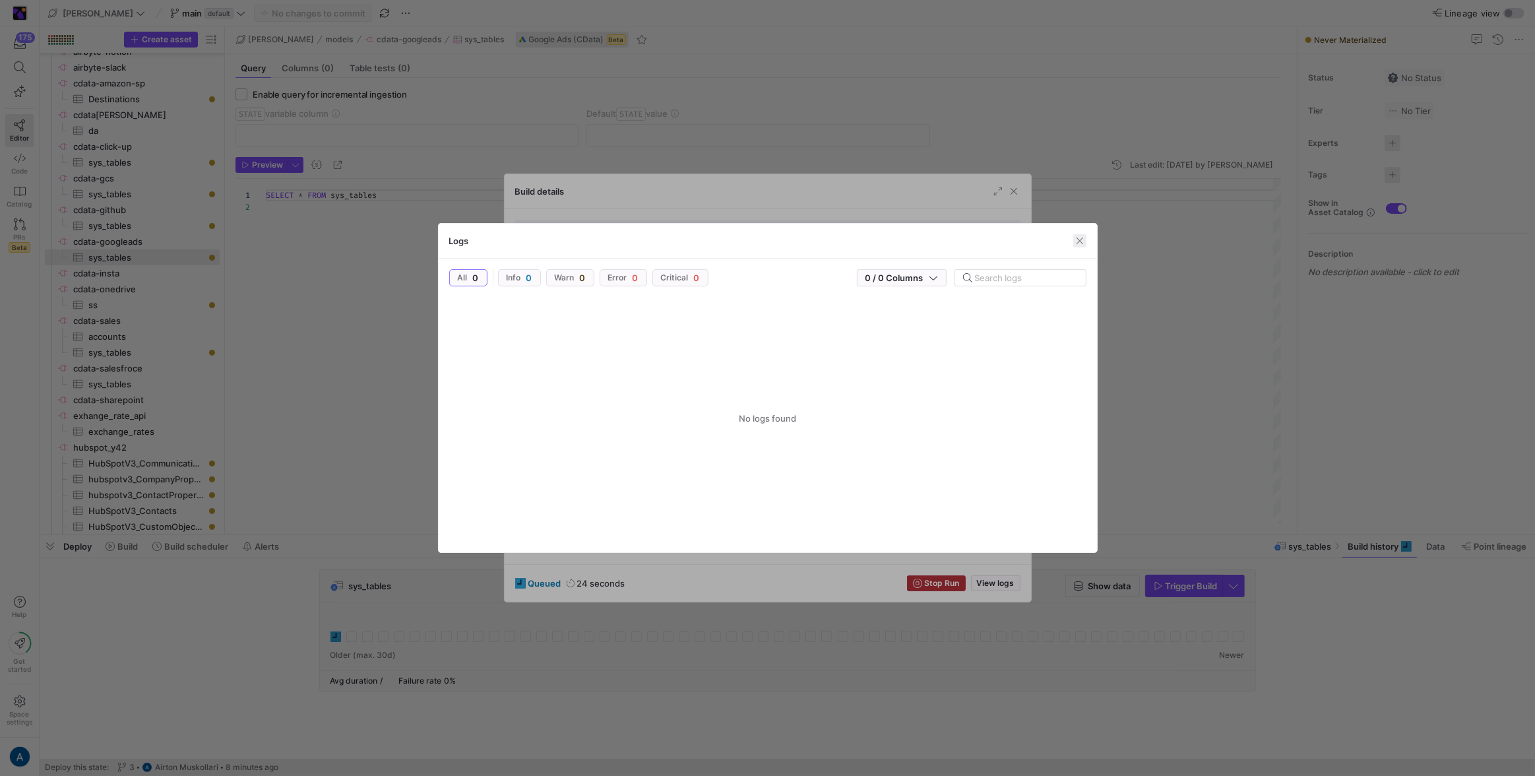
click at [905, 239] on span "button" at bounding box center [1079, 240] width 13 height 13
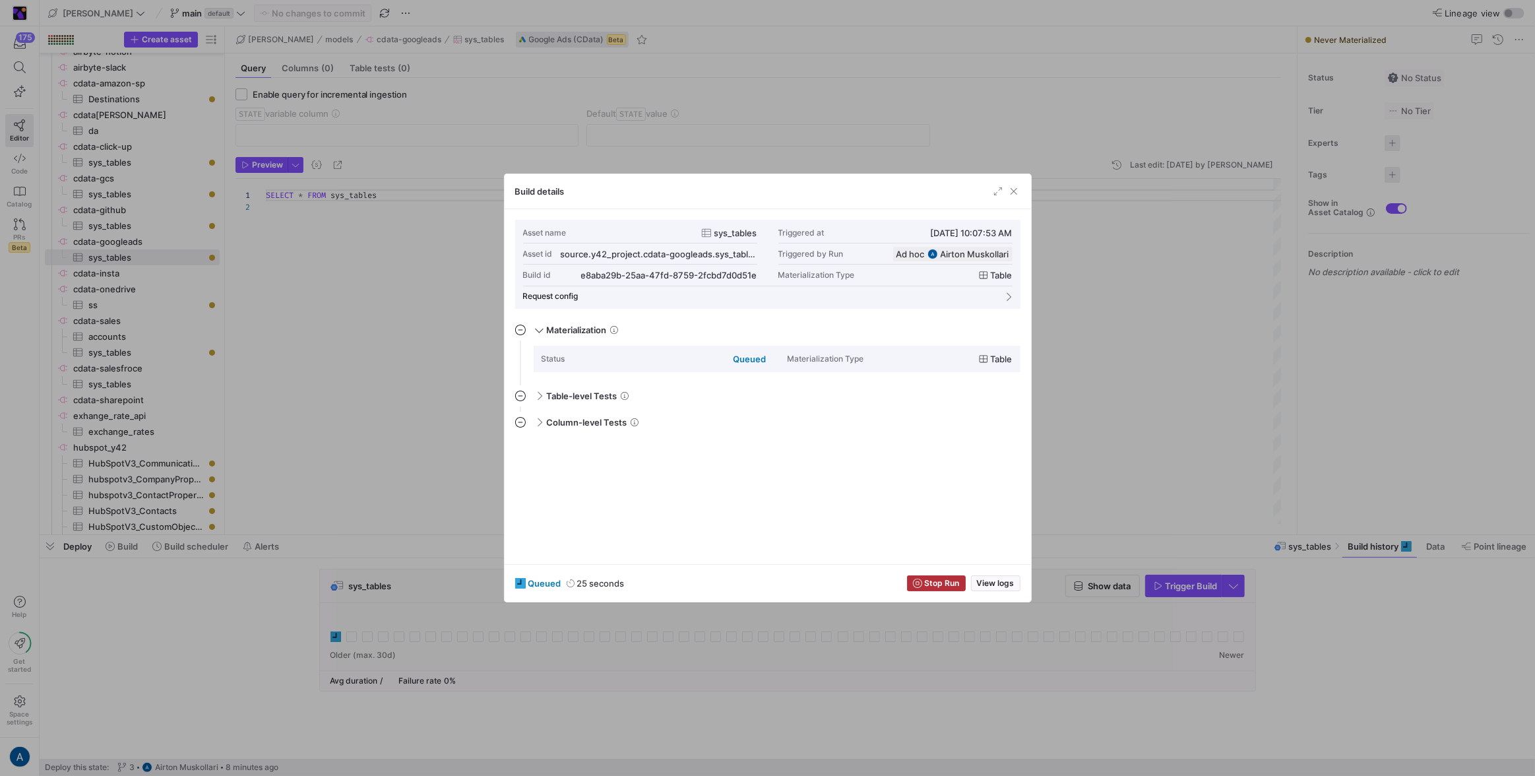
click at [905, 185] on div at bounding box center [767, 388] width 1535 height 776
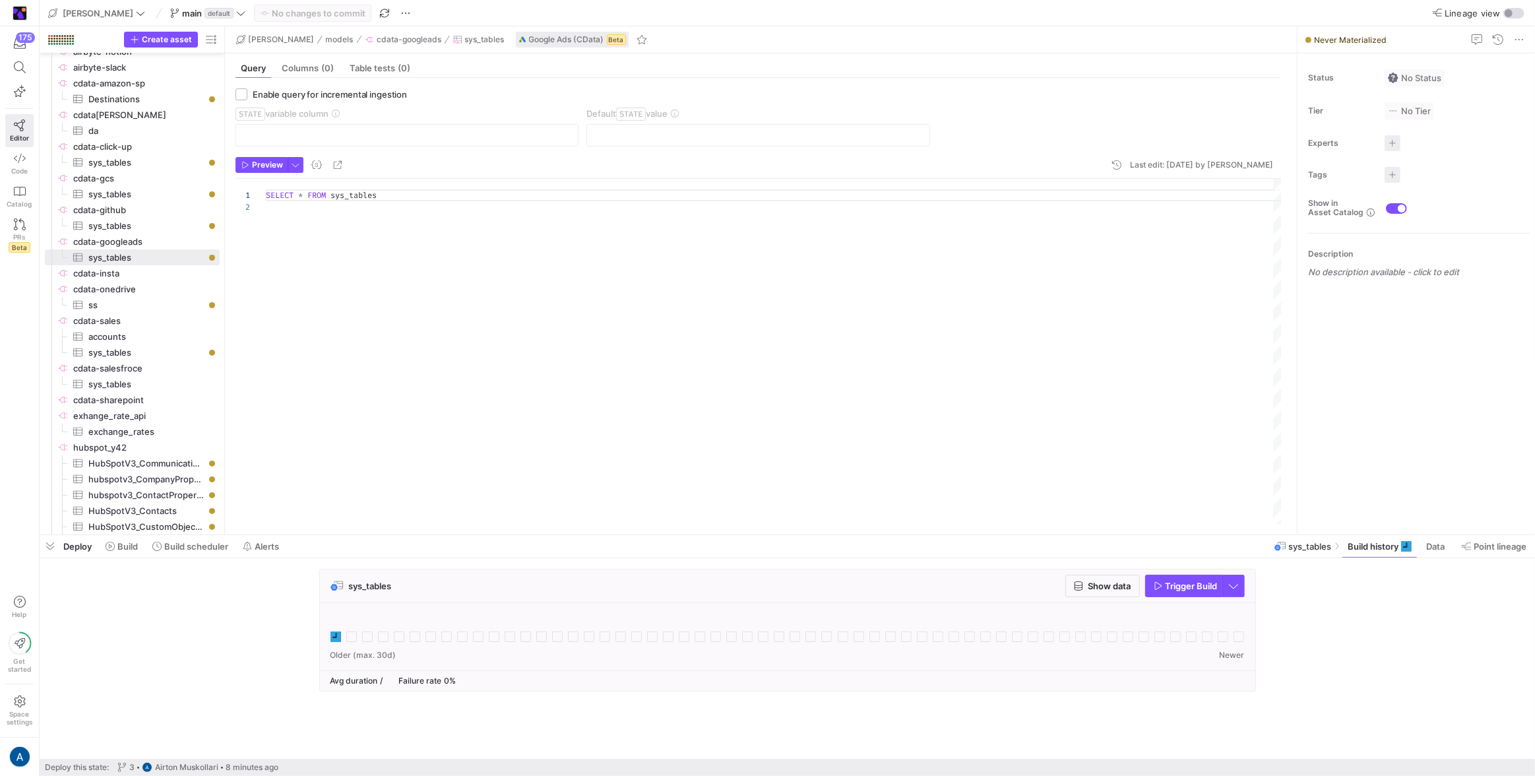
click at [338, 458] on icon at bounding box center [335, 636] width 11 height 11
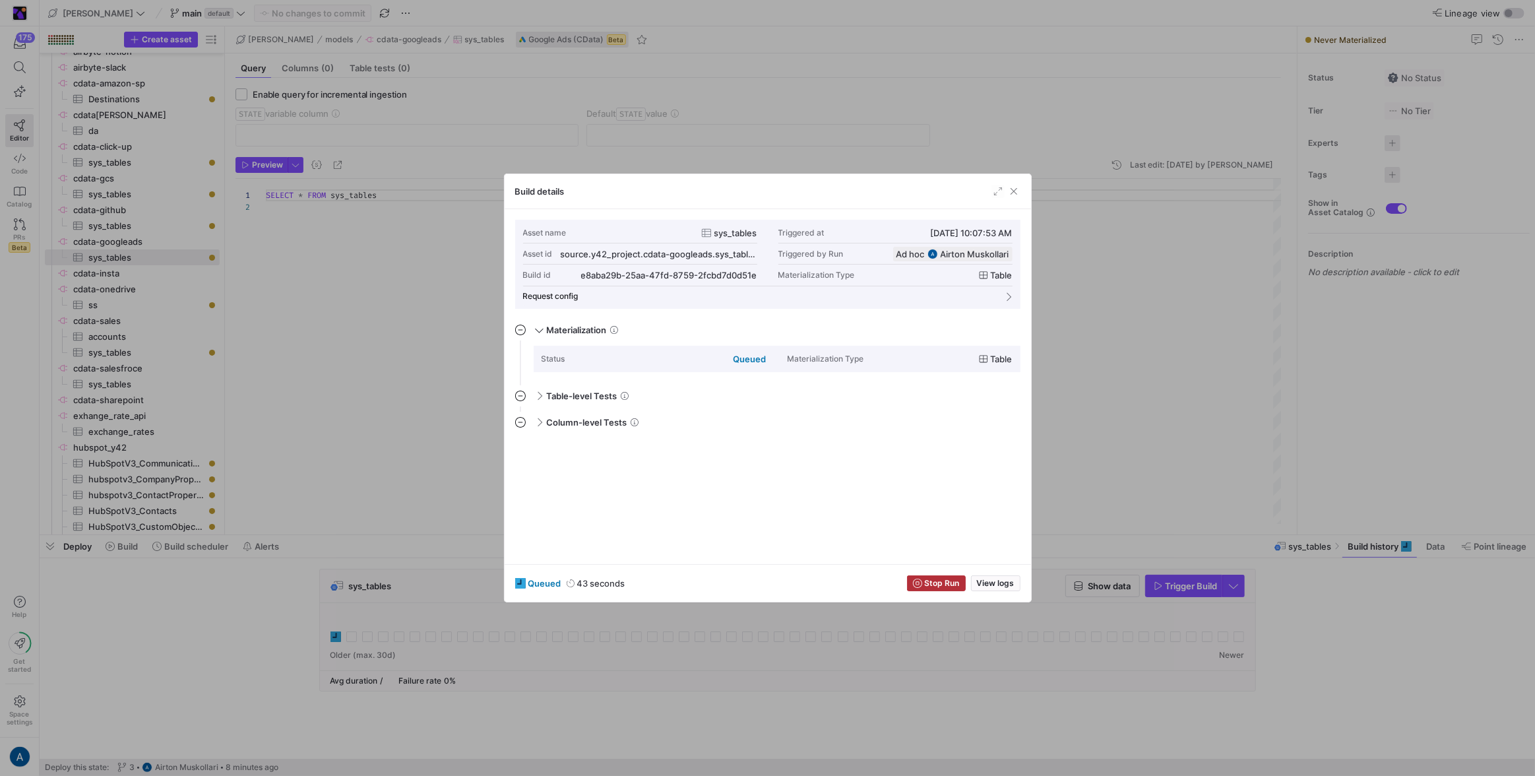
click at [905, 458] on div "queued 43 seconds Stop Run View logs" at bounding box center [767, 583] width 526 height 38
click at [905, 458] on span "button" at bounding box center [995, 583] width 48 height 15
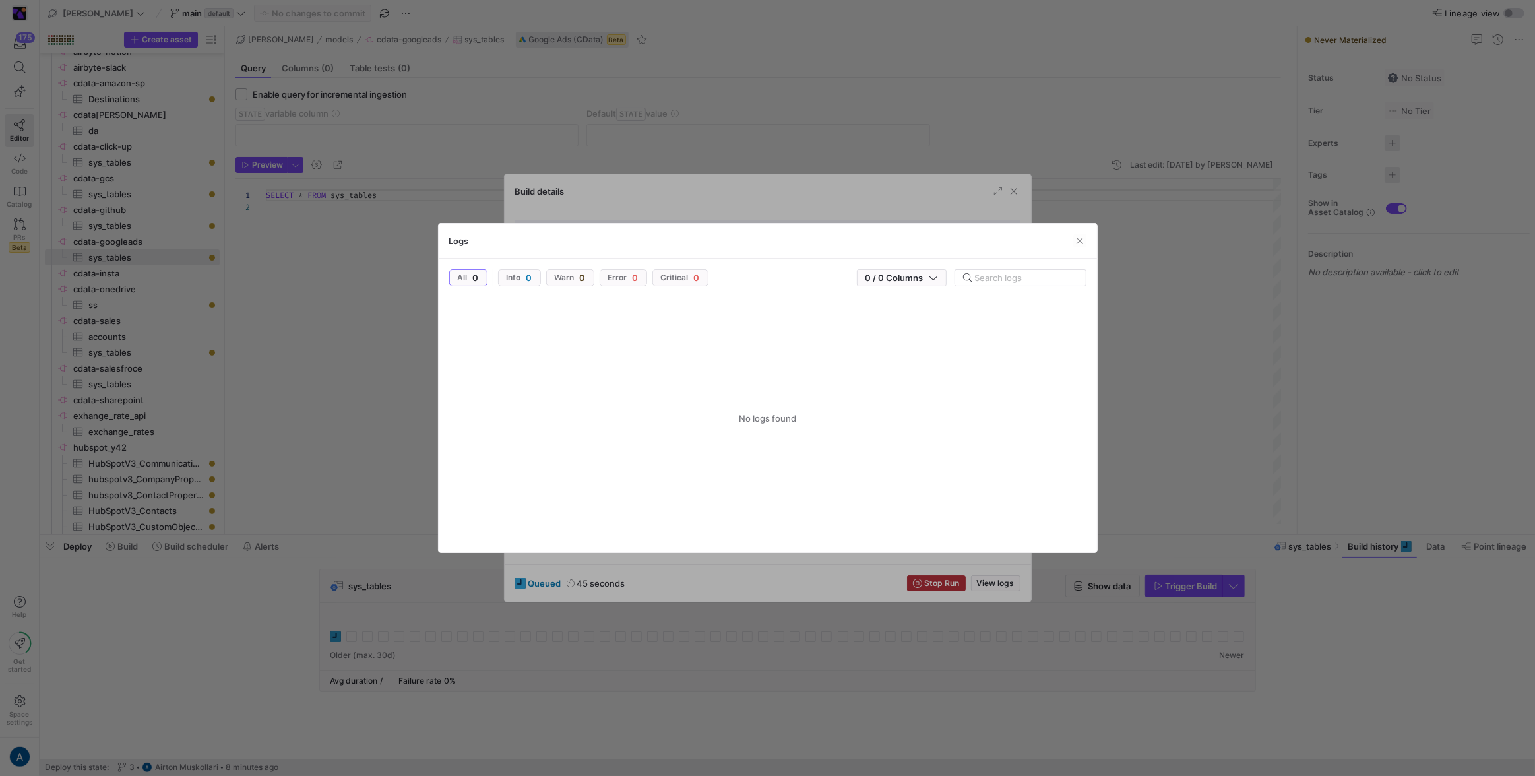
click at [905, 429] on div at bounding box center [767, 388] width 1535 height 776
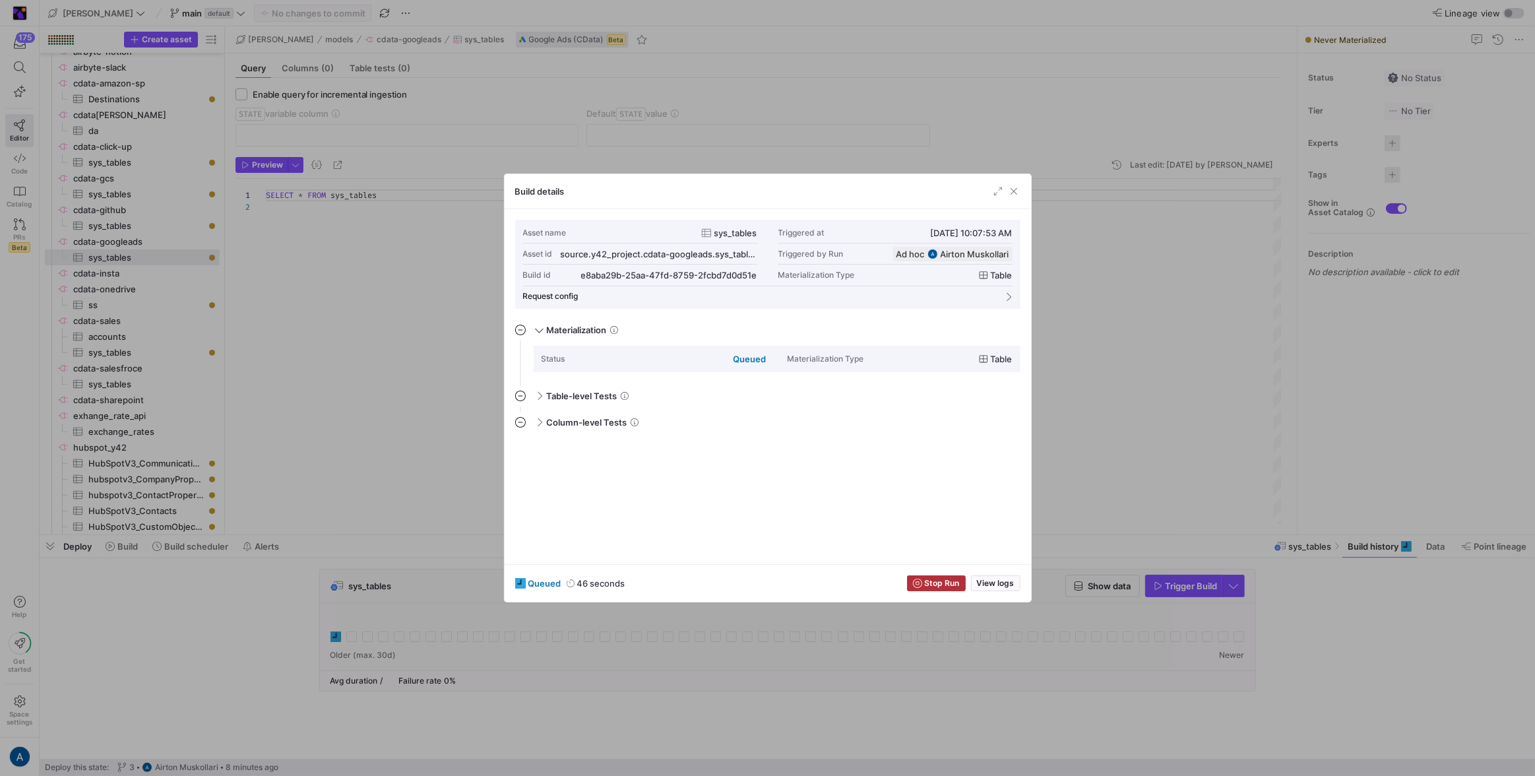
click at [297, 247] on div at bounding box center [767, 388] width 1535 height 776
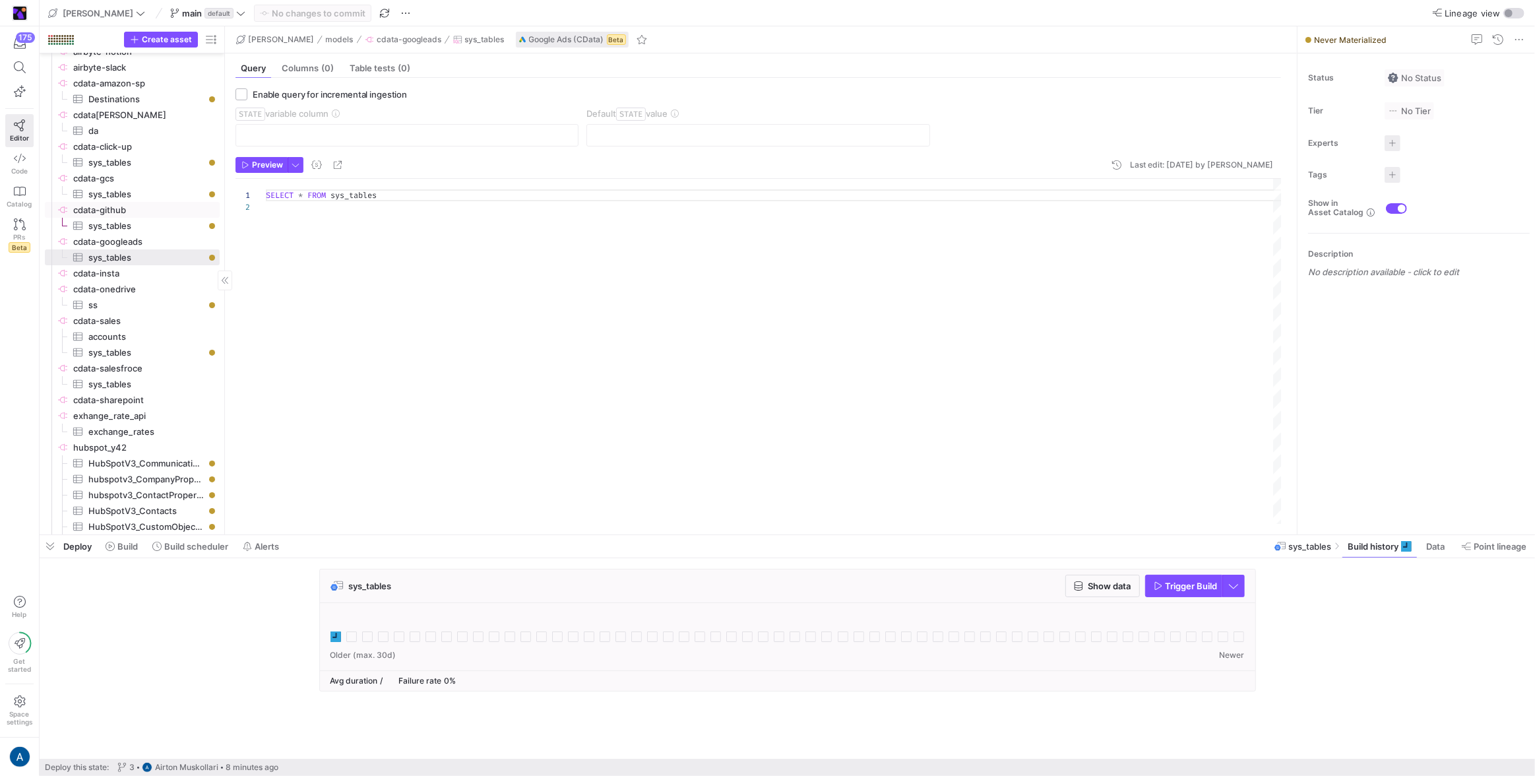
click at [146, 218] on span "sys_tables​​​​​​​​​" at bounding box center [146, 225] width 116 height 15
click at [135, 180] on span "cdata-gcs​​​​​​​​" at bounding box center [145, 178] width 144 height 15
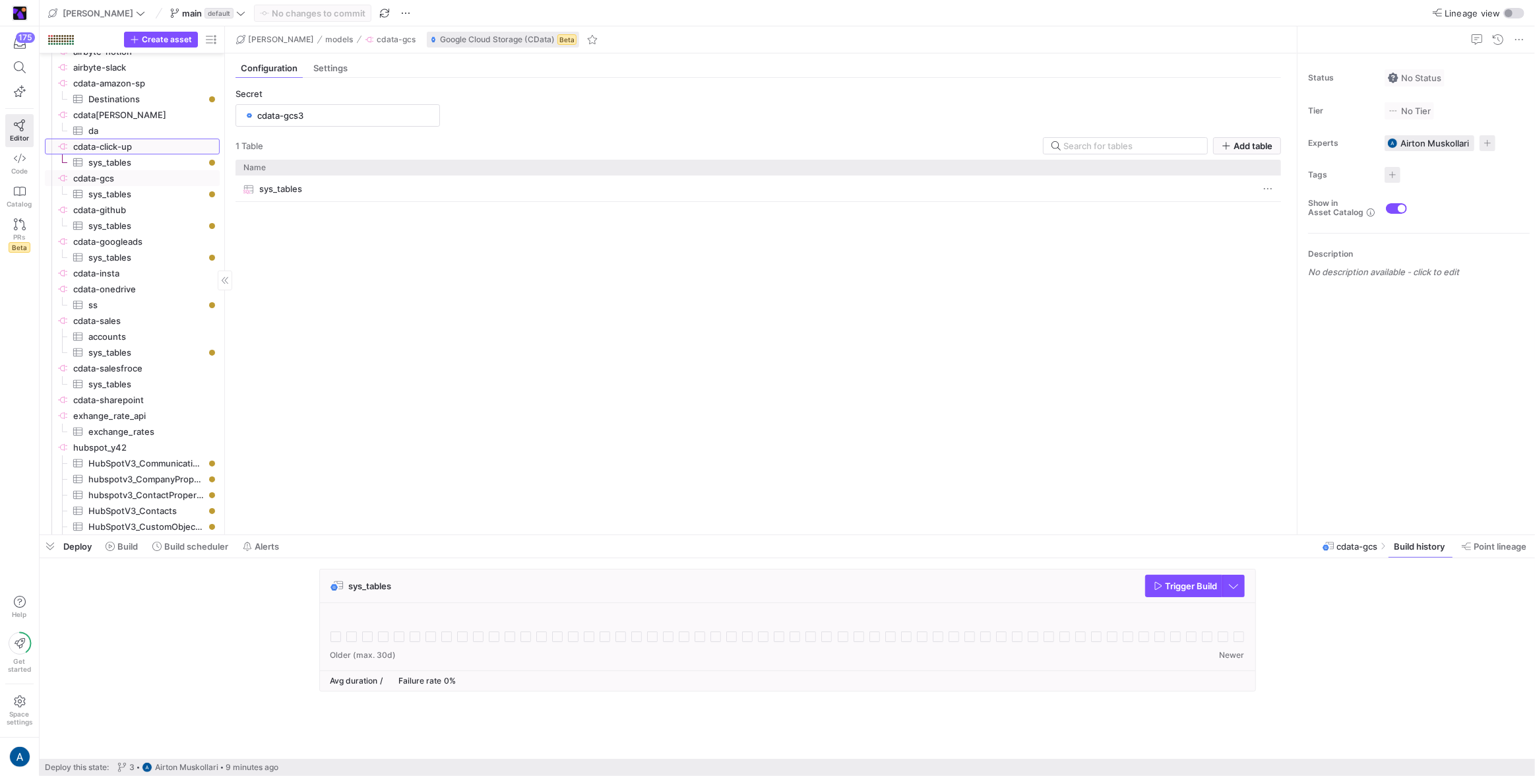
click at [117, 147] on span "cdata-click-up​​​​​​​​" at bounding box center [145, 146] width 144 height 15
click at [134, 107] on span "cdata[PERSON_NAME]​​​​​​​​" at bounding box center [145, 114] width 144 height 15
type input "test-bq-test"
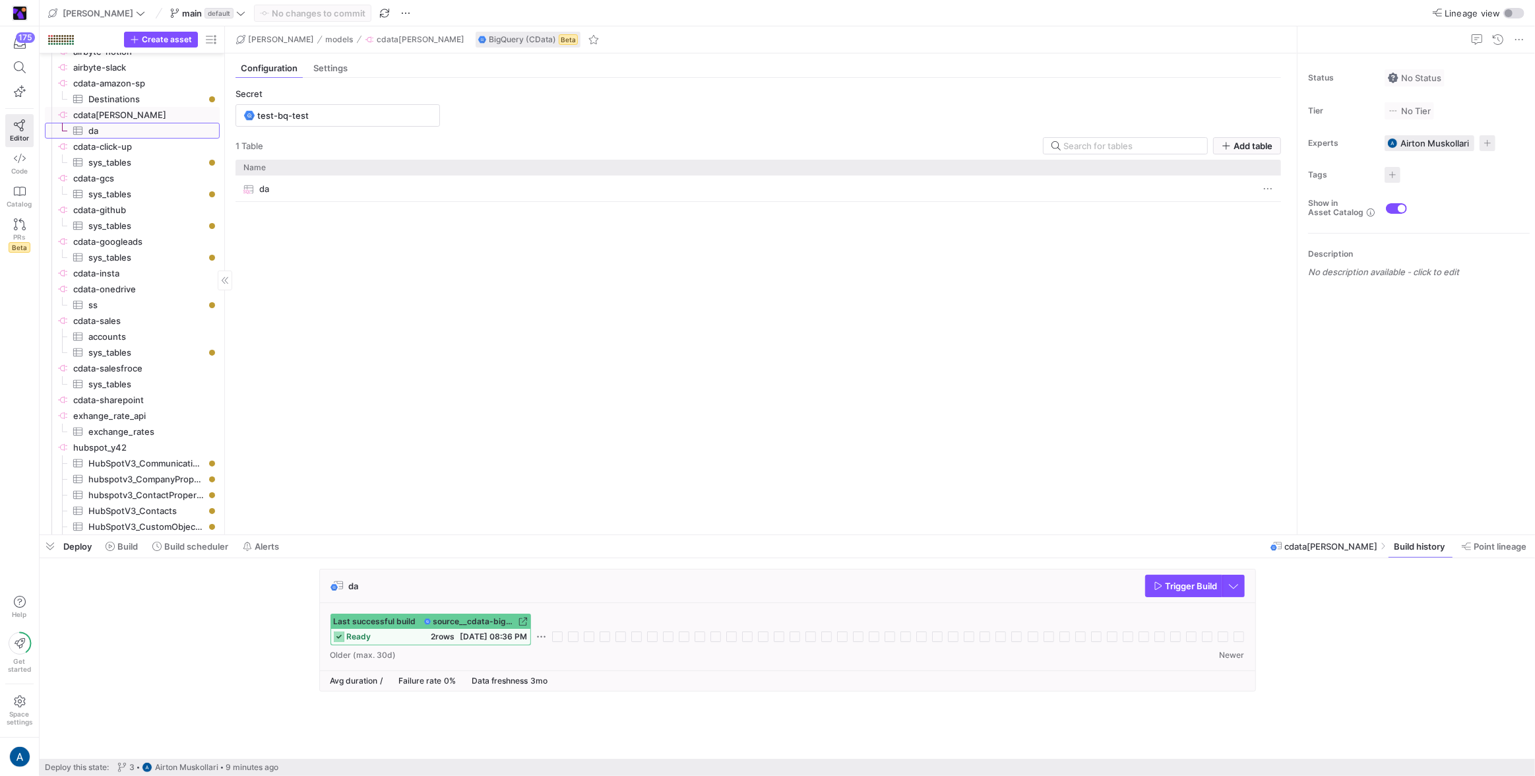
click at [133, 135] on span "da​​​​​​​​​" at bounding box center [146, 130] width 116 height 15
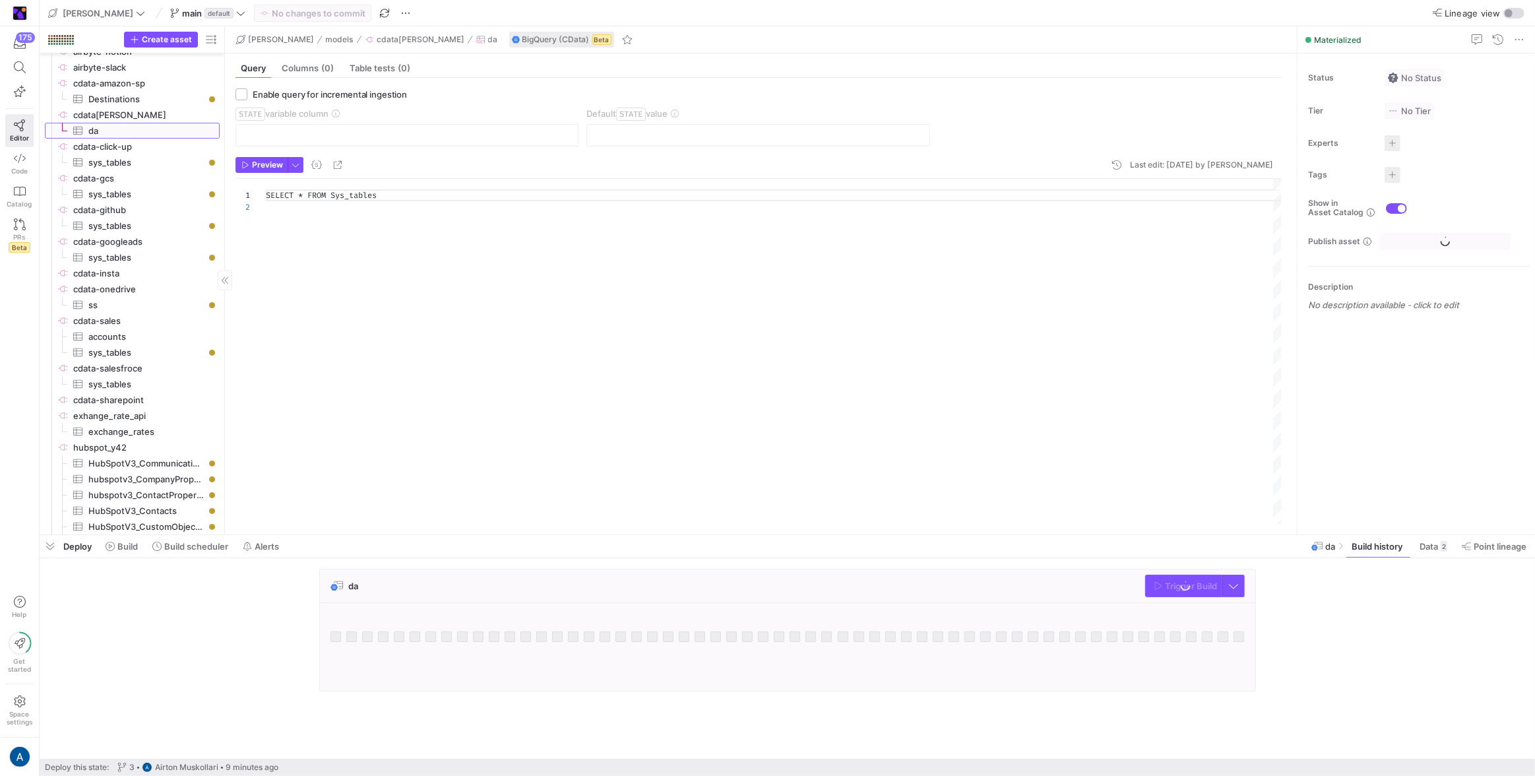
scroll to position [12, 0]
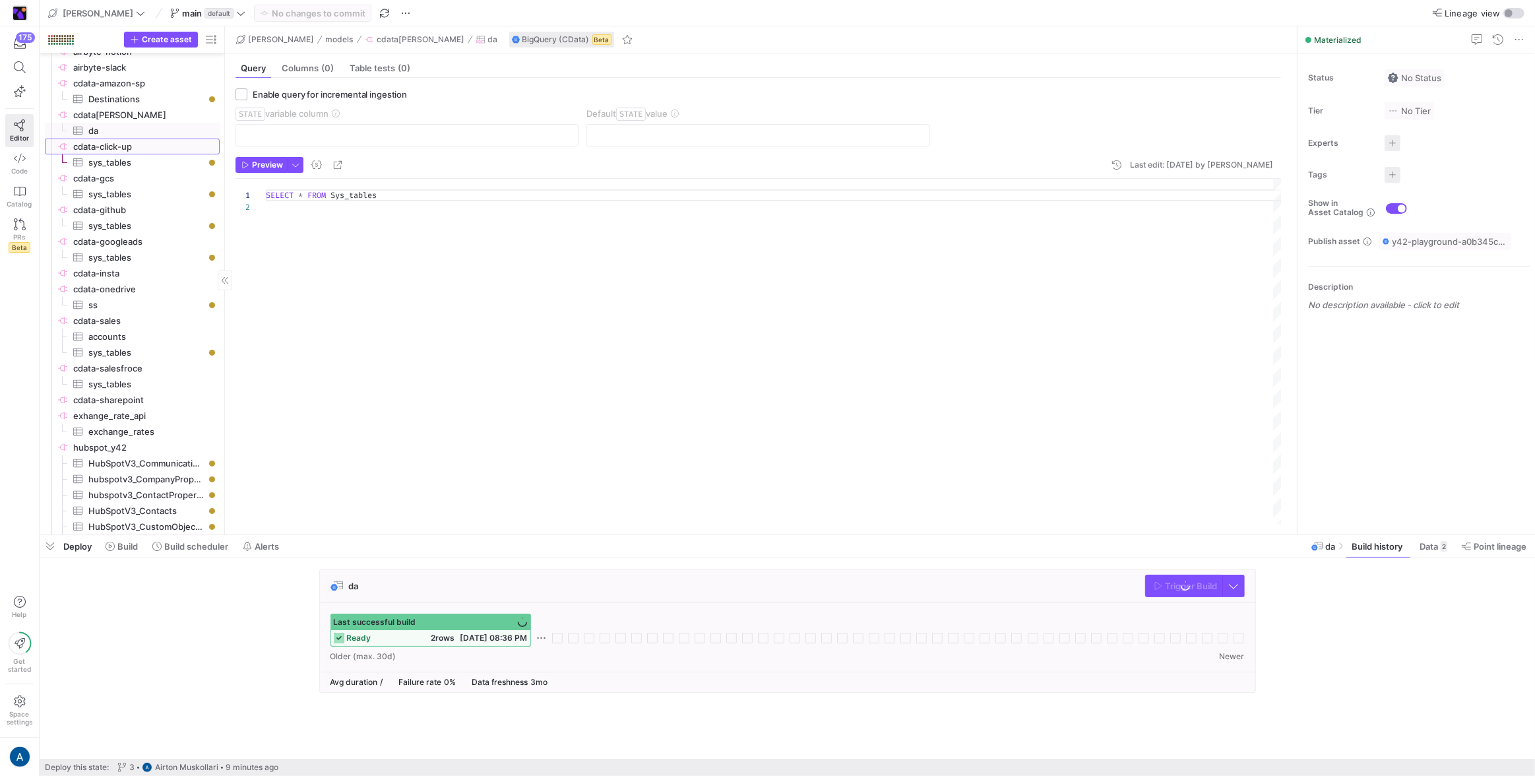
click at [131, 142] on span "cdata-click-up​​​​​​​​" at bounding box center [145, 146] width 144 height 15
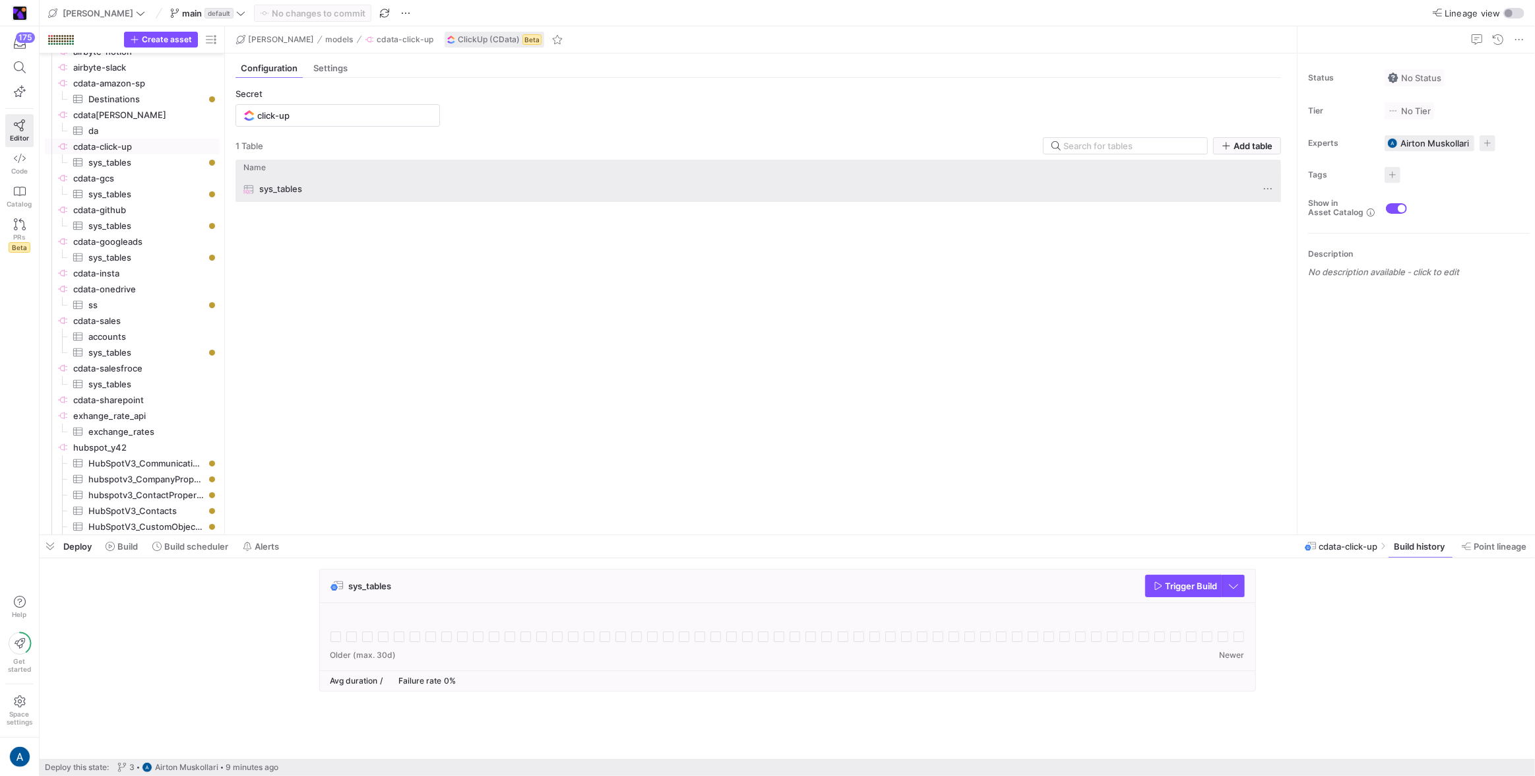
click at [348, 179] on div "sys_tables" at bounding box center [745, 189] width 1004 height 26
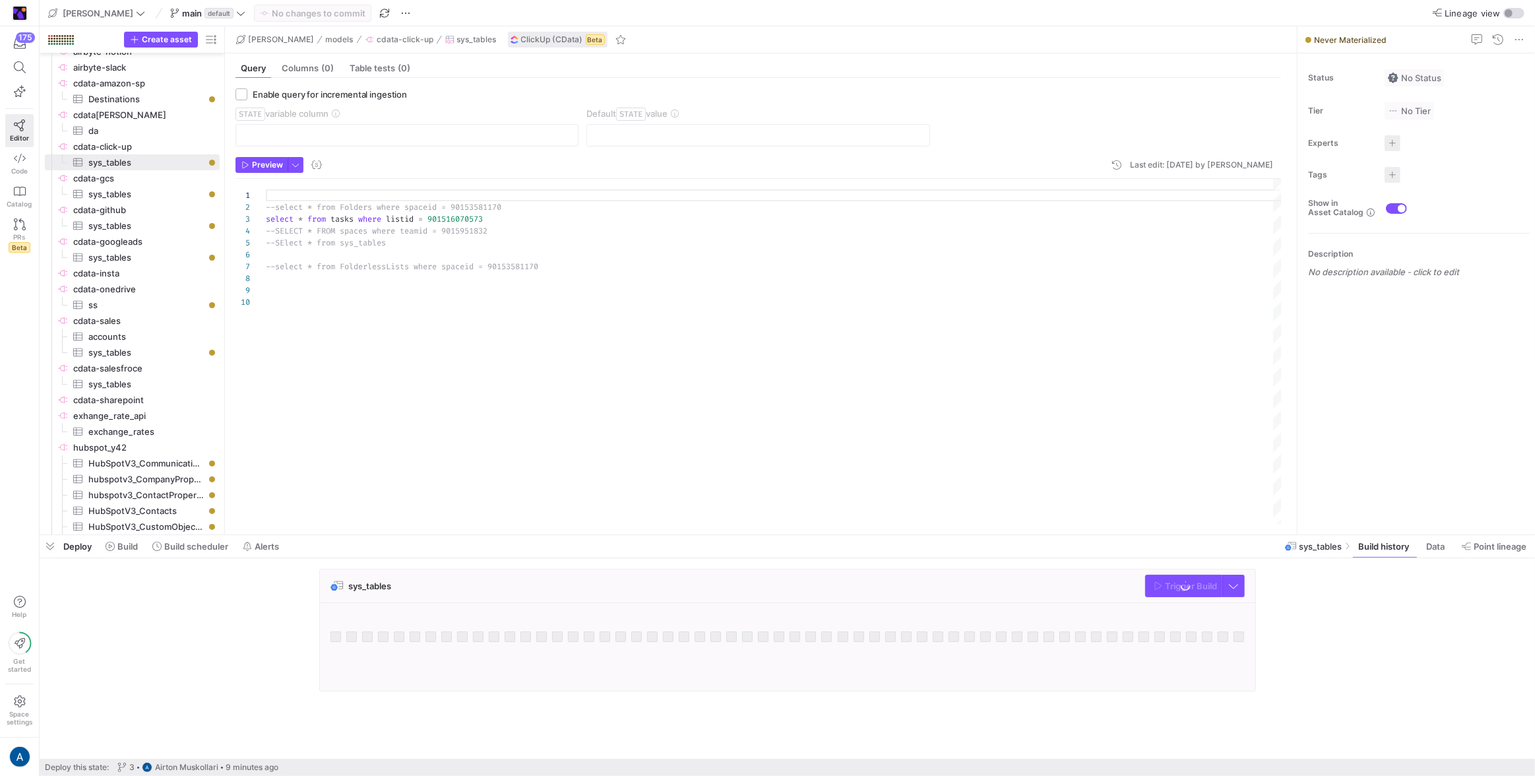
scroll to position [106, 0]
click at [905, 458] on div "sys_tables Trigger Build" at bounding box center [787, 586] width 935 height 34
click at [905, 458] on span "Trigger Build" at bounding box center [1191, 585] width 52 height 11
click at [177, 207] on span "cdata-github​​​​​​​​" at bounding box center [145, 209] width 144 height 15
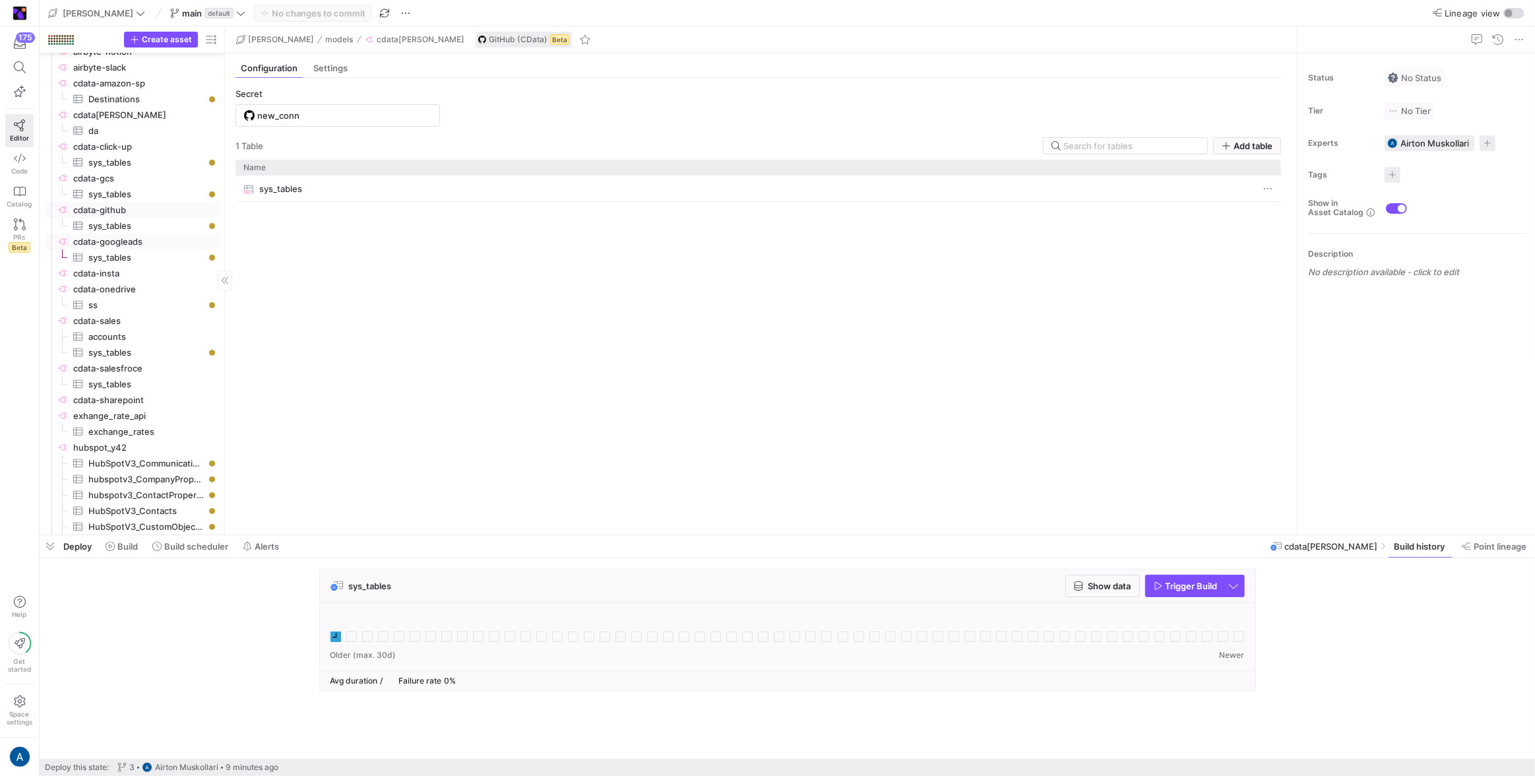
click at [160, 237] on span "cdata-googleads​​​​​​​​" at bounding box center [145, 241] width 144 height 15
click at [154, 147] on span "cdata-click-up​​​​​​​​" at bounding box center [145, 146] width 144 height 15
type input "click-up"
click at [328, 458] on div at bounding box center [787, 636] width 935 height 67
click at [334, 458] on icon at bounding box center [335, 636] width 11 height 11
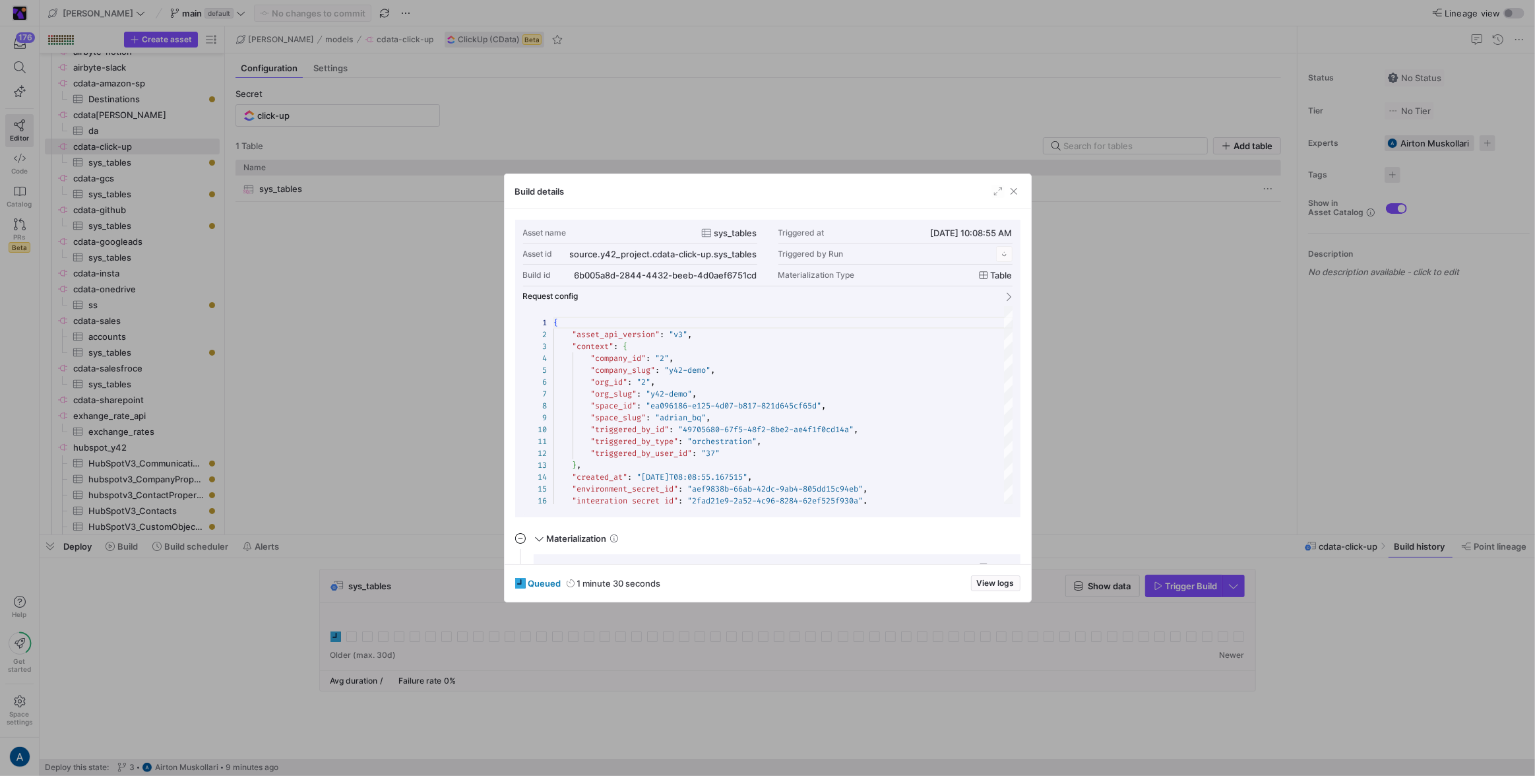
scroll to position [119, 0]
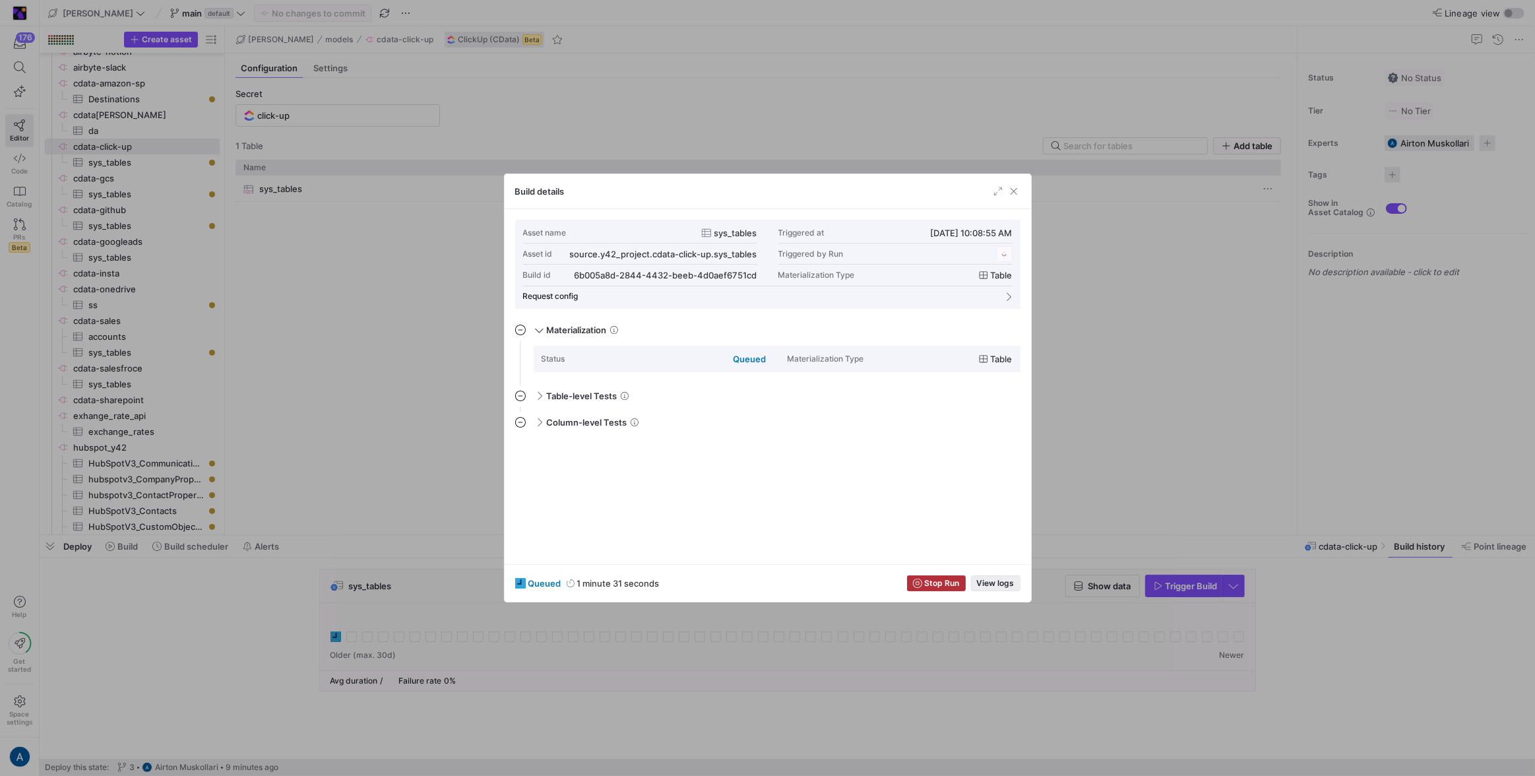
click at [905, 458] on button "View logs" at bounding box center [995, 583] width 49 height 16
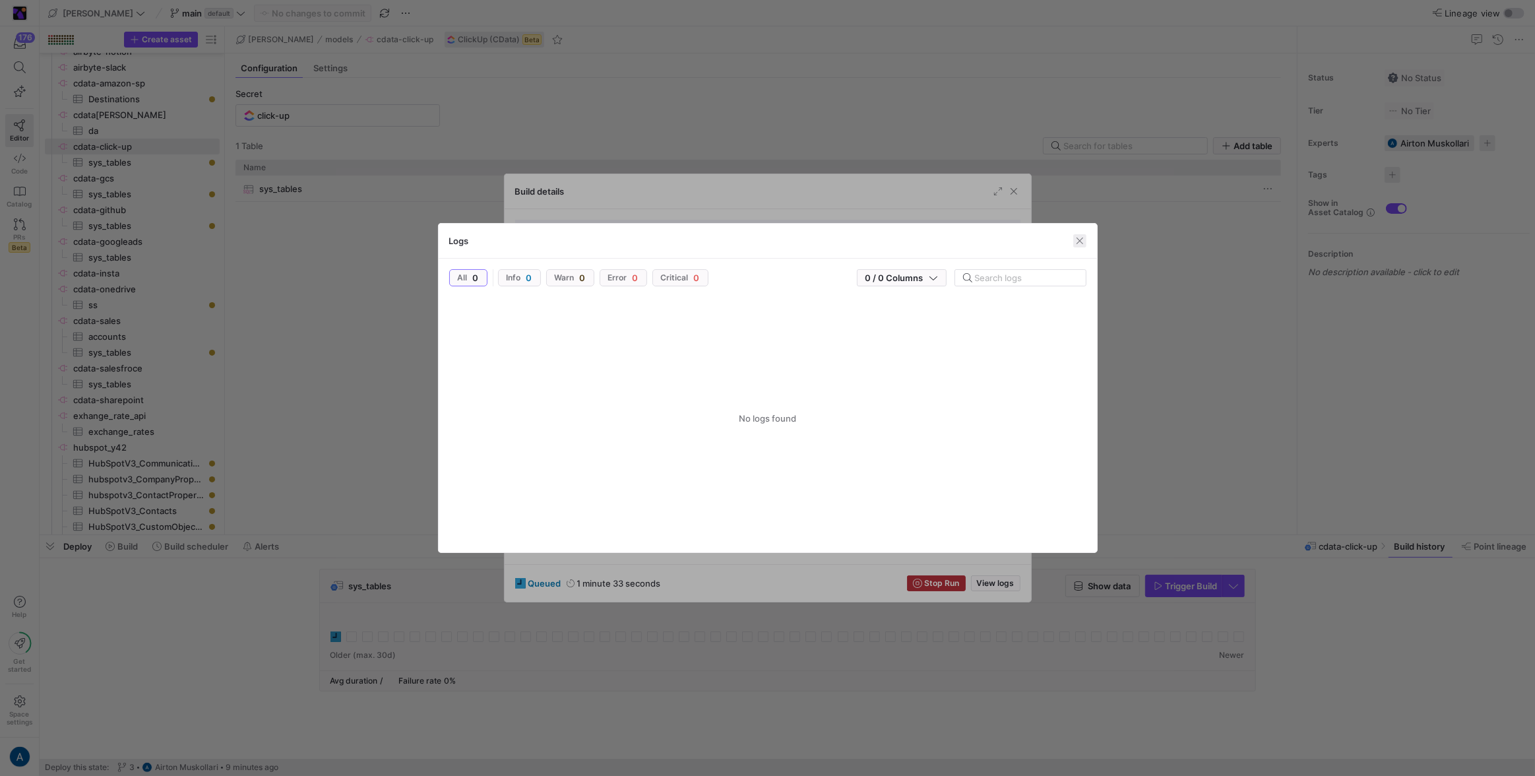
click at [905, 241] on span "button" at bounding box center [1079, 240] width 13 height 13
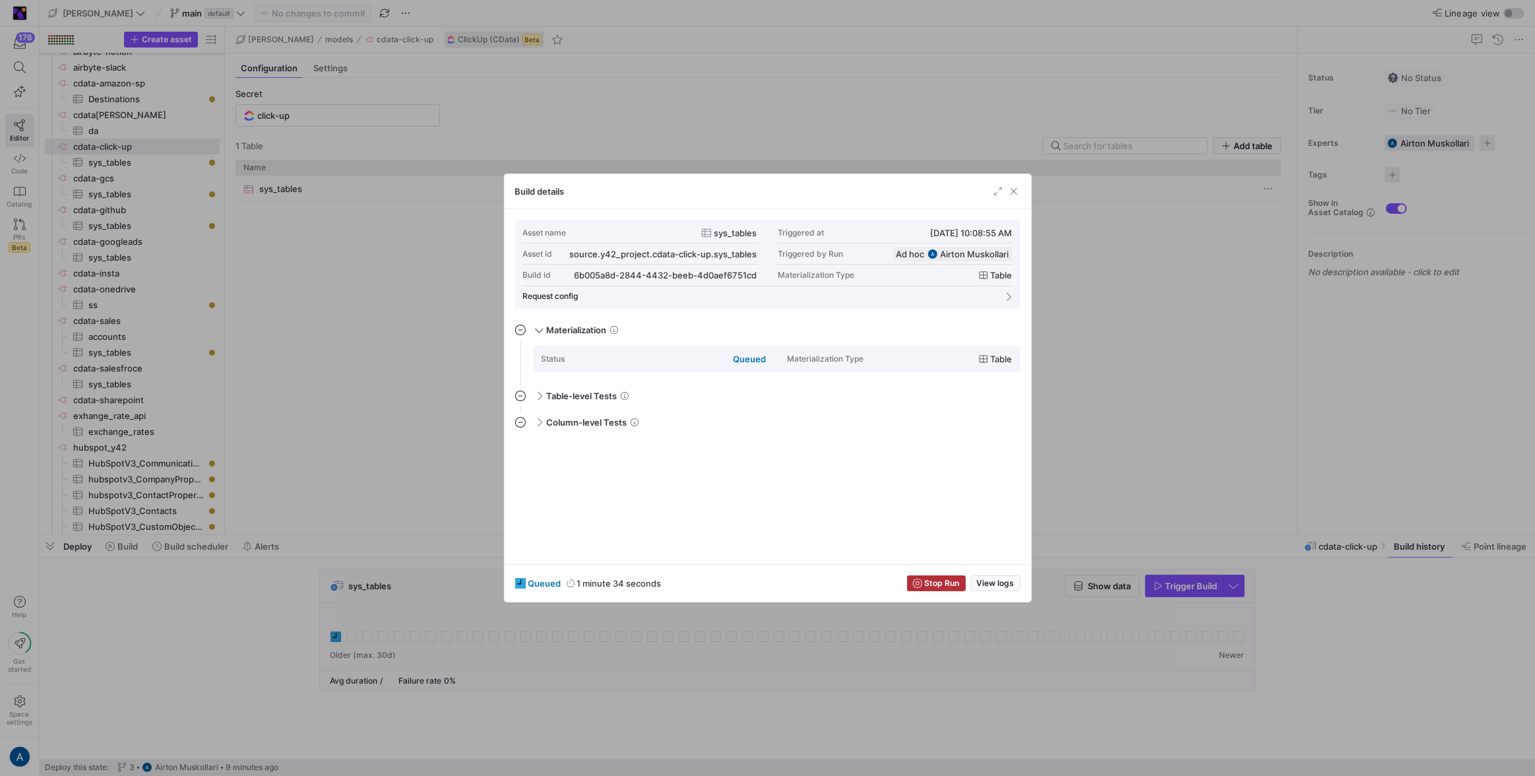
click at [905, 197] on div "Build details" at bounding box center [767, 191] width 526 height 35
click at [905, 191] on span "button" at bounding box center [1013, 191] width 13 height 13
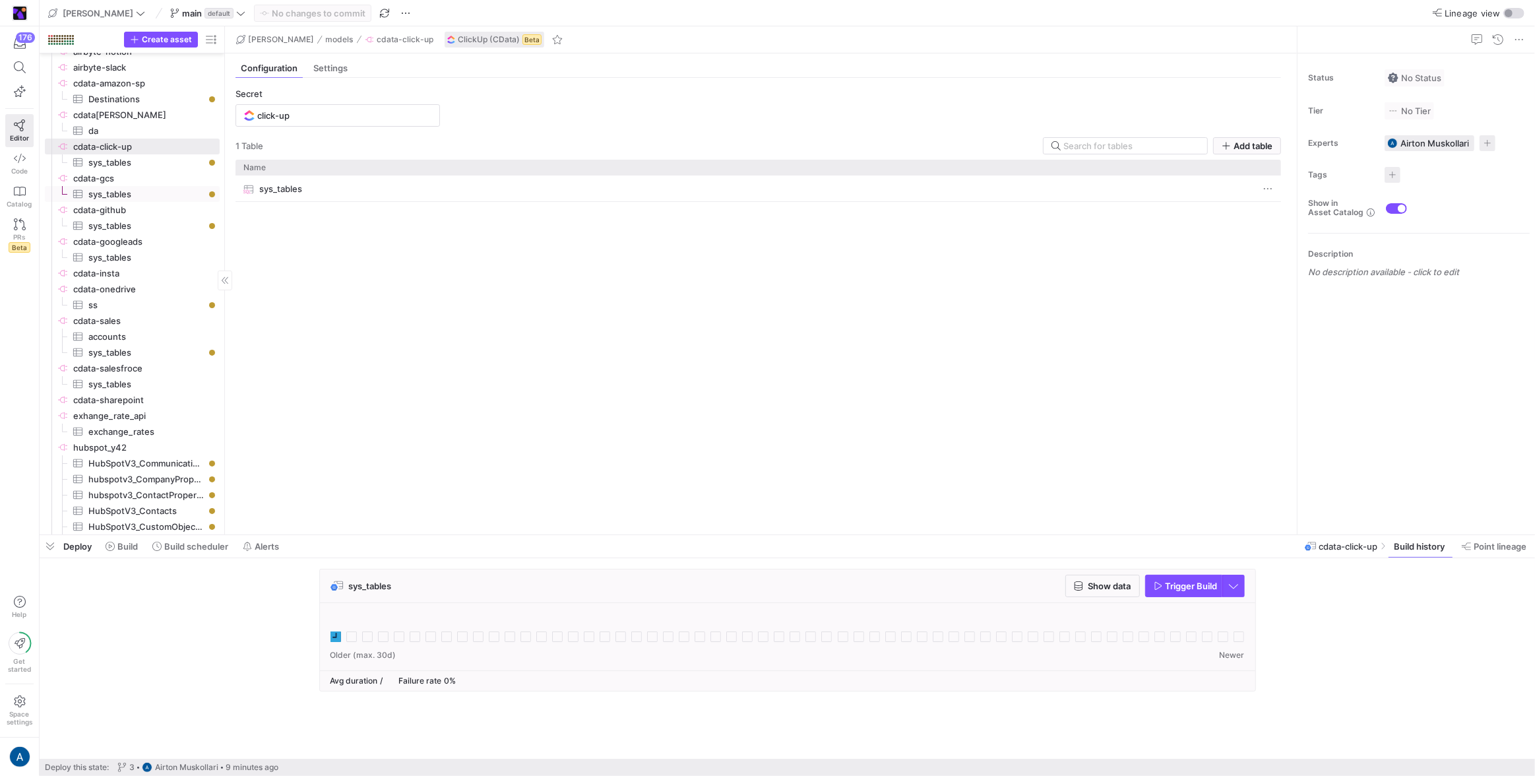
click at [119, 199] on span "sys_tables​​​​​​​​​" at bounding box center [146, 194] width 116 height 15
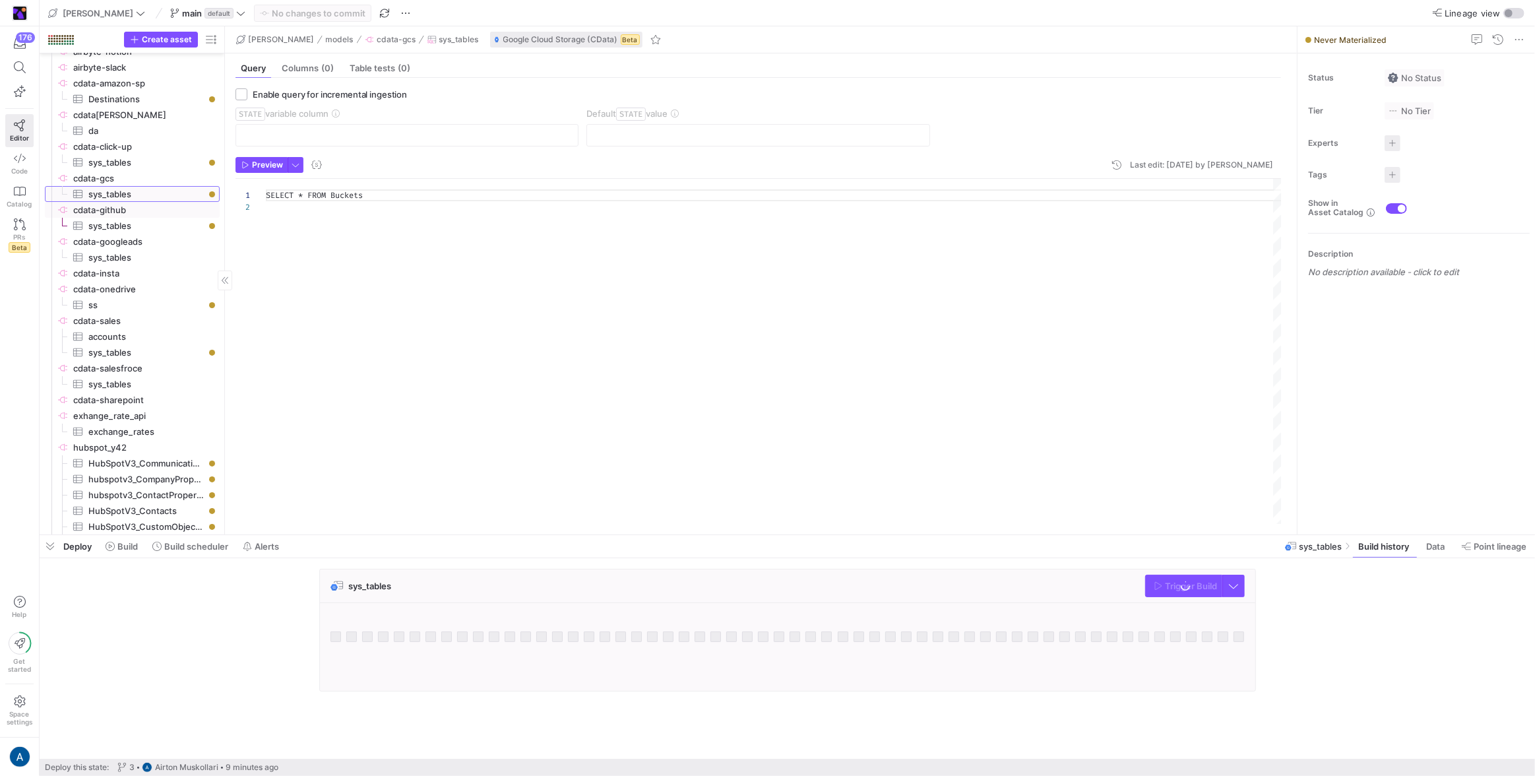
scroll to position [12, 0]
click at [121, 210] on span "cdata-github​​​​​​​​" at bounding box center [145, 209] width 144 height 15
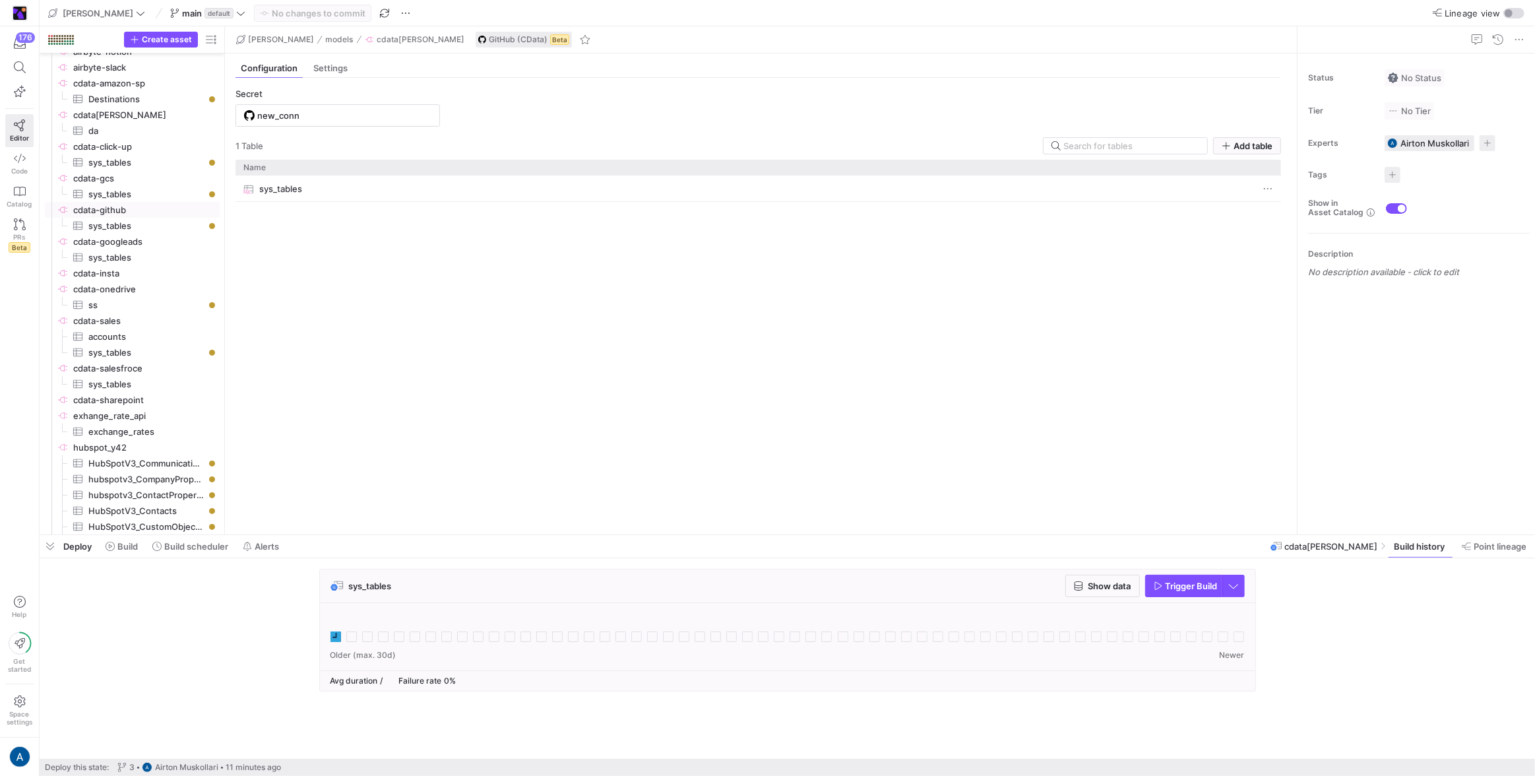
click at [342, 458] on div at bounding box center [787, 629] width 914 height 32
click at [330, 458] on icon at bounding box center [335, 636] width 11 height 11
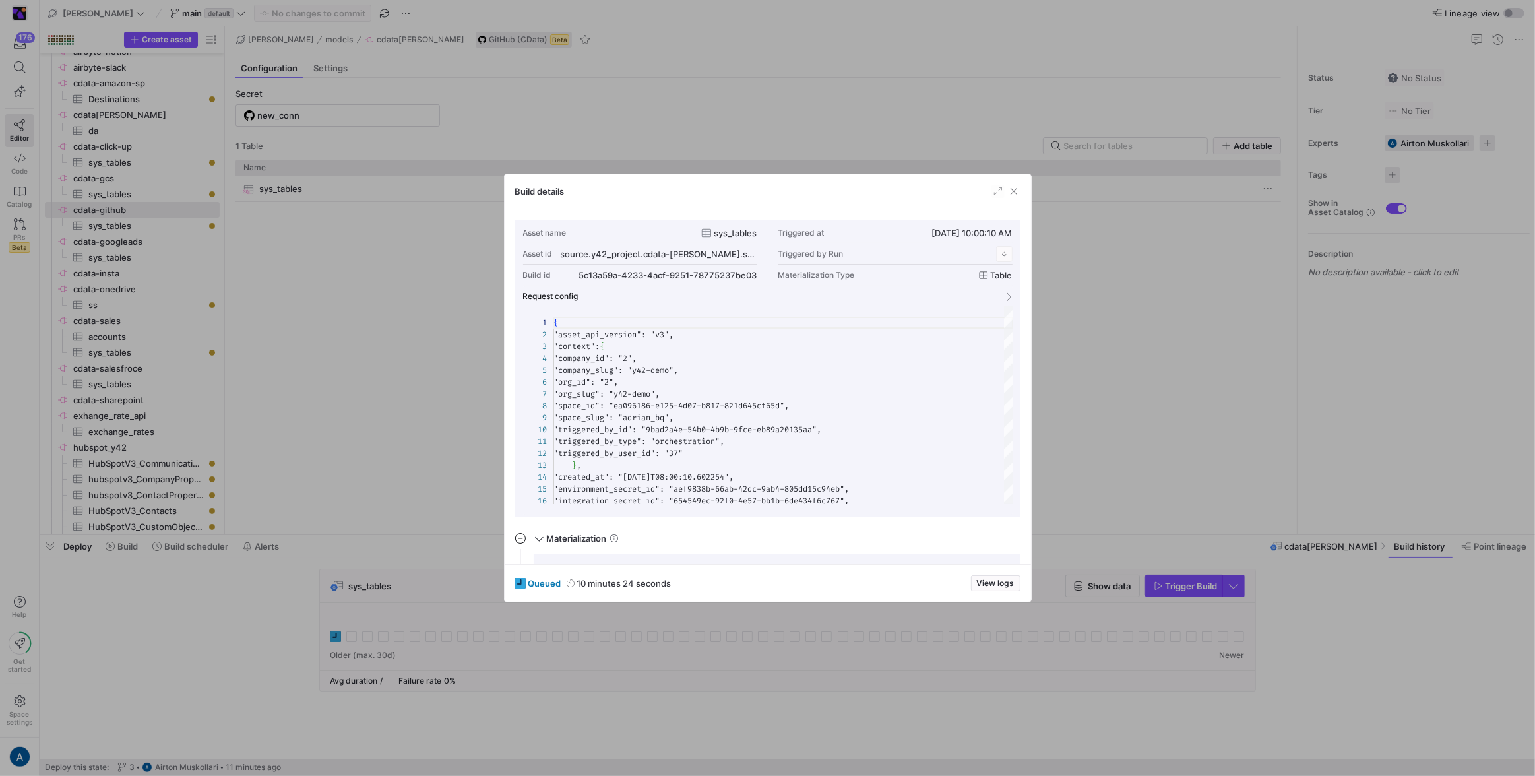
scroll to position [119, 0]
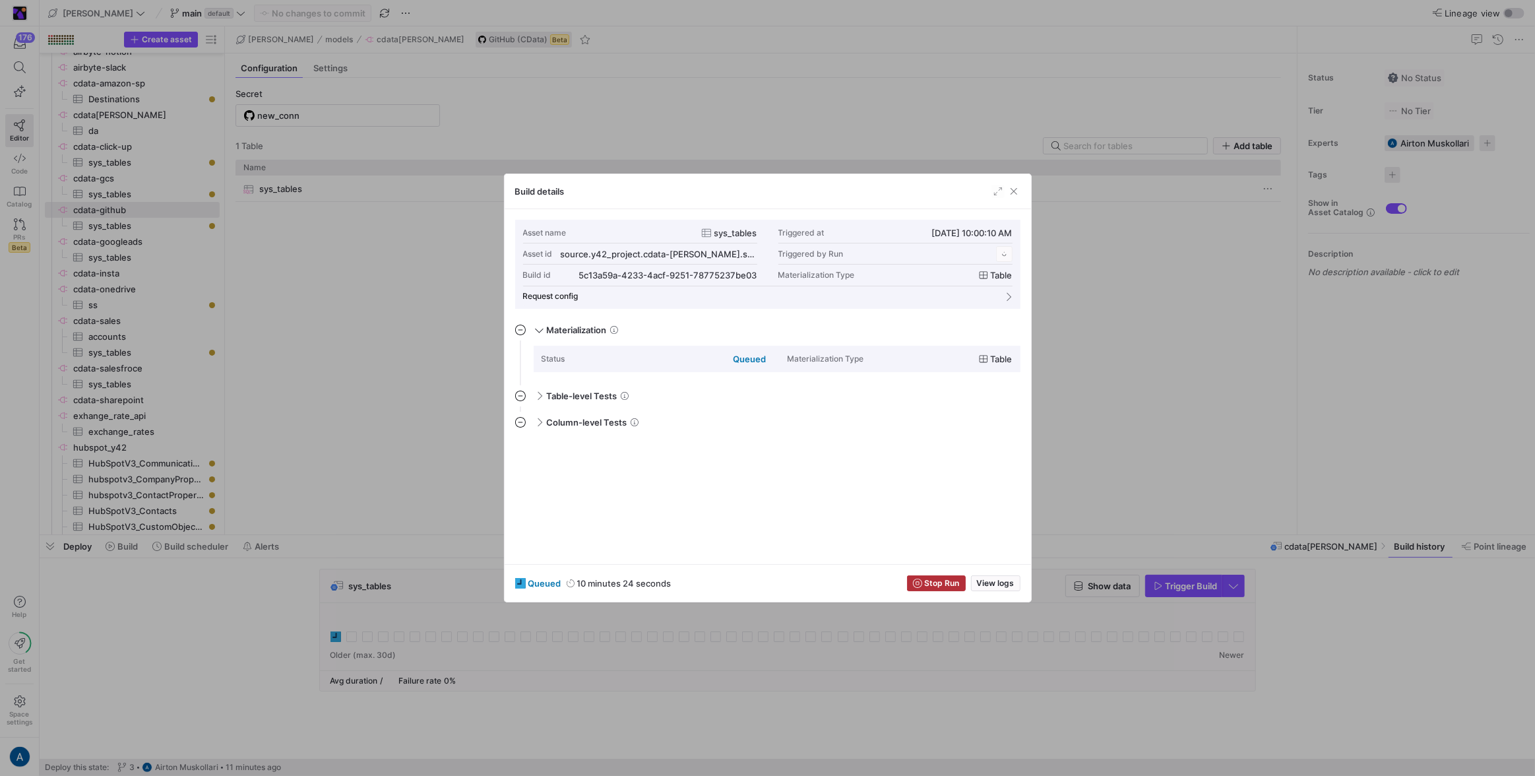
click at [905, 458] on div "queued 10 minutes 24 seconds Stop Run View logs" at bounding box center [767, 583] width 526 height 38
click at [905, 458] on span "View logs" at bounding box center [996, 582] width 38 height 9
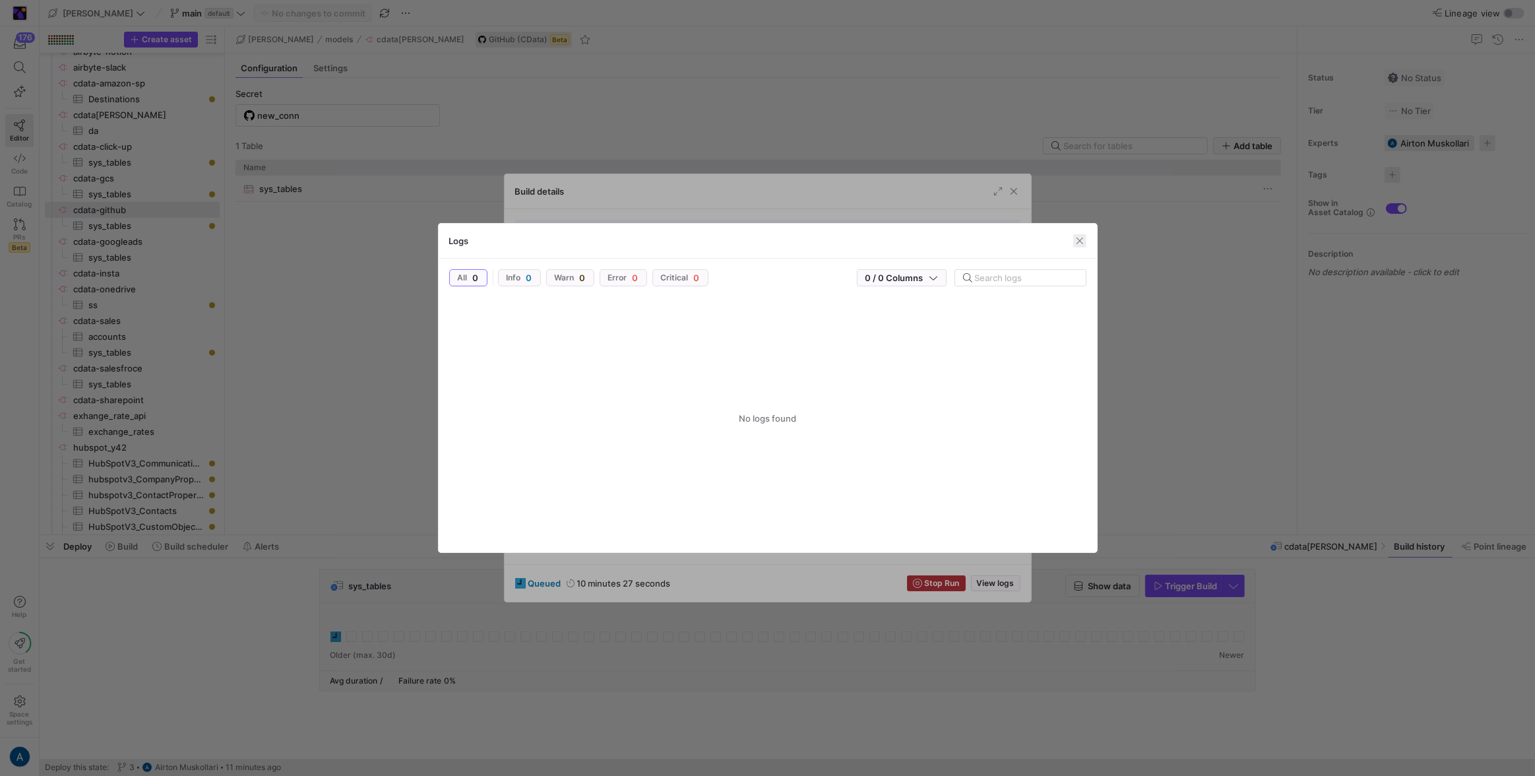
click at [905, 244] on span "button" at bounding box center [1079, 240] width 13 height 13
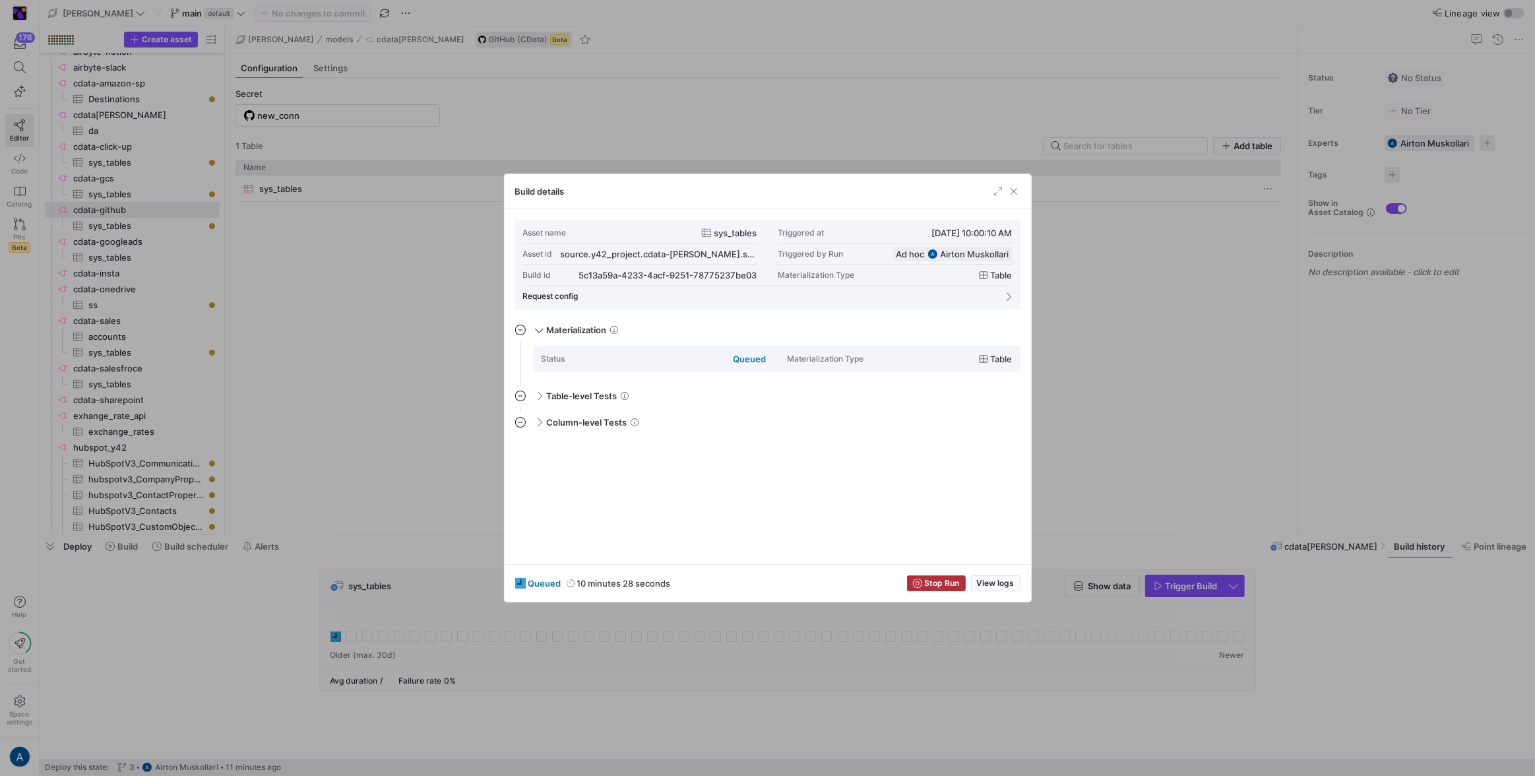
click at [905, 195] on div "Build details" at bounding box center [767, 191] width 526 height 35
click at [905, 191] on span "button" at bounding box center [1013, 191] width 13 height 13
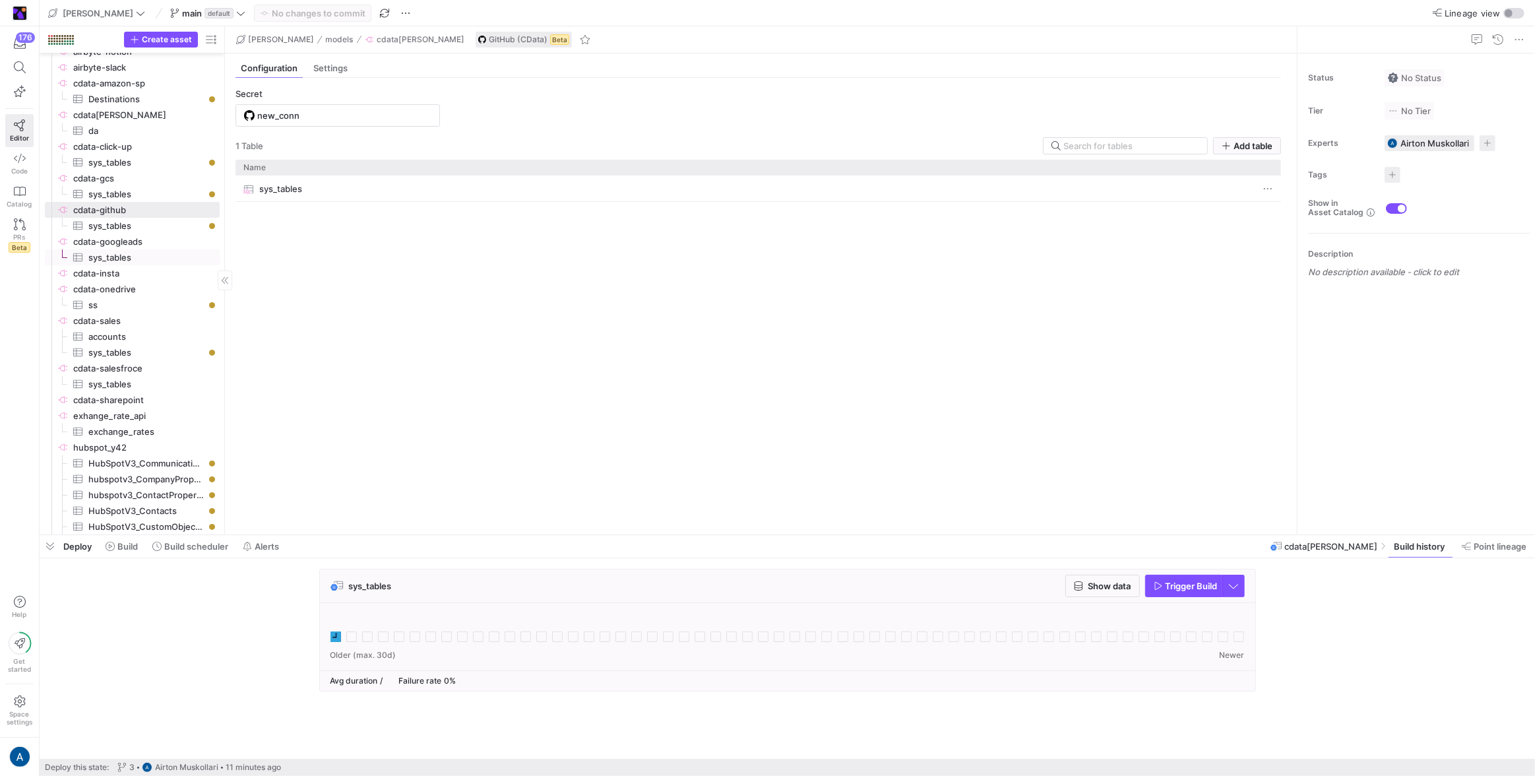
click at [150, 235] on span "cdata-googleads​​​​​​​​" at bounding box center [145, 241] width 144 height 15
click at [150, 208] on span "cdata-github​​​​​​​​" at bounding box center [145, 209] width 144 height 15
click at [138, 144] on span "cdata-click-up​​​​​​​​" at bounding box center [145, 146] width 144 height 15
type input "click-up"
click at [125, 188] on span "sys_tables​​​​​​​​​" at bounding box center [146, 194] width 116 height 15
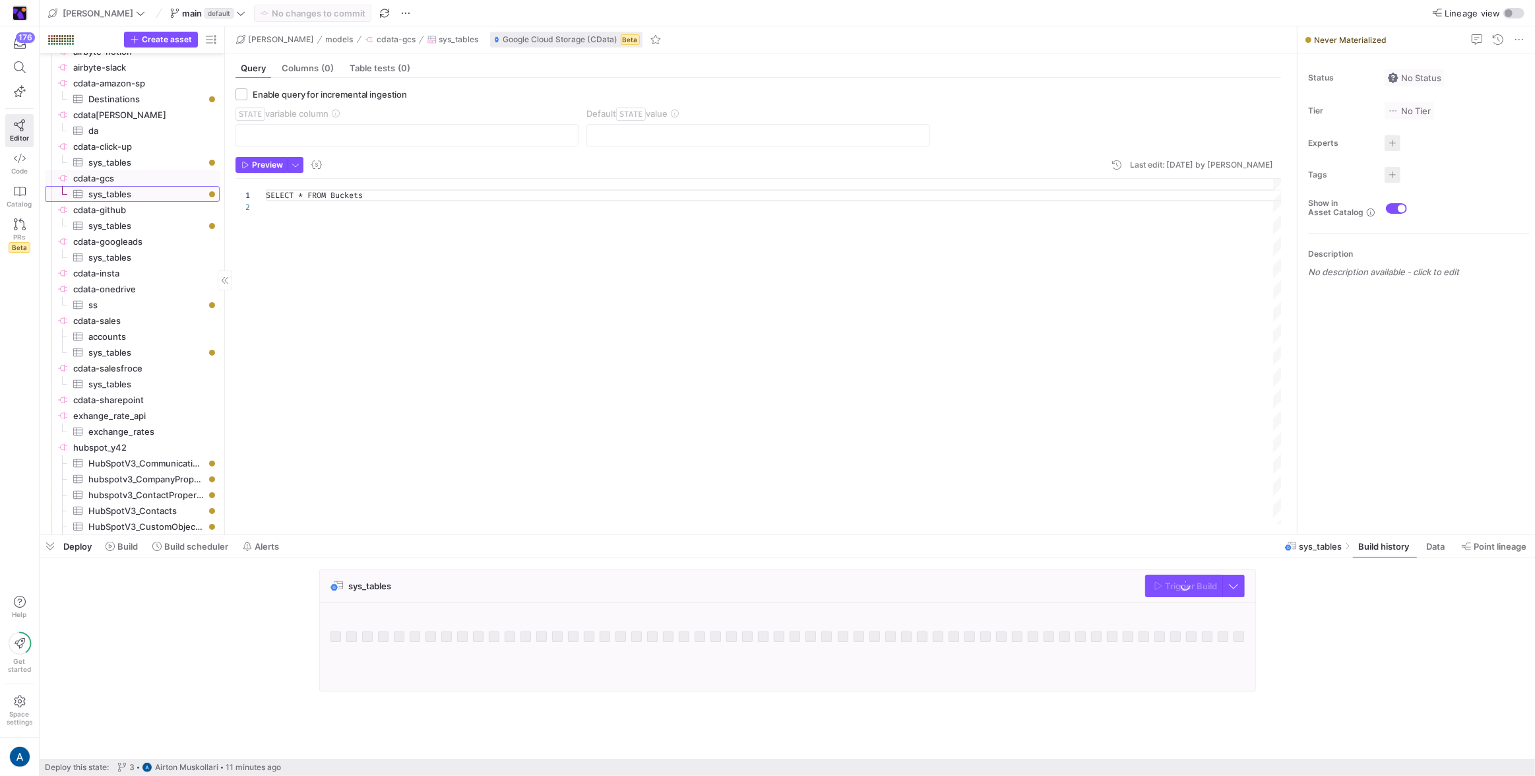
scroll to position [12, 0]
click at [124, 202] on span "cdata-github​​​​​​​​" at bounding box center [145, 209] width 144 height 15
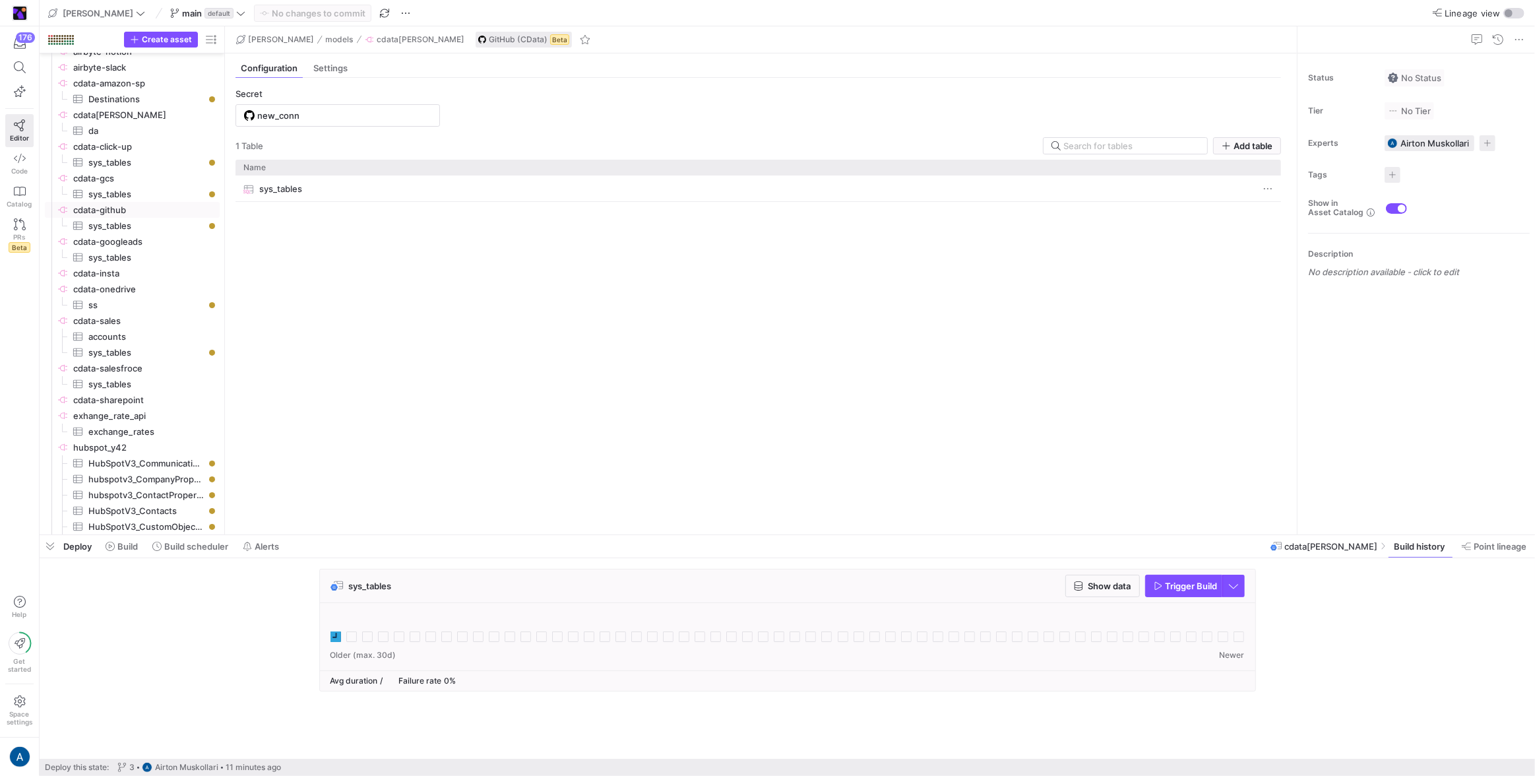
click at [332, 458] on icon at bounding box center [335, 636] width 11 height 11
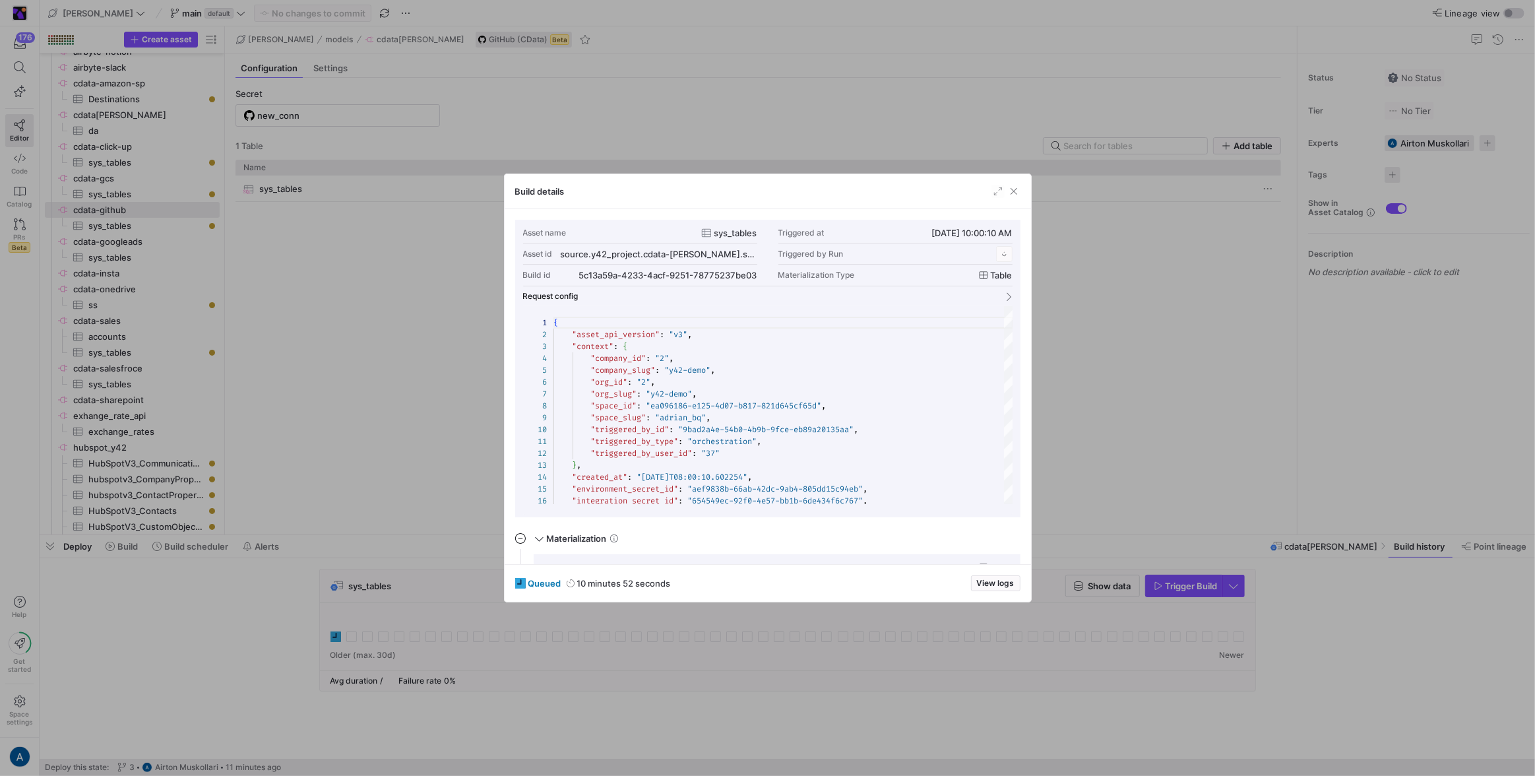
scroll to position [119, 0]
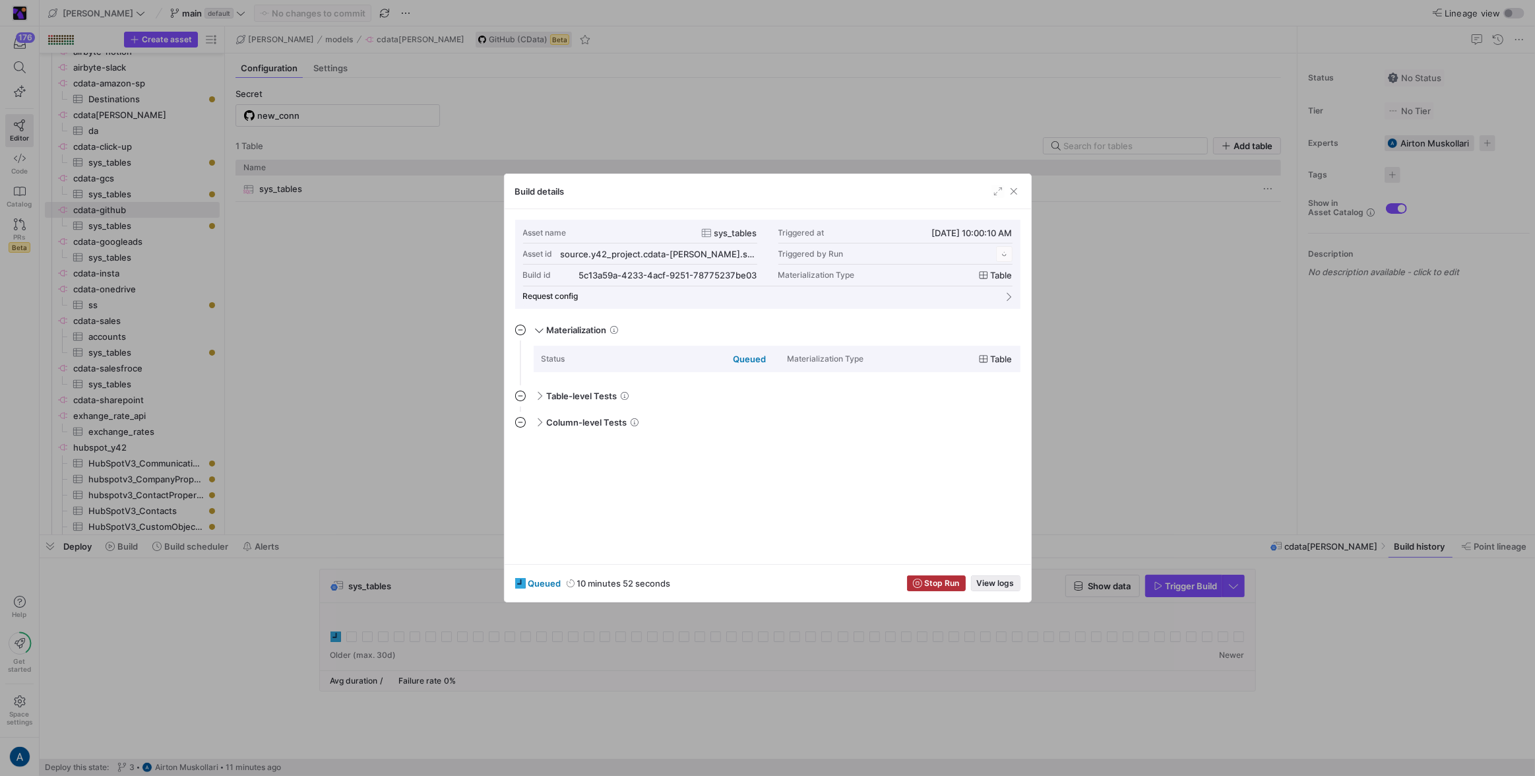
click at [905, 458] on span "View logs" at bounding box center [996, 582] width 38 height 9
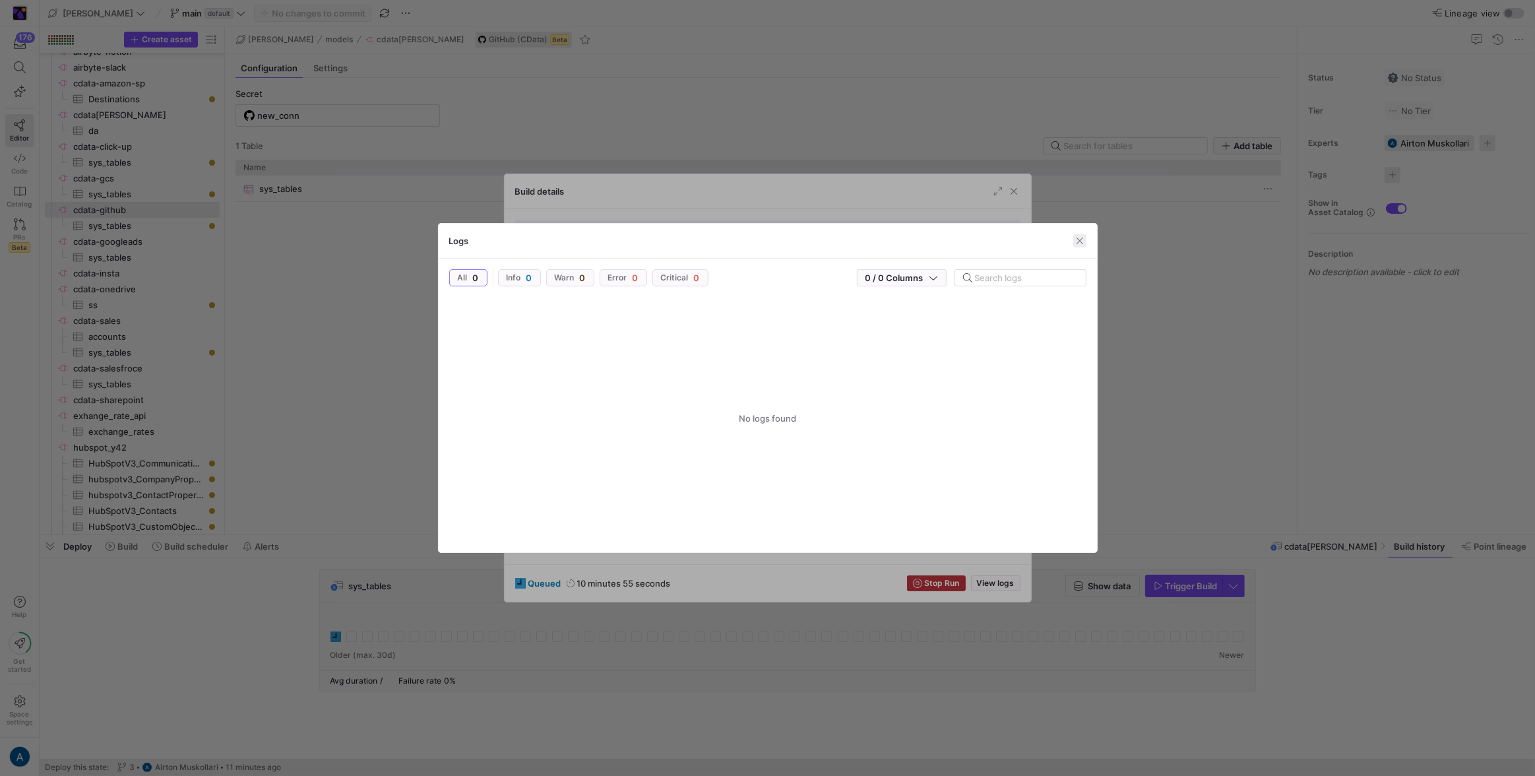
click at [905, 241] on span "button" at bounding box center [1079, 240] width 13 height 13
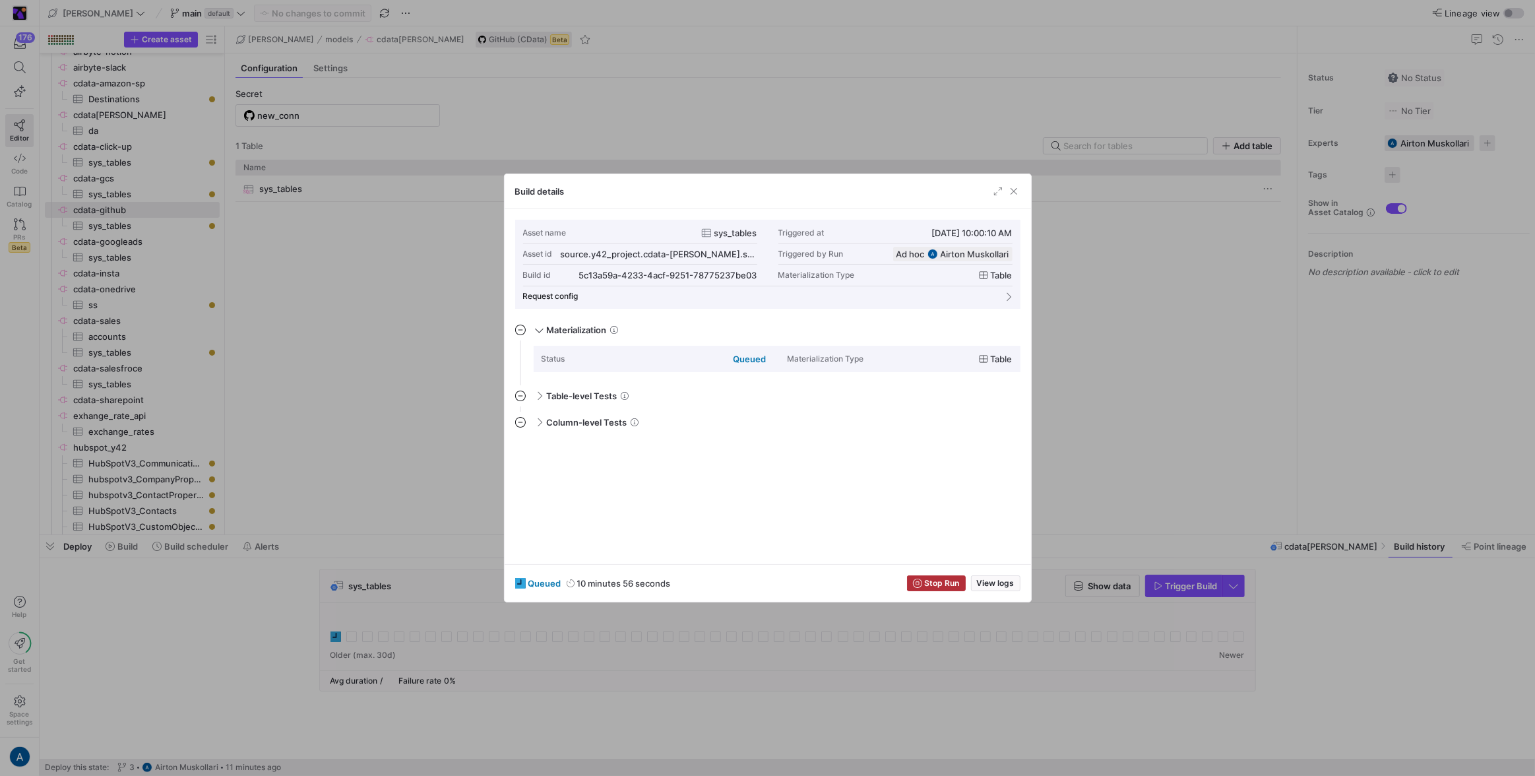
click at [765, 278] on div "Asset name sys_tables Triggered at 10/10/25, 10:00:10 AM Asset id source.y42_pr…" at bounding box center [767, 253] width 489 height 63
click at [751, 275] on span "button" at bounding box center [750, 274] width 13 height 13
click at [905, 458] on span "Stop Run" at bounding box center [942, 582] width 35 height 9
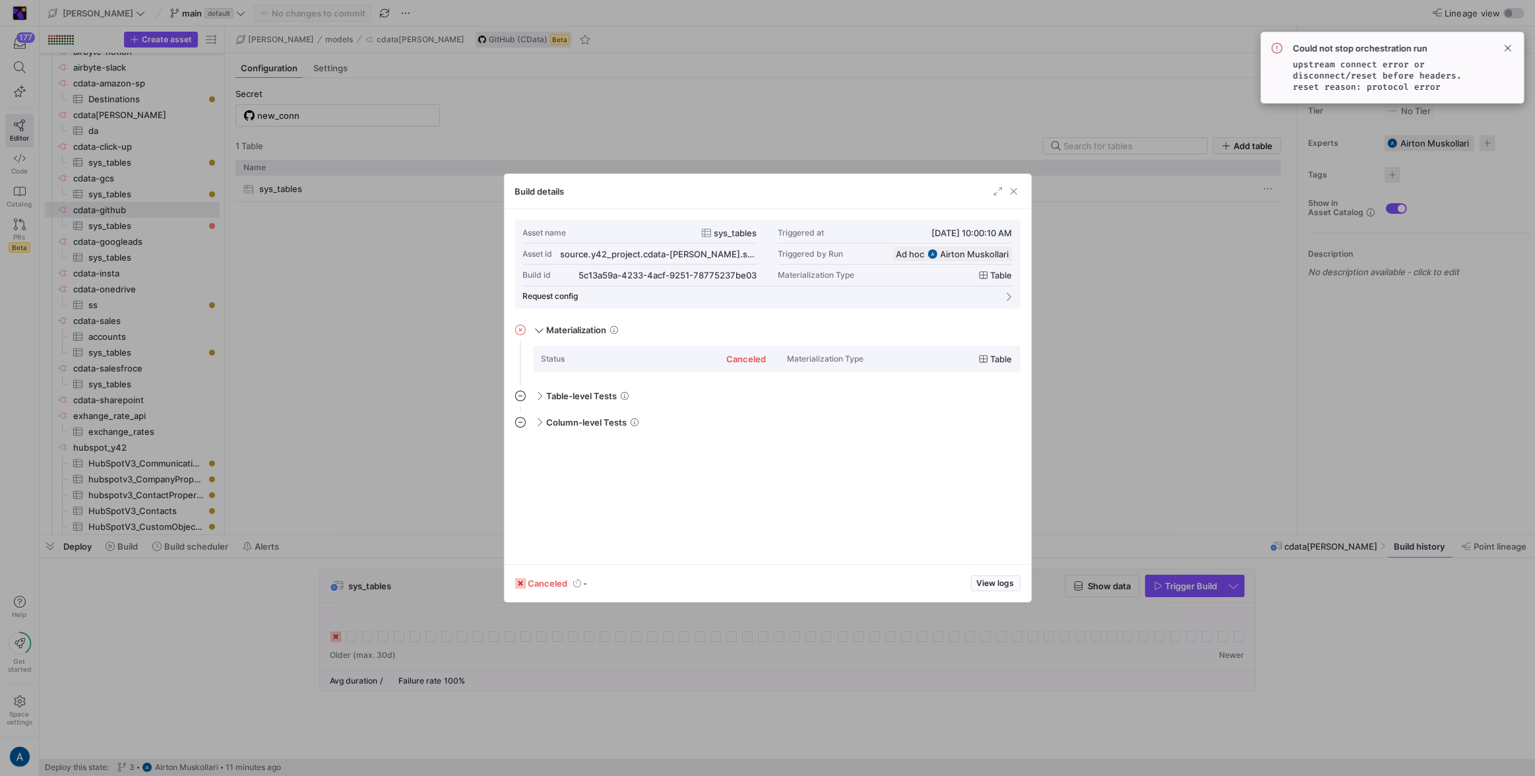
click at [346, 260] on div at bounding box center [767, 388] width 1535 height 776
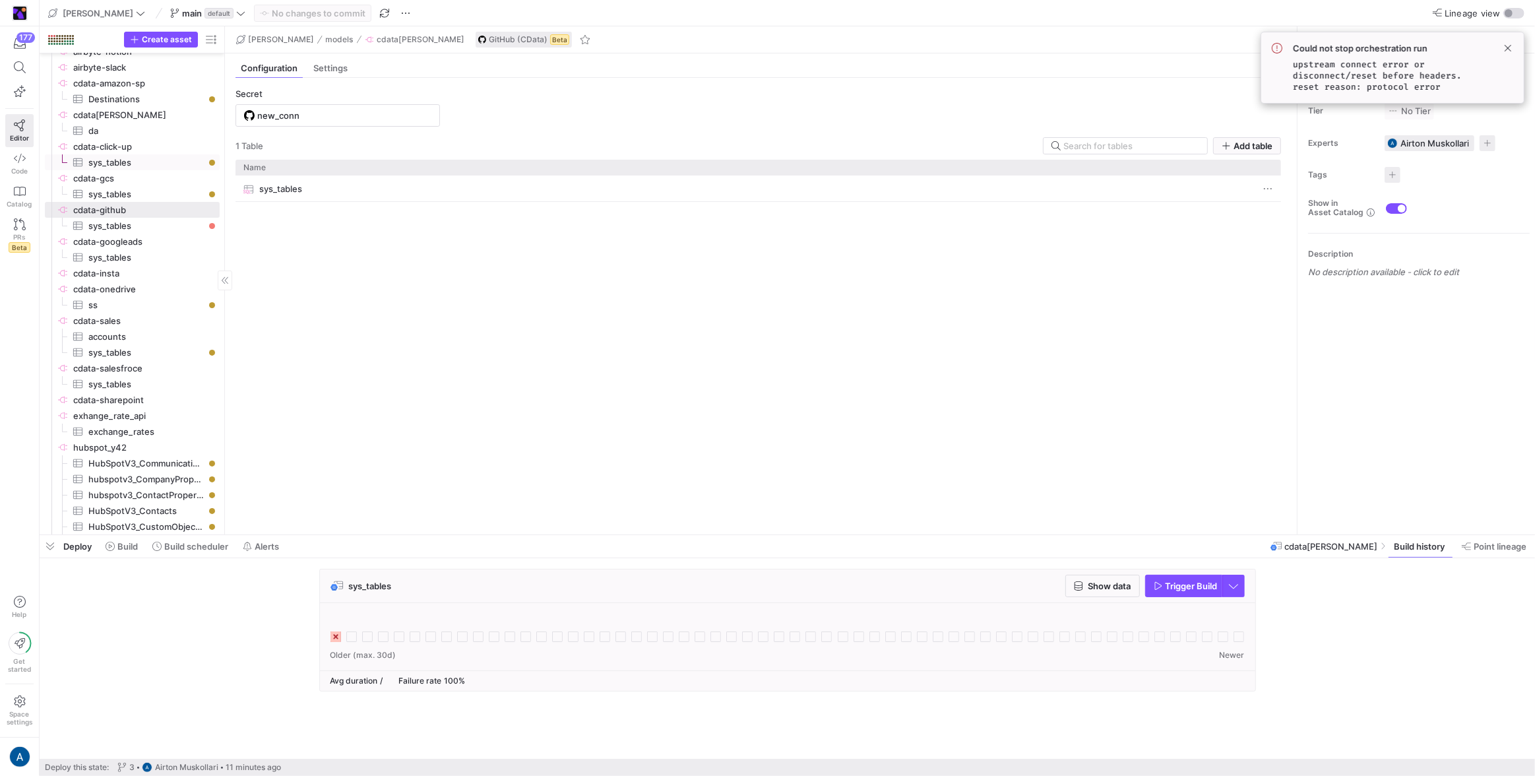
click at [143, 155] on span "sys_tables​​​​​​​​​" at bounding box center [146, 162] width 116 height 15
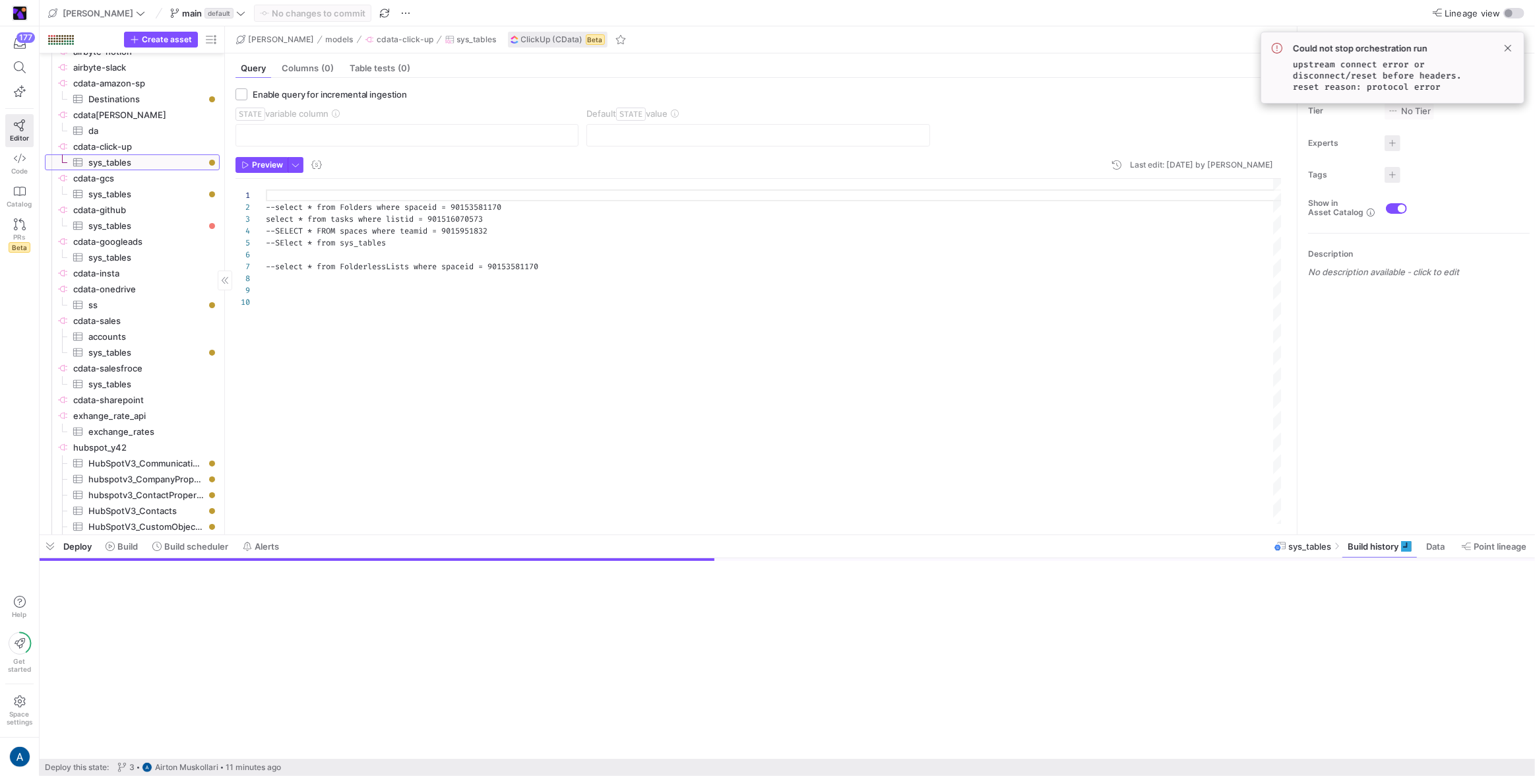
scroll to position [106, 0]
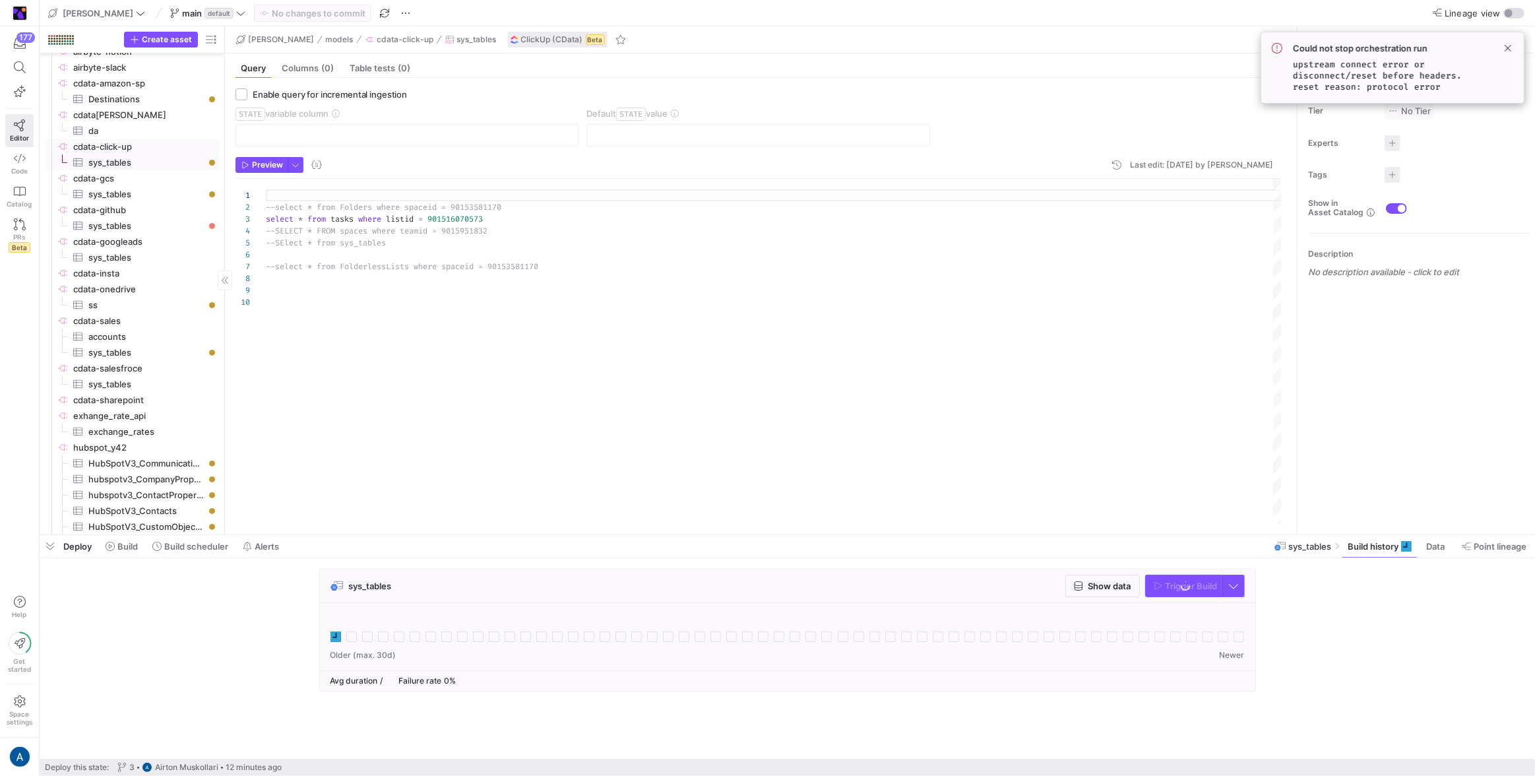
click at [148, 145] on span "cdata-click-up​​​​​​​​" at bounding box center [145, 146] width 144 height 15
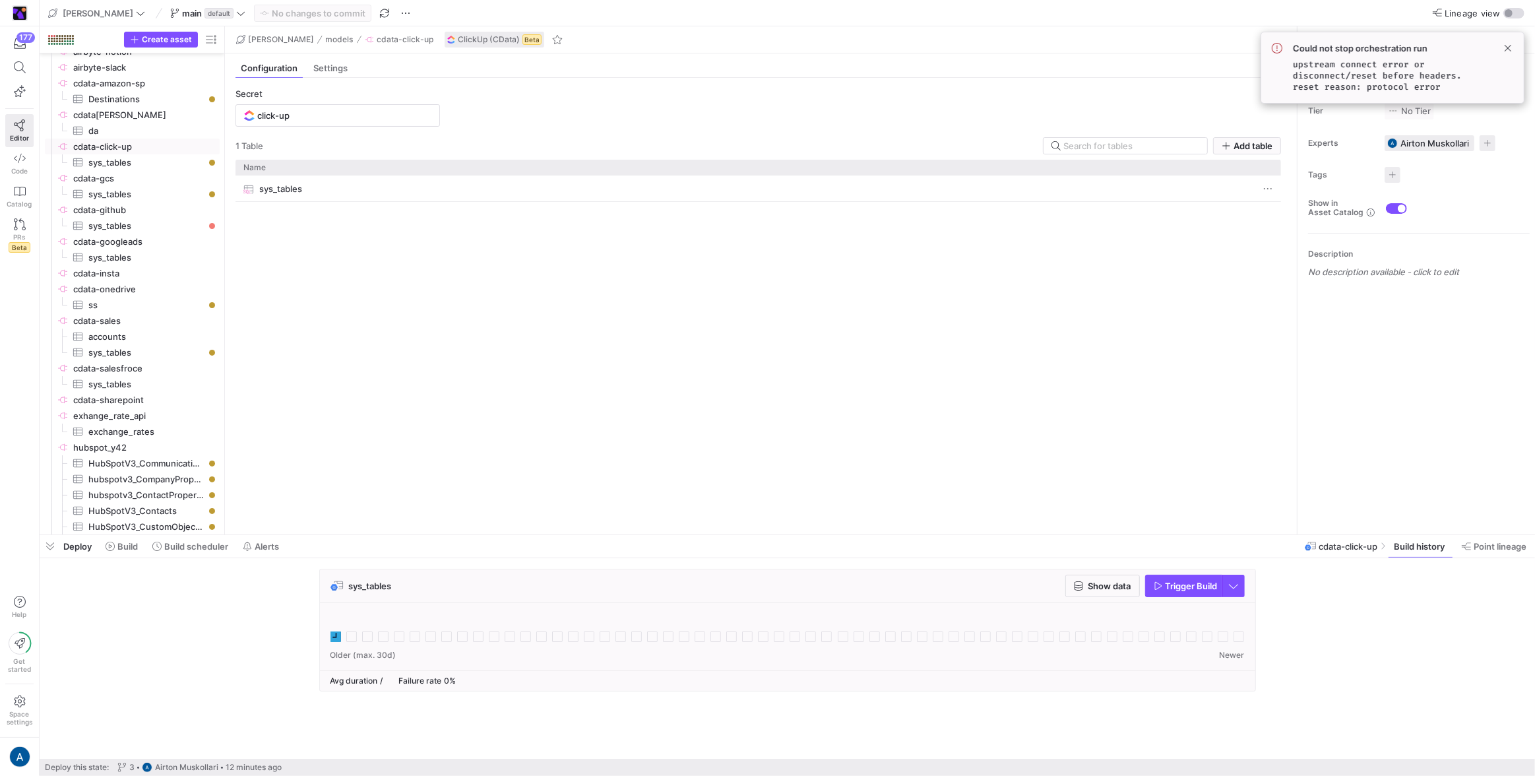
click at [337, 458] on icon at bounding box center [335, 636] width 11 height 11
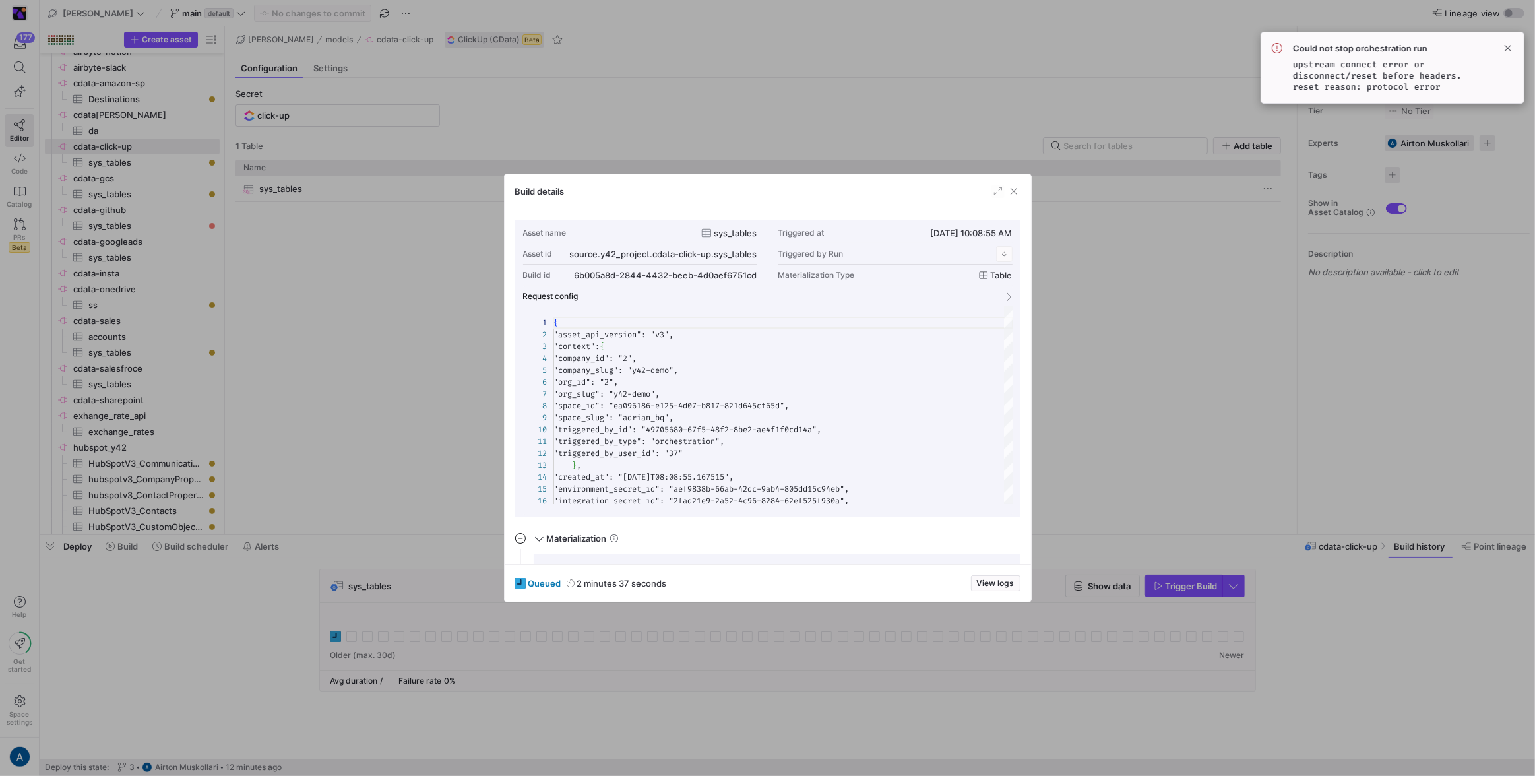
scroll to position [119, 0]
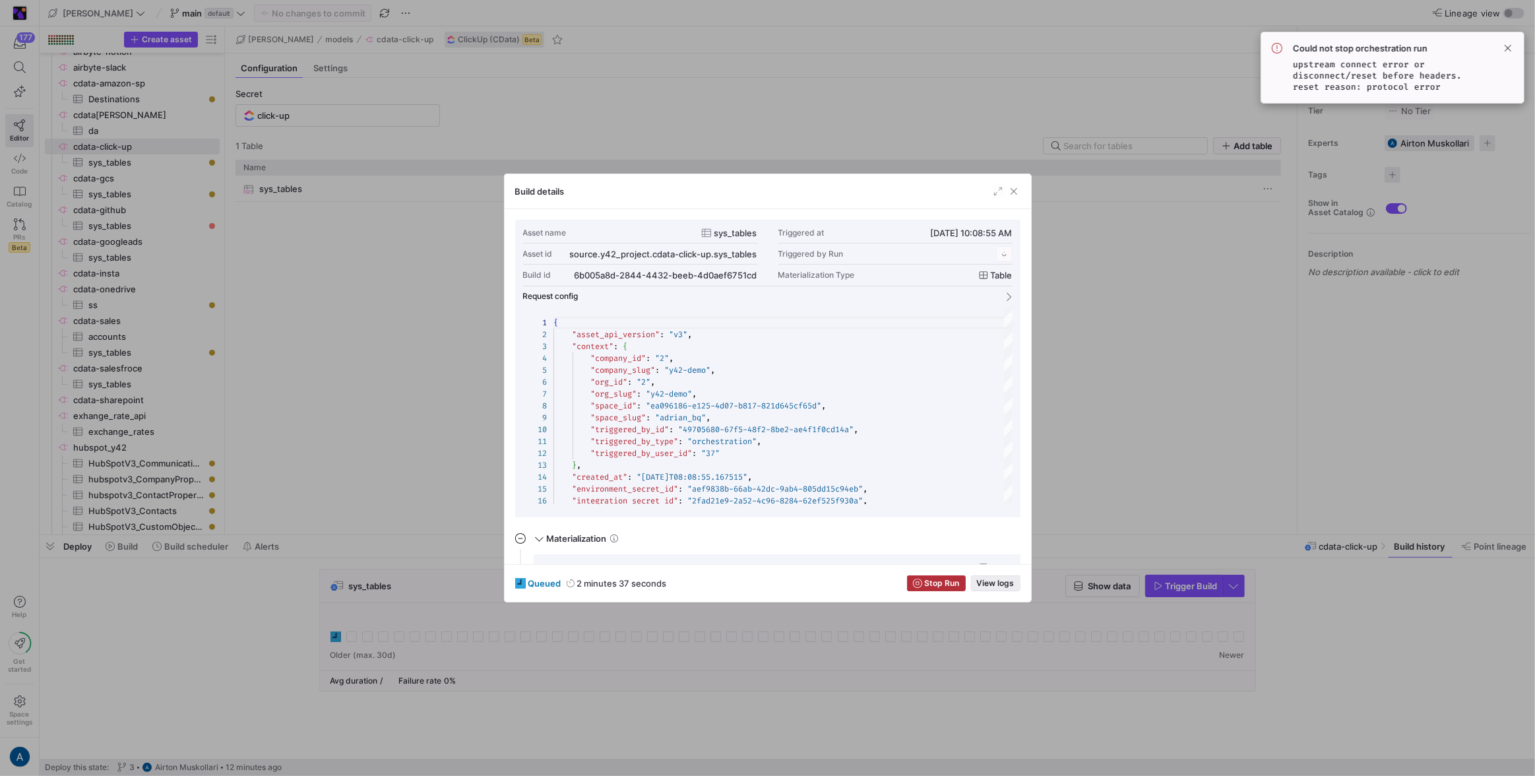
click at [905, 458] on span "View logs" at bounding box center [996, 582] width 38 height 9
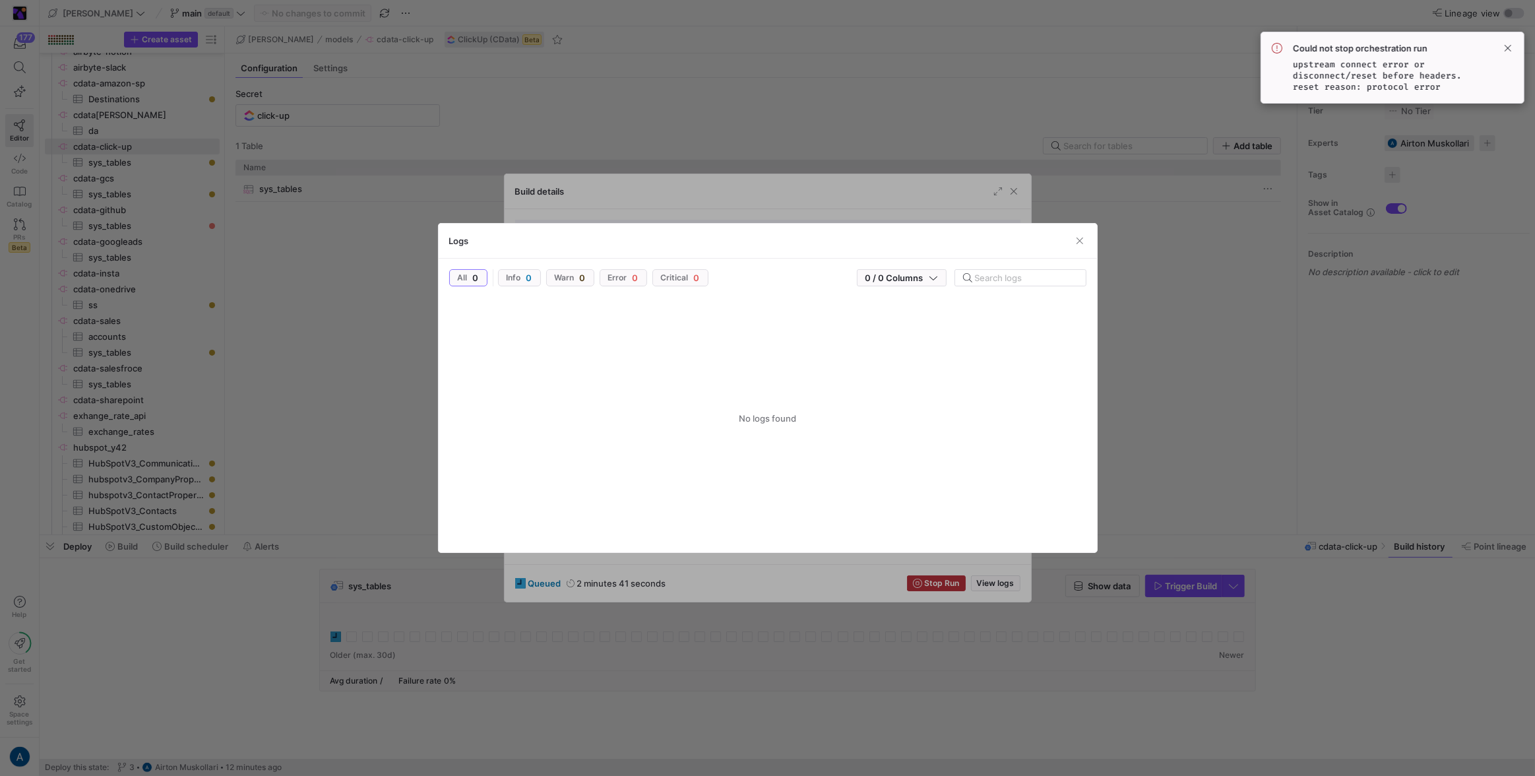
click at [905, 246] on div "Logs" at bounding box center [768, 241] width 658 height 35
click at [905, 245] on span "button" at bounding box center [1079, 240] width 13 height 13
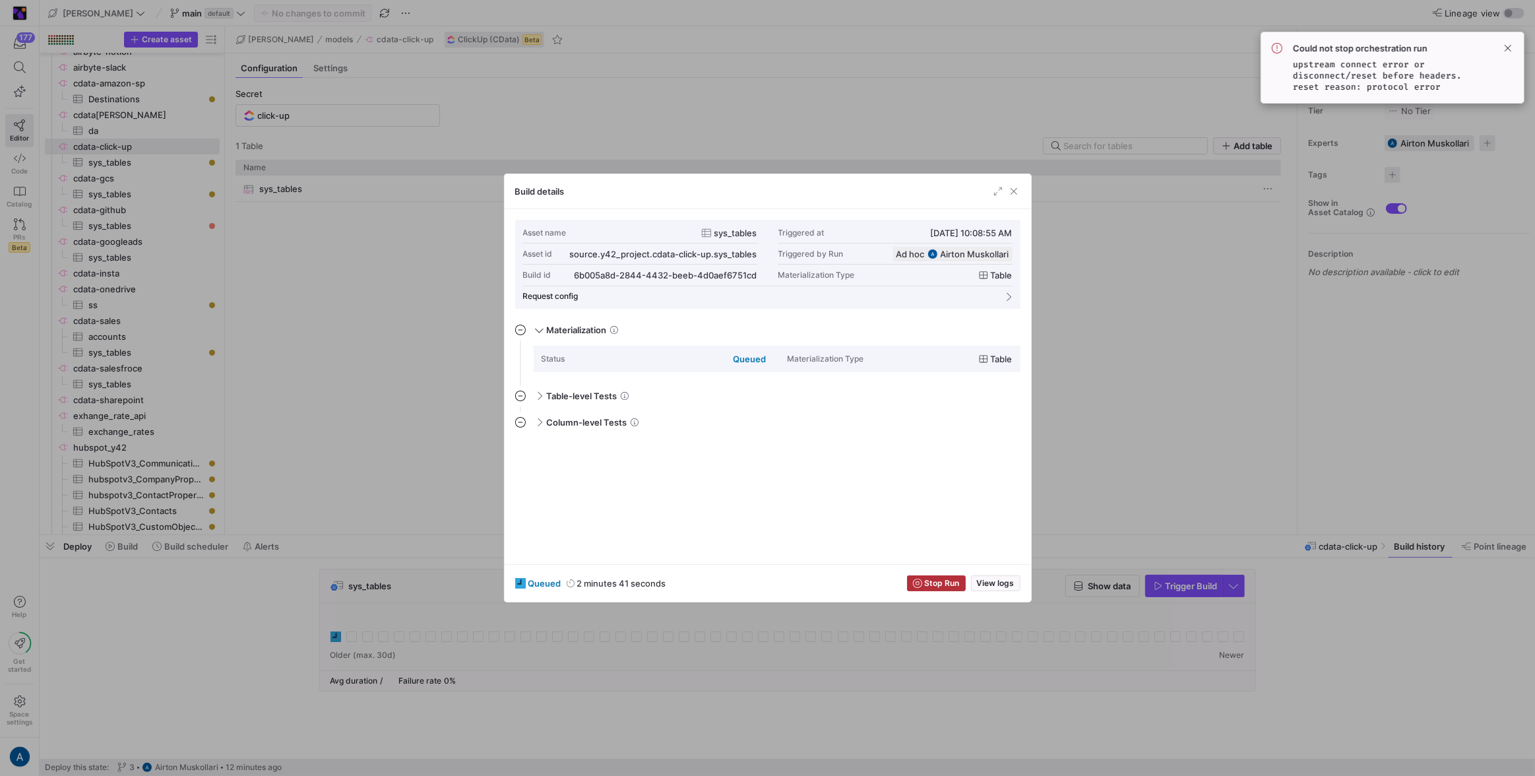
click at [905, 200] on div "Build details" at bounding box center [767, 191] width 526 height 35
drag, startPoint x: 1015, startPoint y: 192, endPoint x: 1008, endPoint y: 195, distance: 7.1
click at [905, 192] on span "button" at bounding box center [1013, 191] width 13 height 13
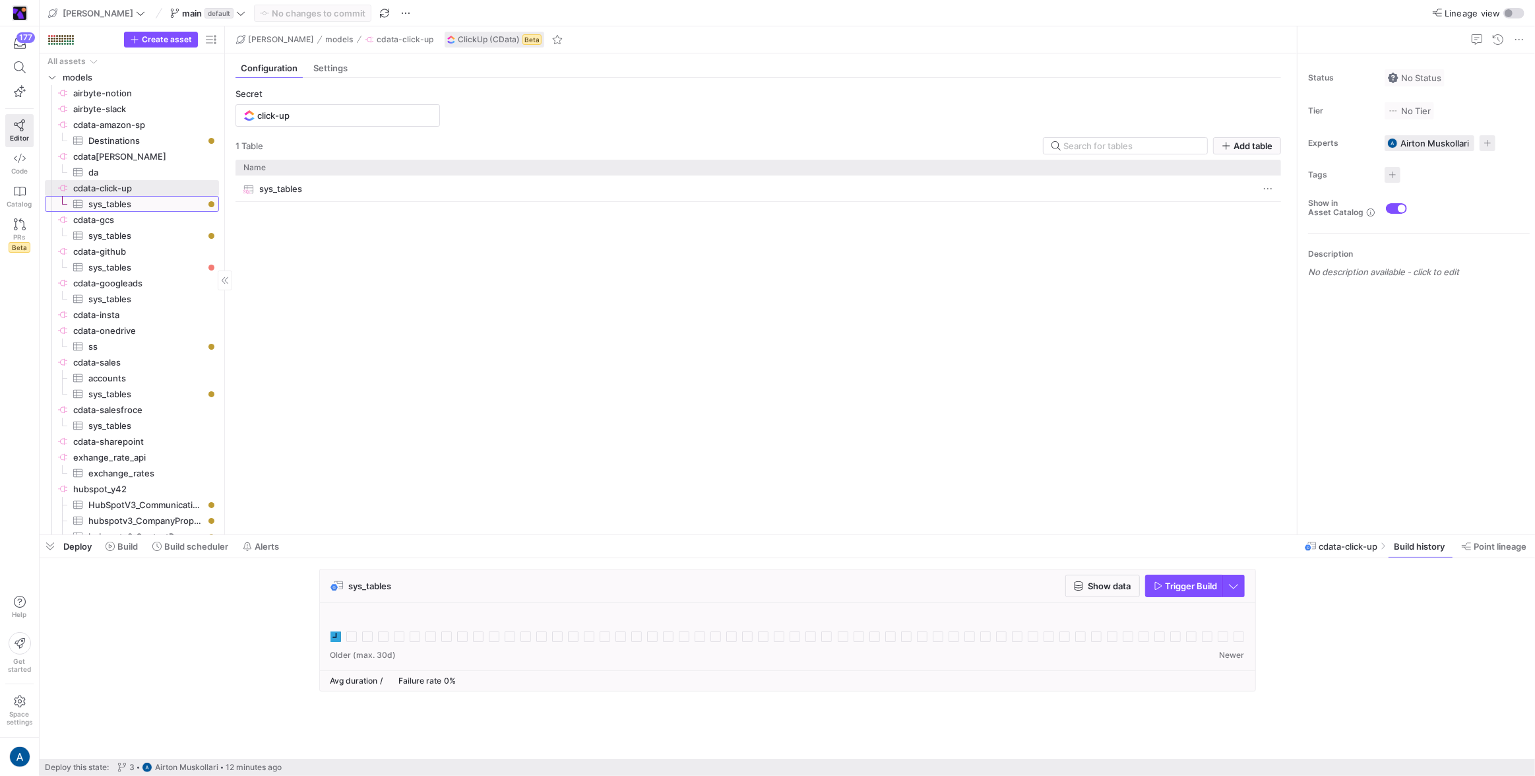
click at [160, 204] on span "sys_tables​​​​​​​​​" at bounding box center [145, 204] width 115 height 15
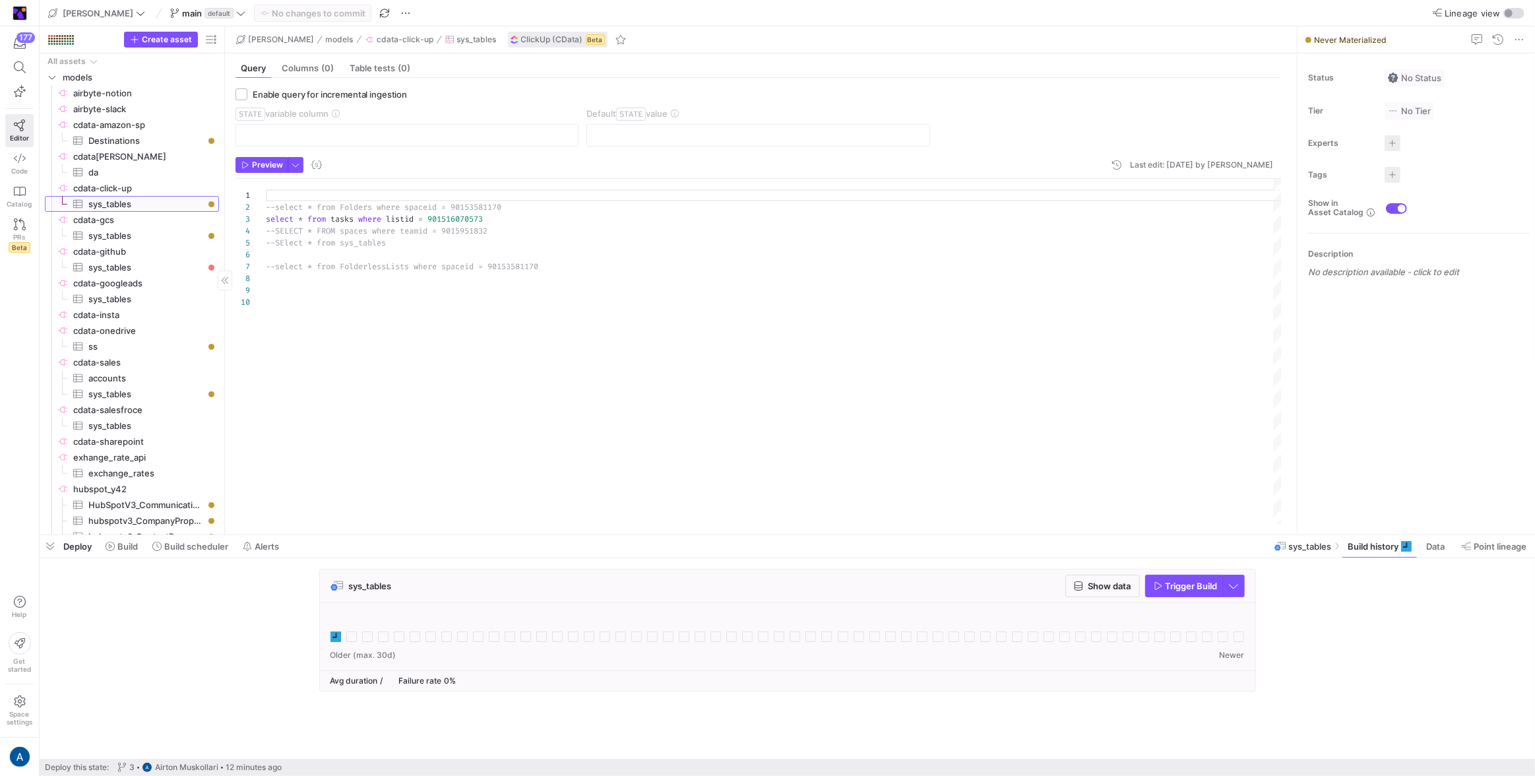
scroll to position [106, 0]
click at [160, 225] on span "cdata-gcs​​​​​​​​" at bounding box center [145, 219] width 144 height 15
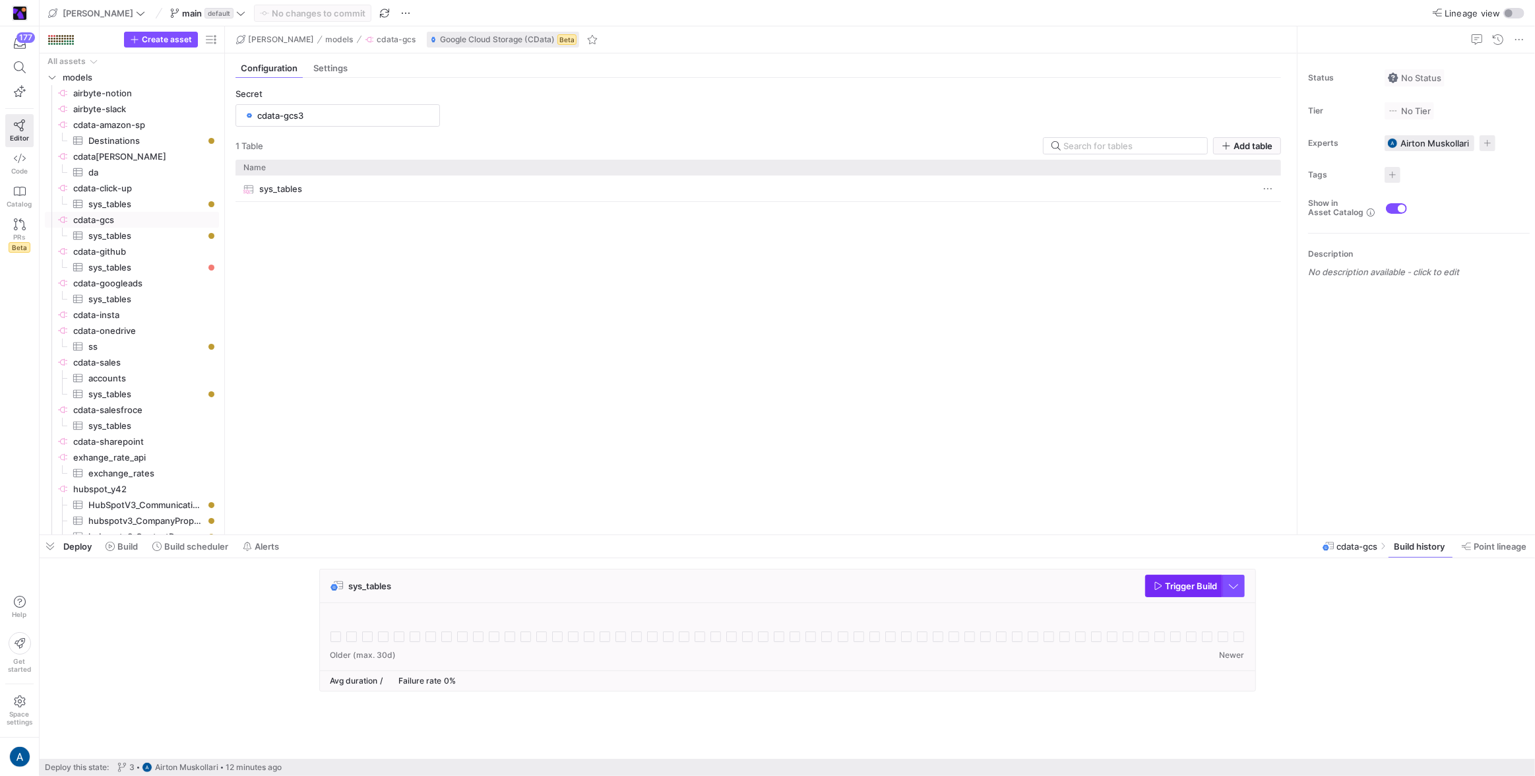
click at [1161, 586] on icon "button" at bounding box center [1157, 585] width 9 height 9
click at [125, 200] on span "sys_tables​​​​​​​​​" at bounding box center [145, 204] width 115 height 15
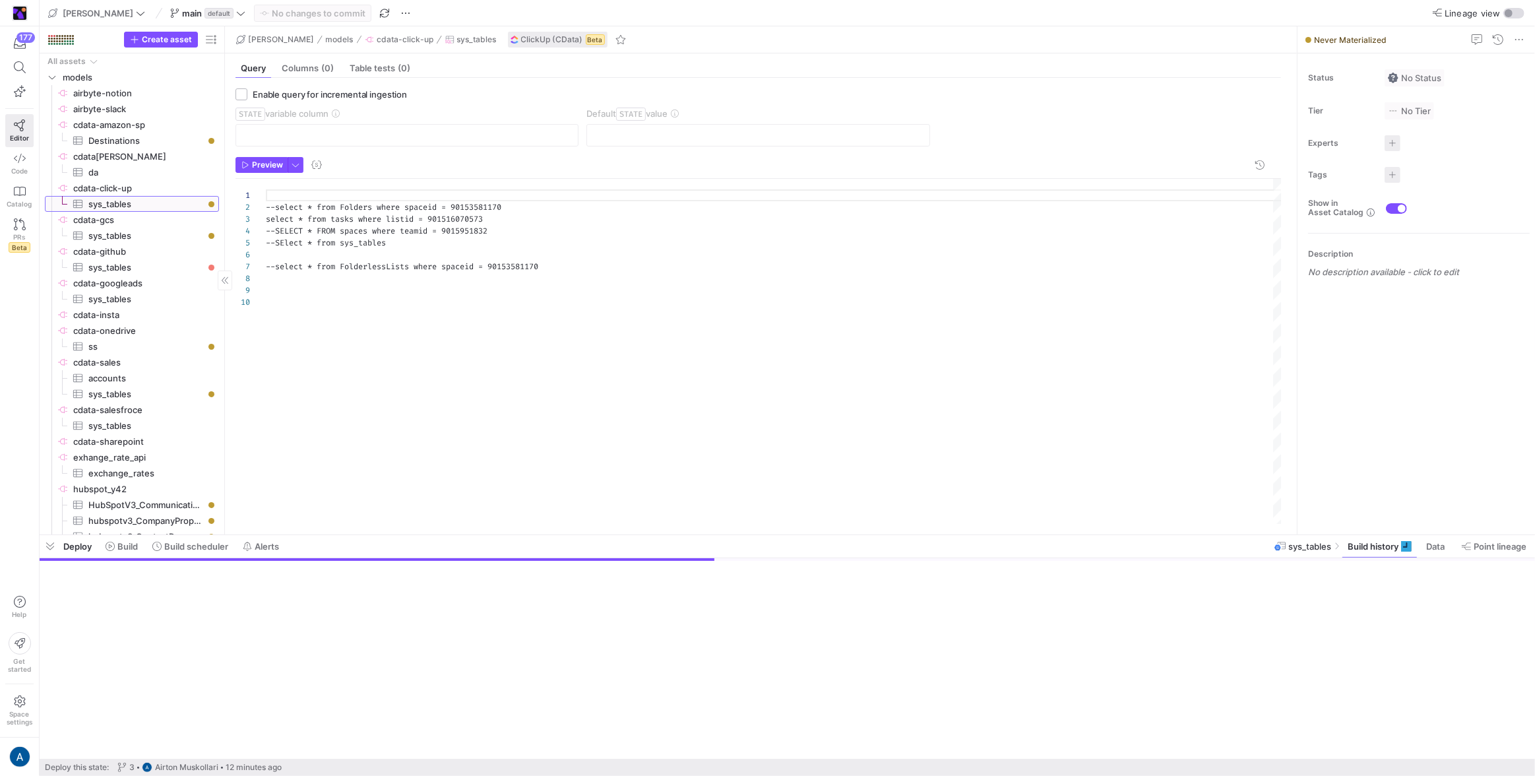
scroll to position [106, 0]
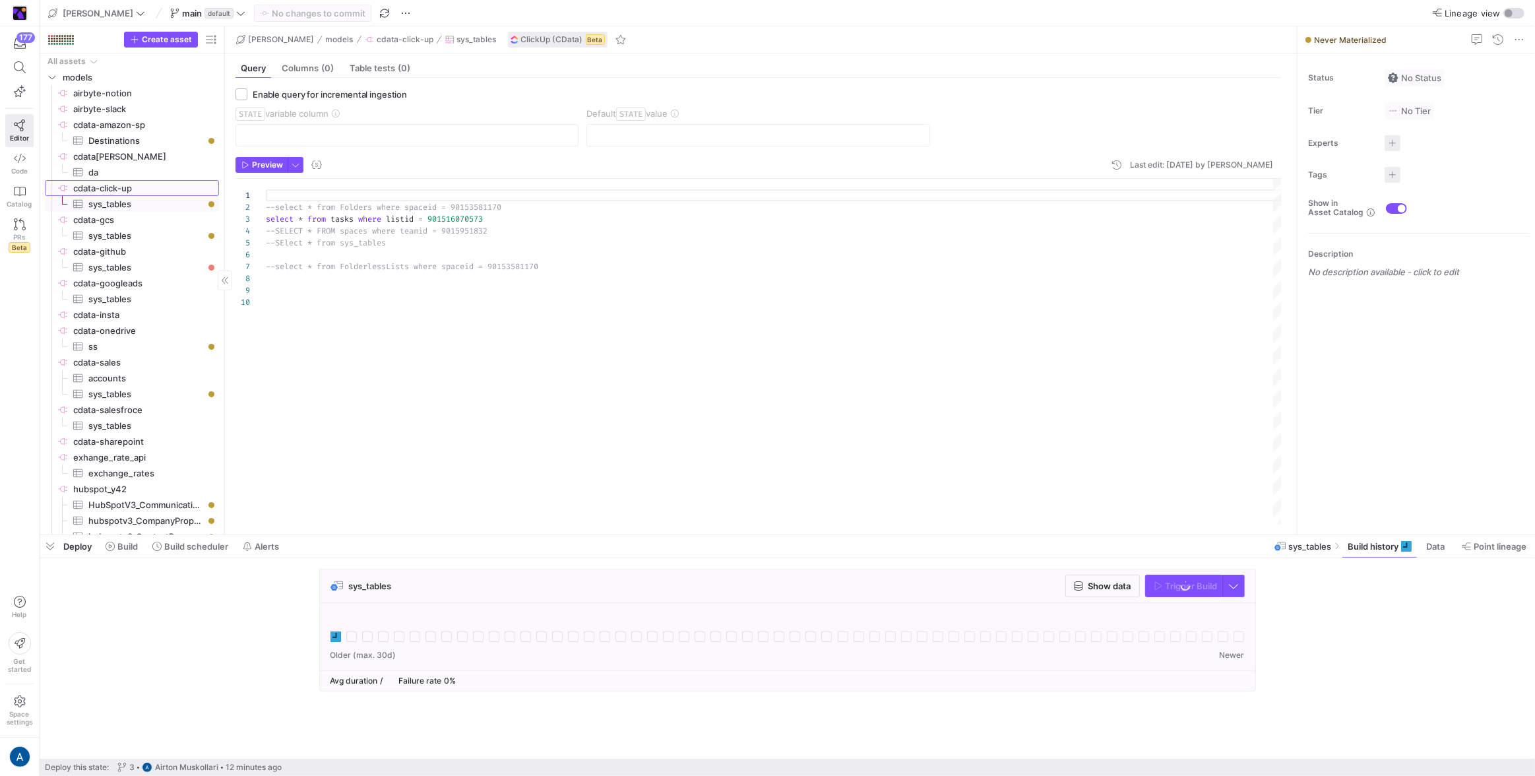
click at [131, 186] on span "cdata-click-up​​​​​​​​" at bounding box center [145, 188] width 144 height 15
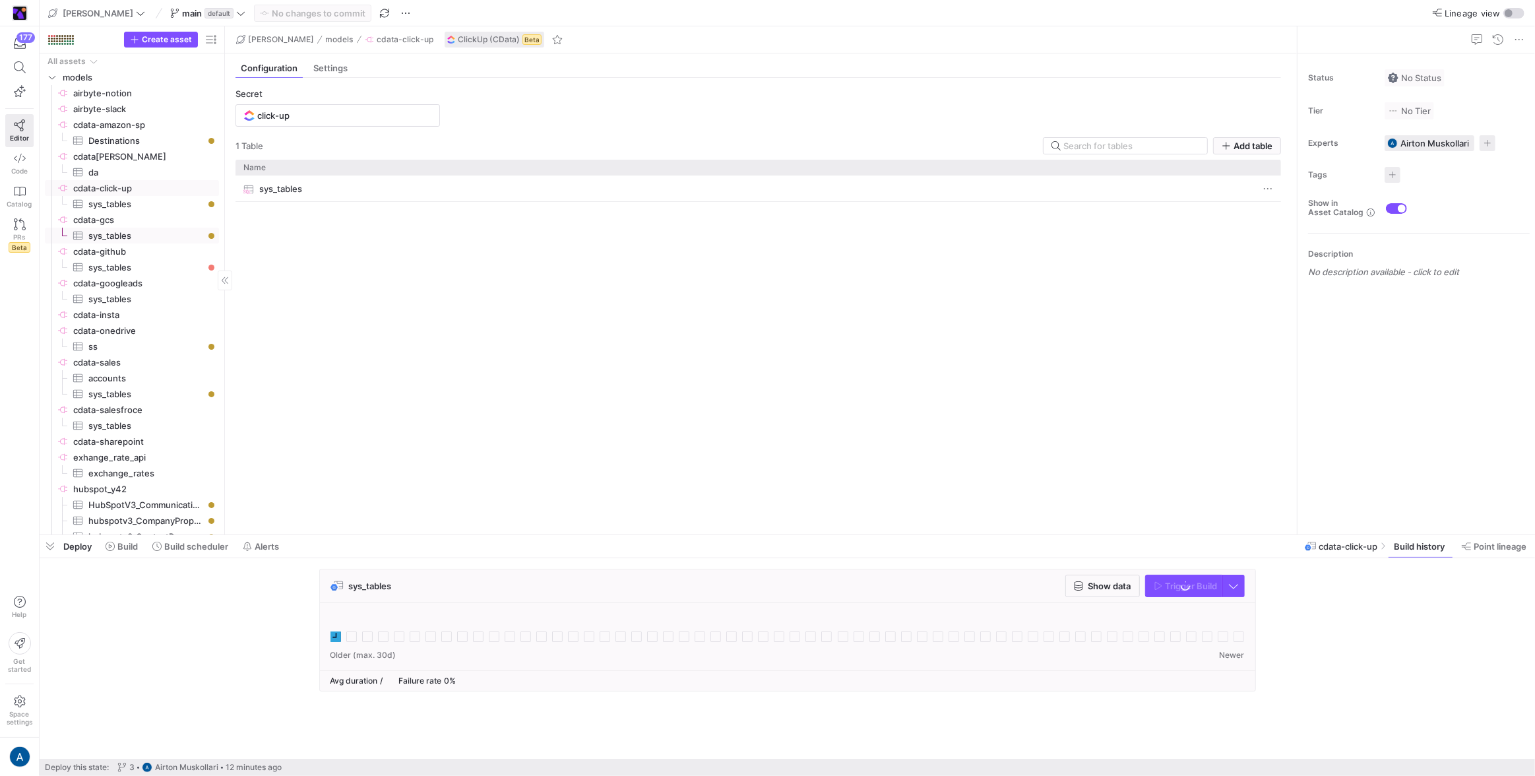
click at [127, 233] on span "sys_tables​​​​​​​​​" at bounding box center [145, 235] width 115 height 15
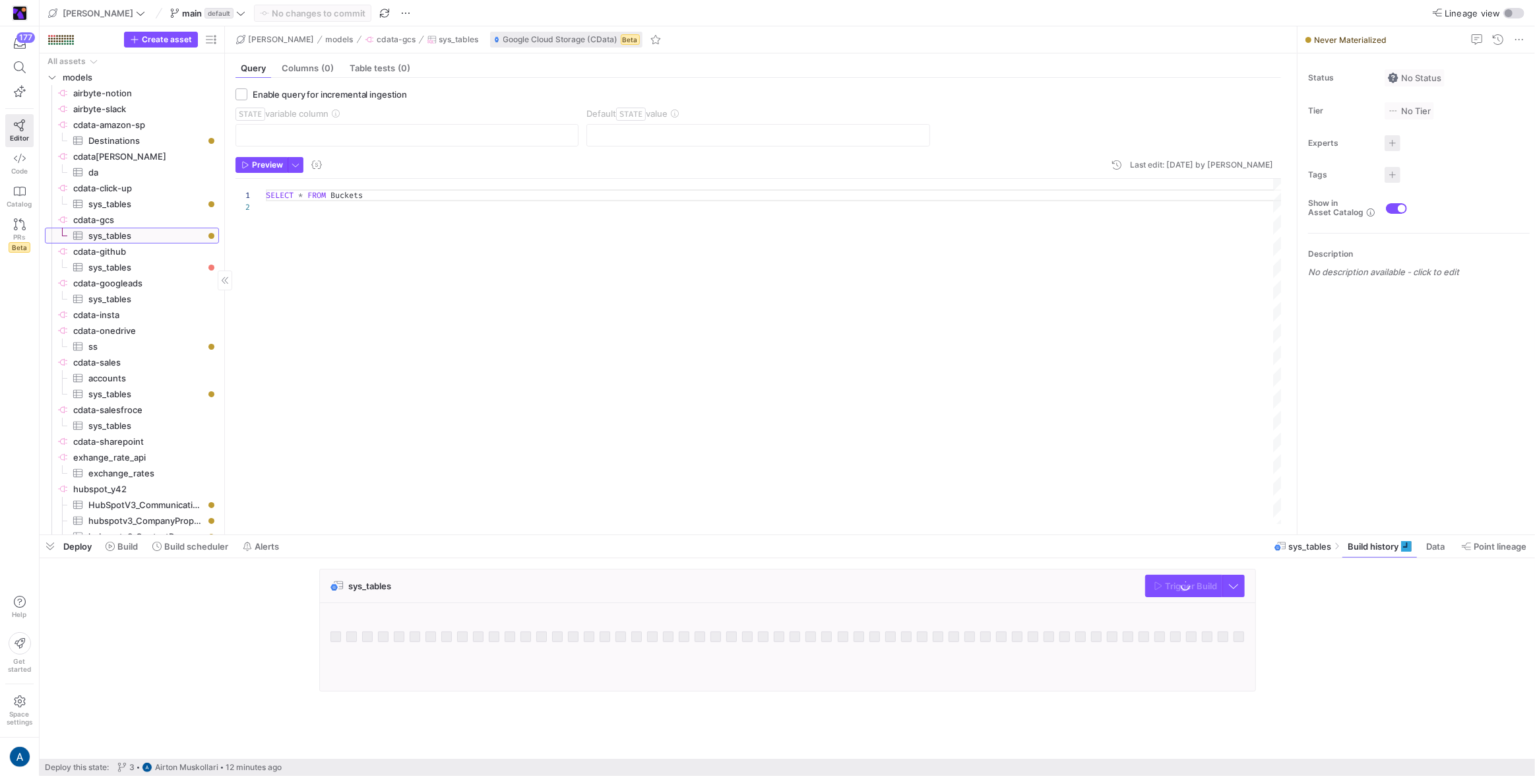
scroll to position [12, 0]
click at [127, 254] on span "cdata-github​​​​​​​​" at bounding box center [145, 251] width 144 height 15
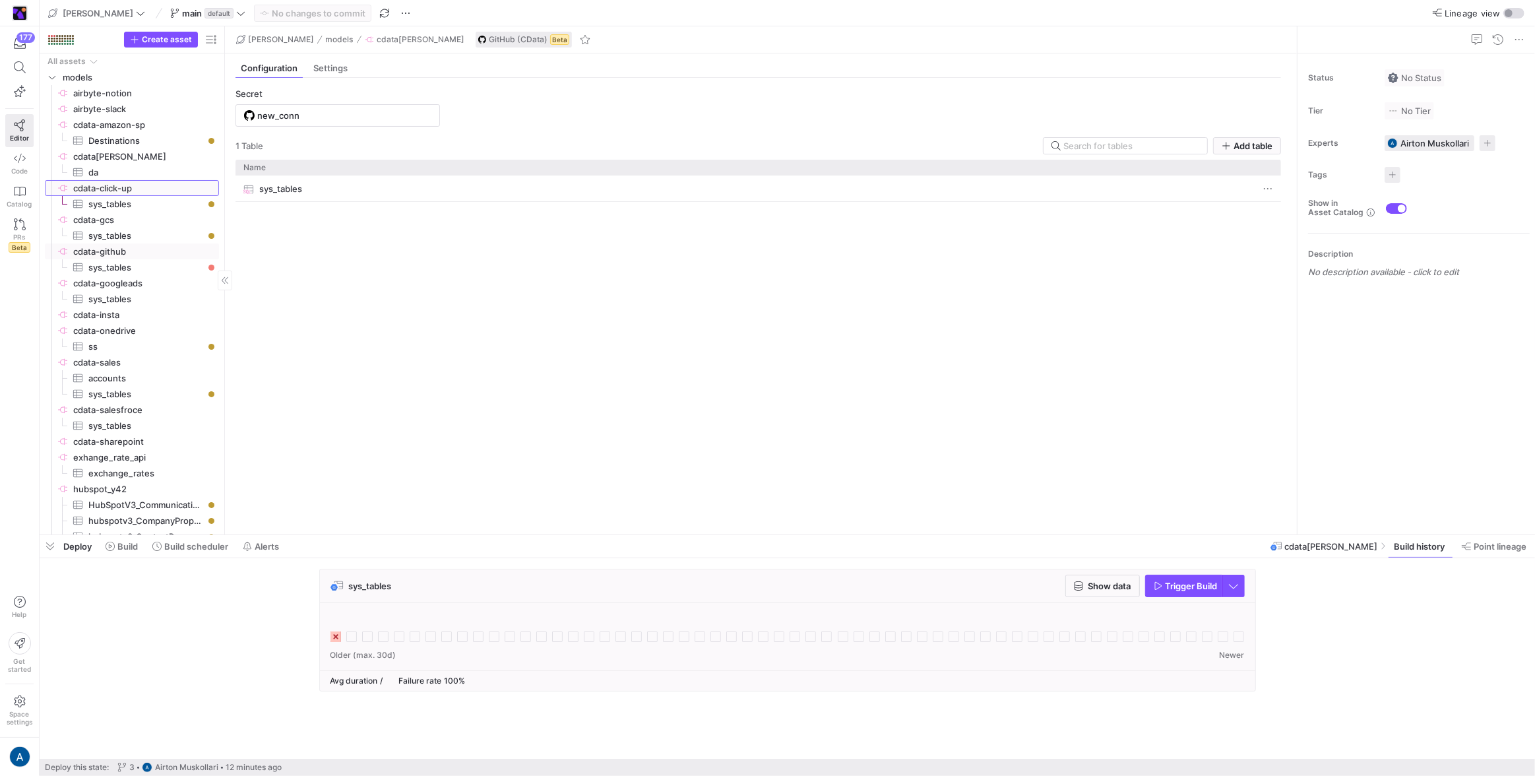
click at [150, 192] on span "cdata-click-up​​​​​​​​" at bounding box center [145, 188] width 144 height 15
click at [139, 224] on span "cdata-gcs​​​​​​​​" at bounding box center [145, 219] width 144 height 15
click at [131, 250] on span "cdata-github​​​​​​​​" at bounding box center [145, 251] width 144 height 15
click at [125, 276] on span "cdata-googleads​​​​​​​​" at bounding box center [145, 283] width 144 height 15
click at [418, 623] on div "Last successful build source__cdata-googleads__sys_tables" at bounding box center [430, 621] width 199 height 15
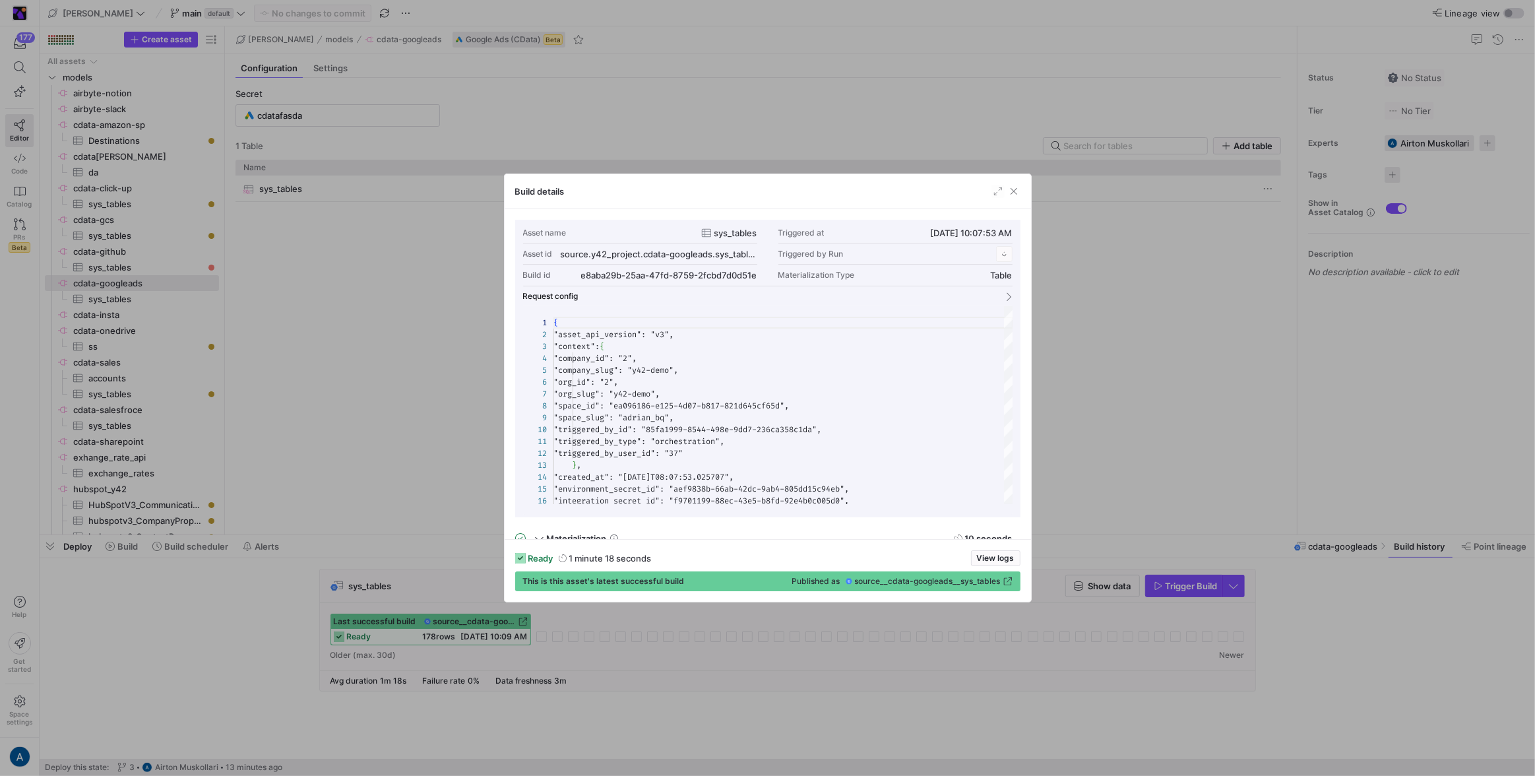
scroll to position [119, 0]
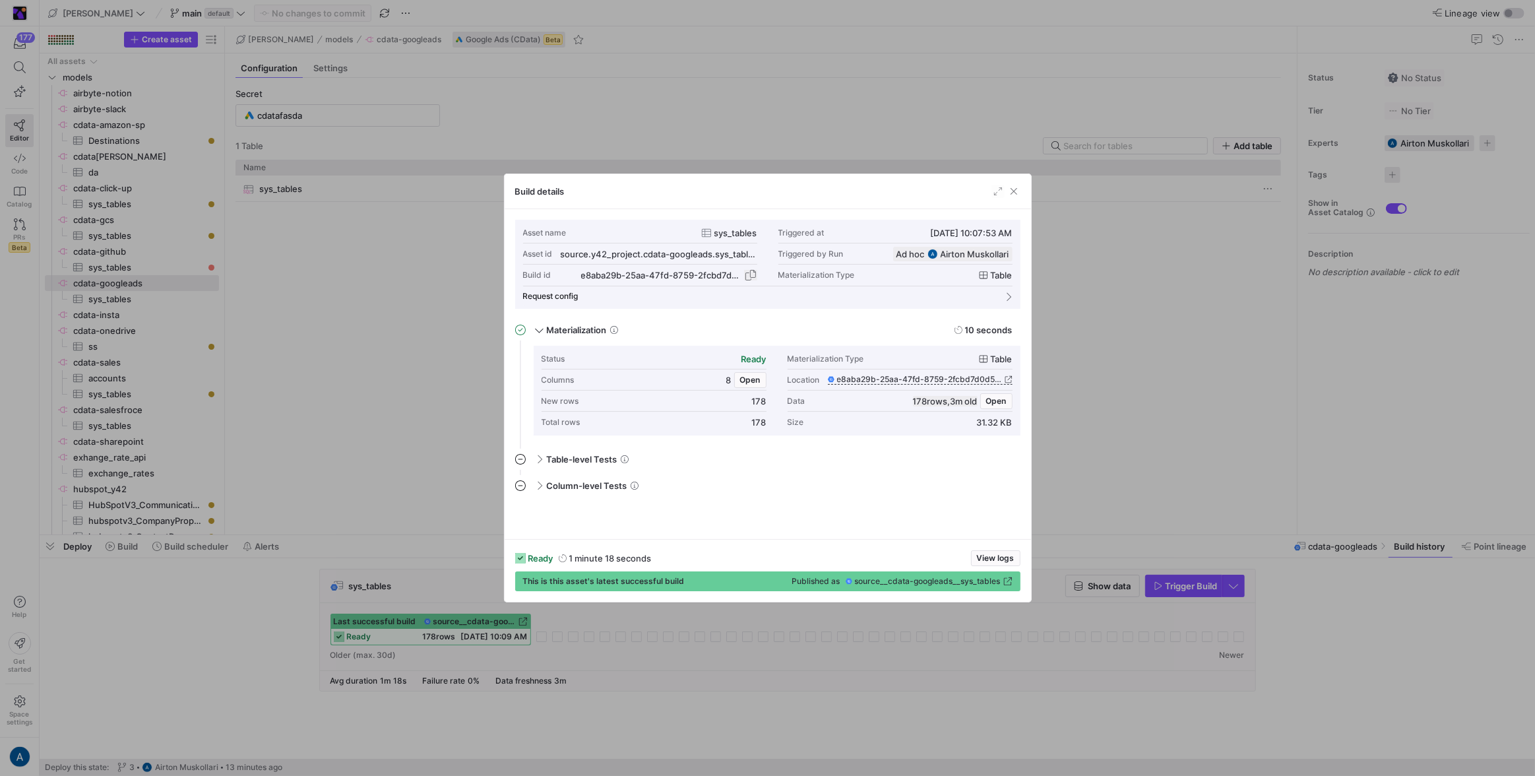
click at [756, 275] on span "button" at bounding box center [750, 274] width 13 height 13
click at [1017, 197] on span "button" at bounding box center [1013, 191] width 13 height 13
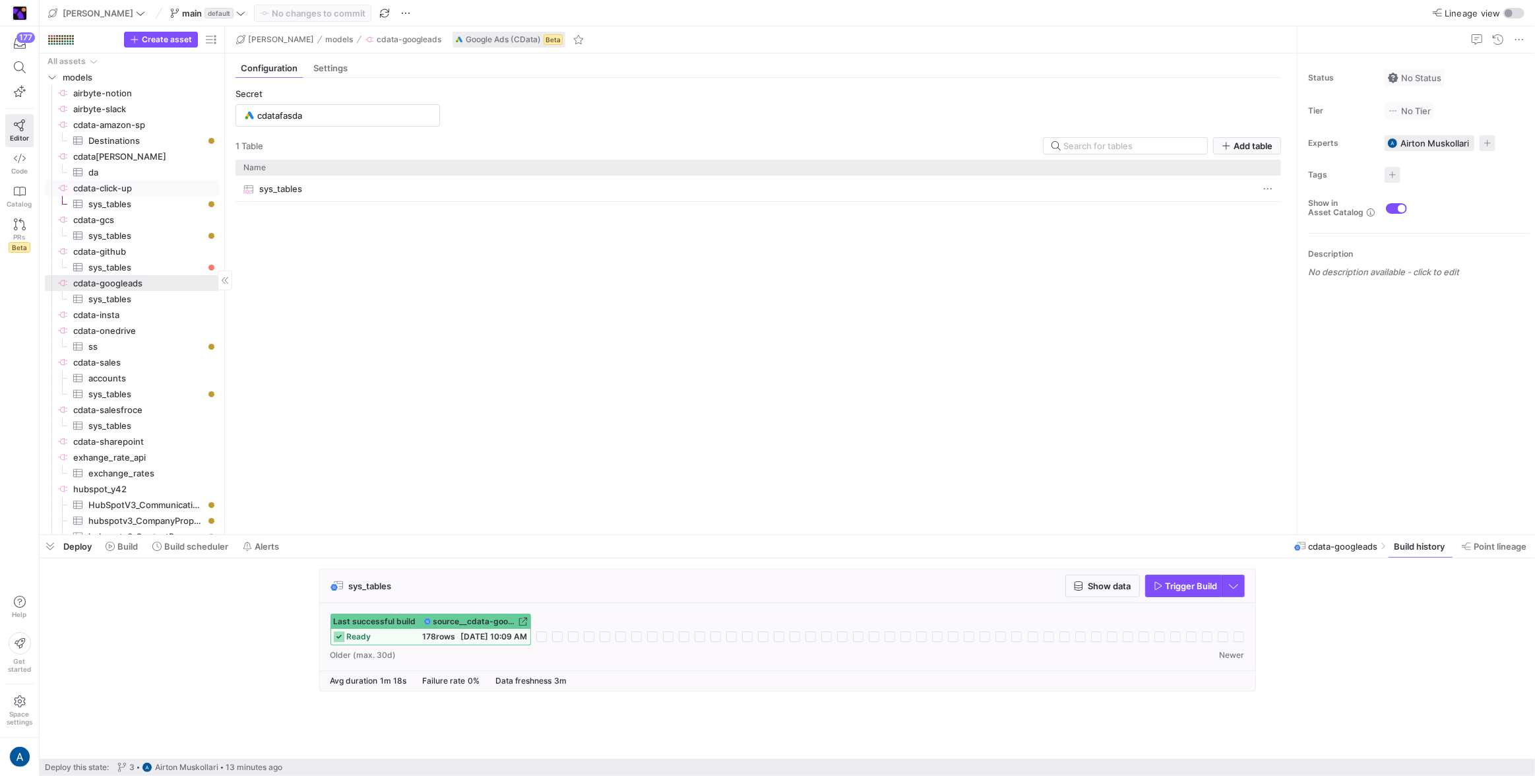
click at [156, 193] on span "cdata-click-up​​​​​​​​" at bounding box center [145, 188] width 144 height 15
click at [143, 220] on span "cdata-gcs​​​​​​​​" at bounding box center [145, 219] width 144 height 15
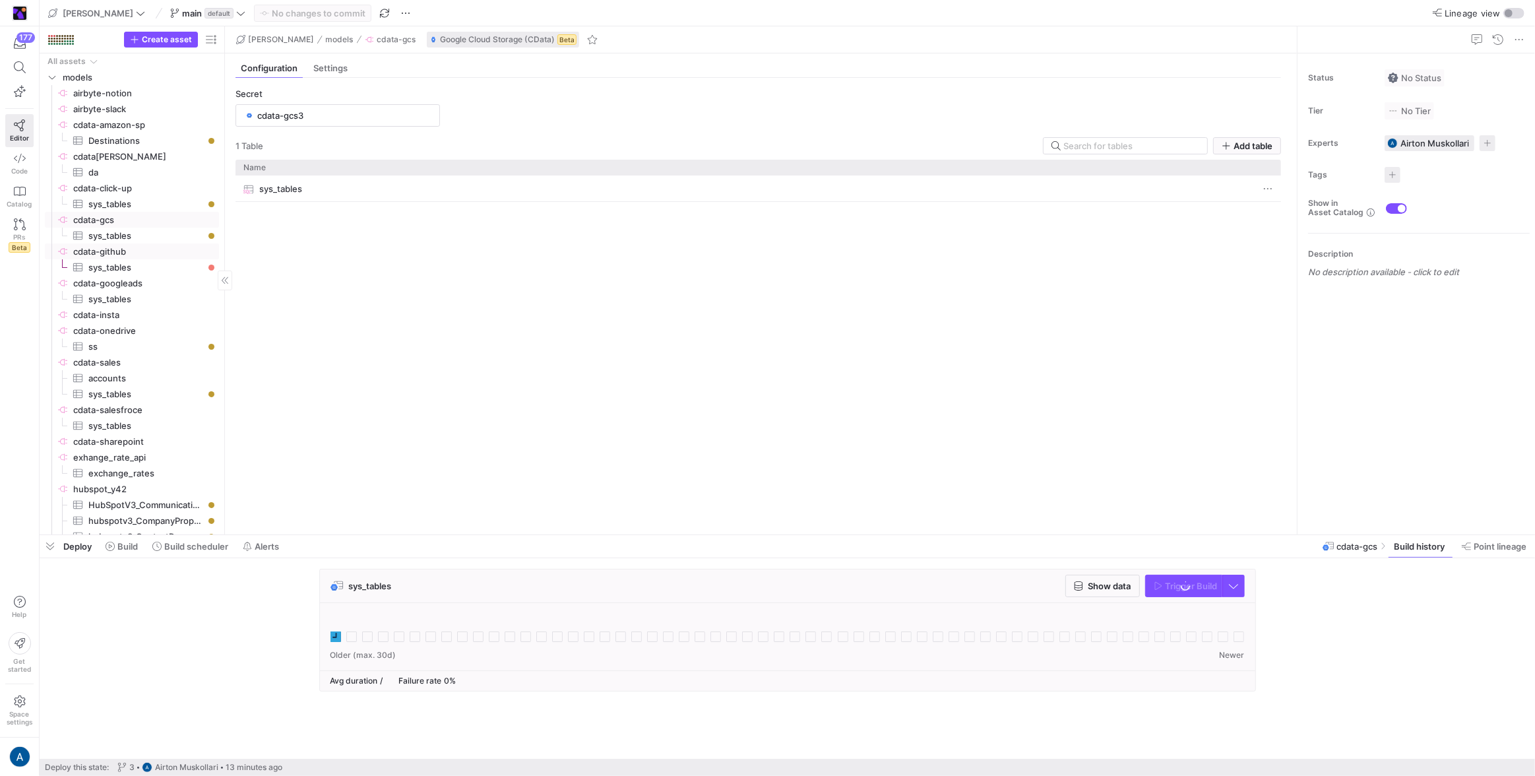
click at [138, 253] on span "cdata-github​​​​​​​​" at bounding box center [145, 251] width 144 height 15
click at [154, 222] on span "cdata-gcs​​​​​​​​" at bounding box center [145, 219] width 144 height 15
type input "cdata-gcs3"
click at [339, 626] on div at bounding box center [787, 629] width 914 height 32
click at [334, 636] on g at bounding box center [335, 636] width 11 height 11
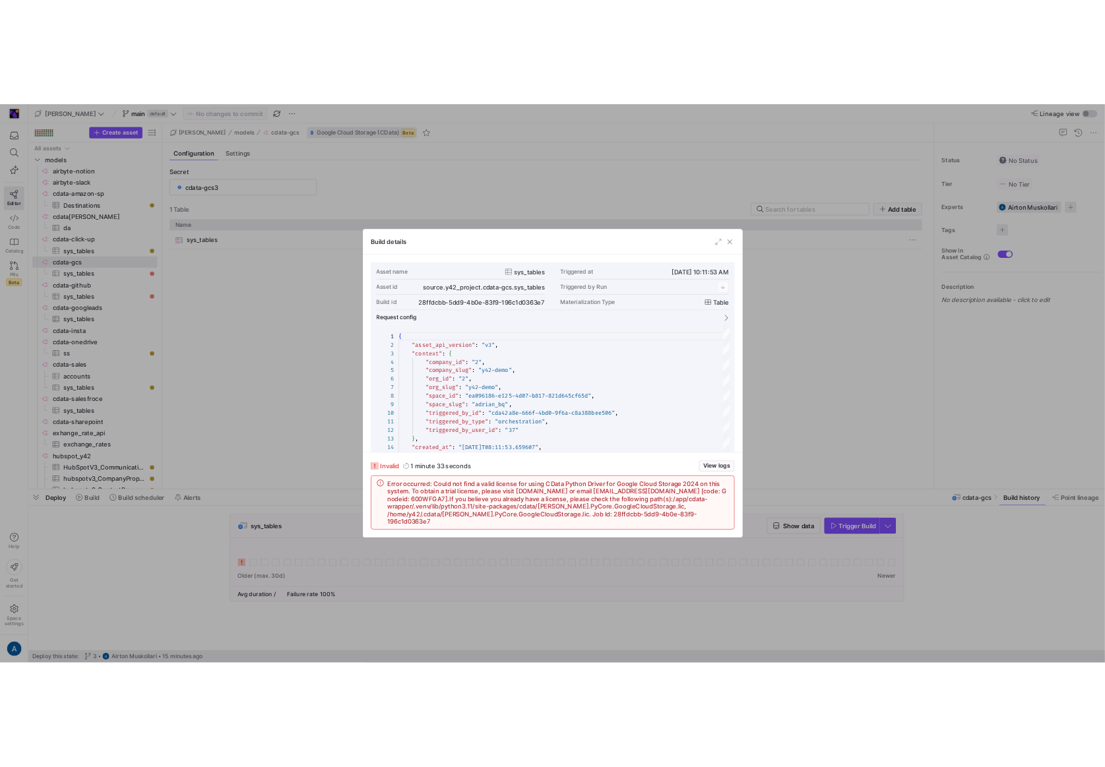
scroll to position [119, 0]
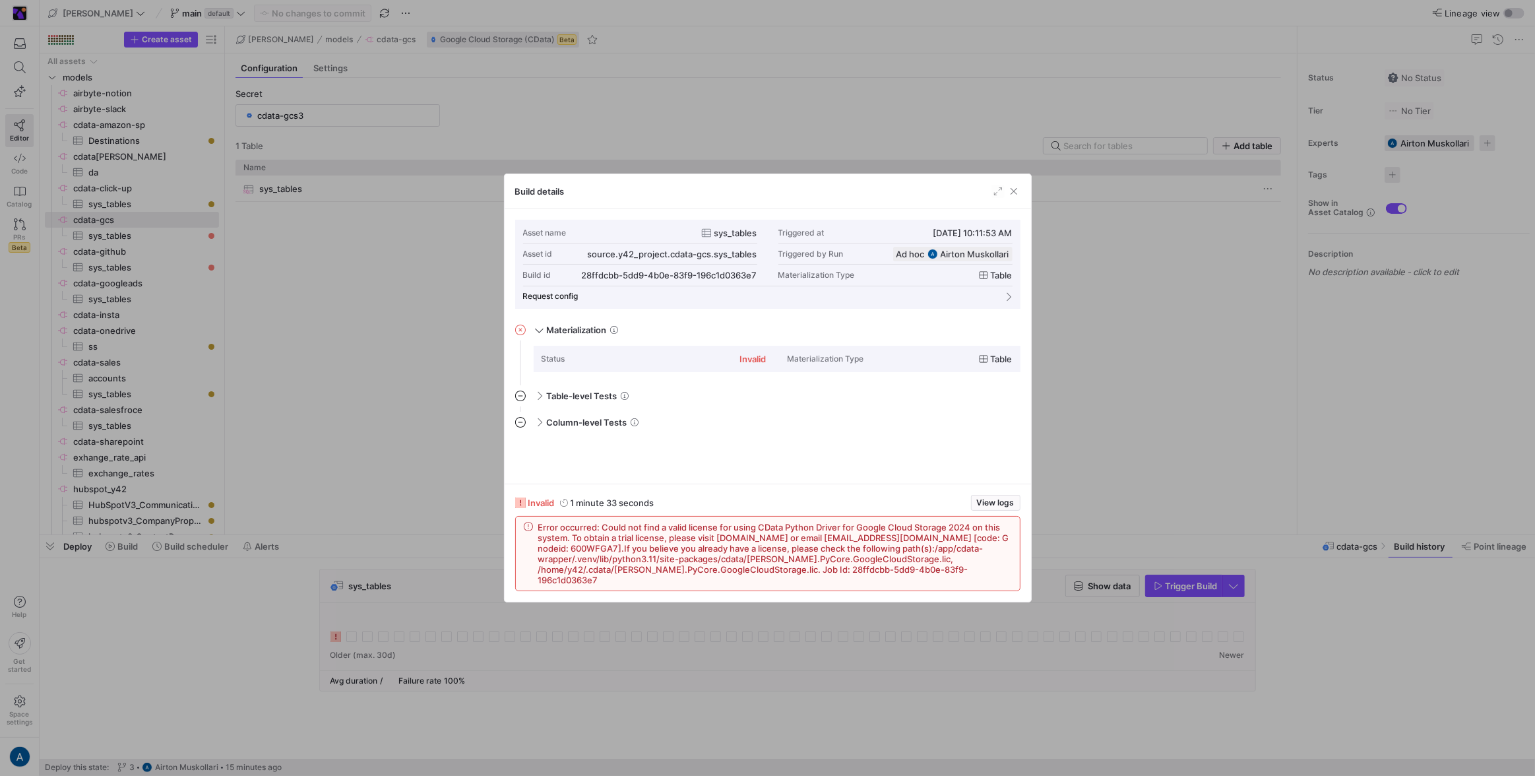
click at [1020, 195] on div "Build details" at bounding box center [767, 191] width 526 height 35
click at [1013, 195] on div "Build details" at bounding box center [767, 191] width 526 height 35
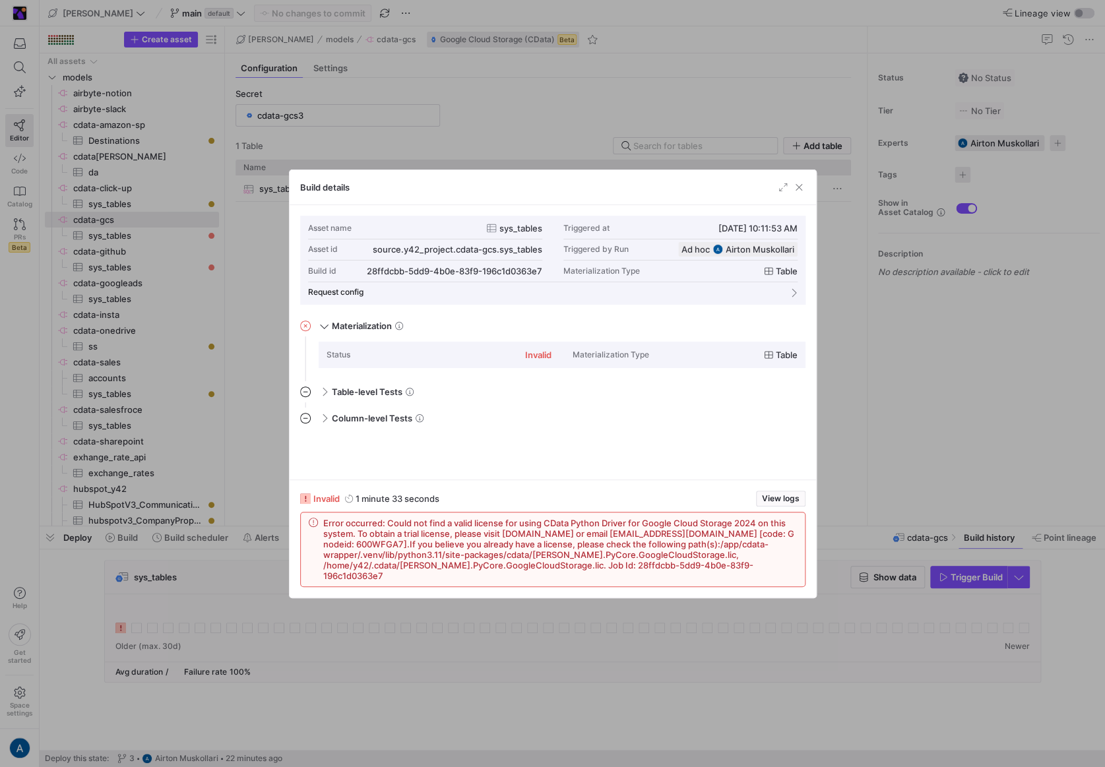
click at [857, 401] on div at bounding box center [552, 383] width 1105 height 767
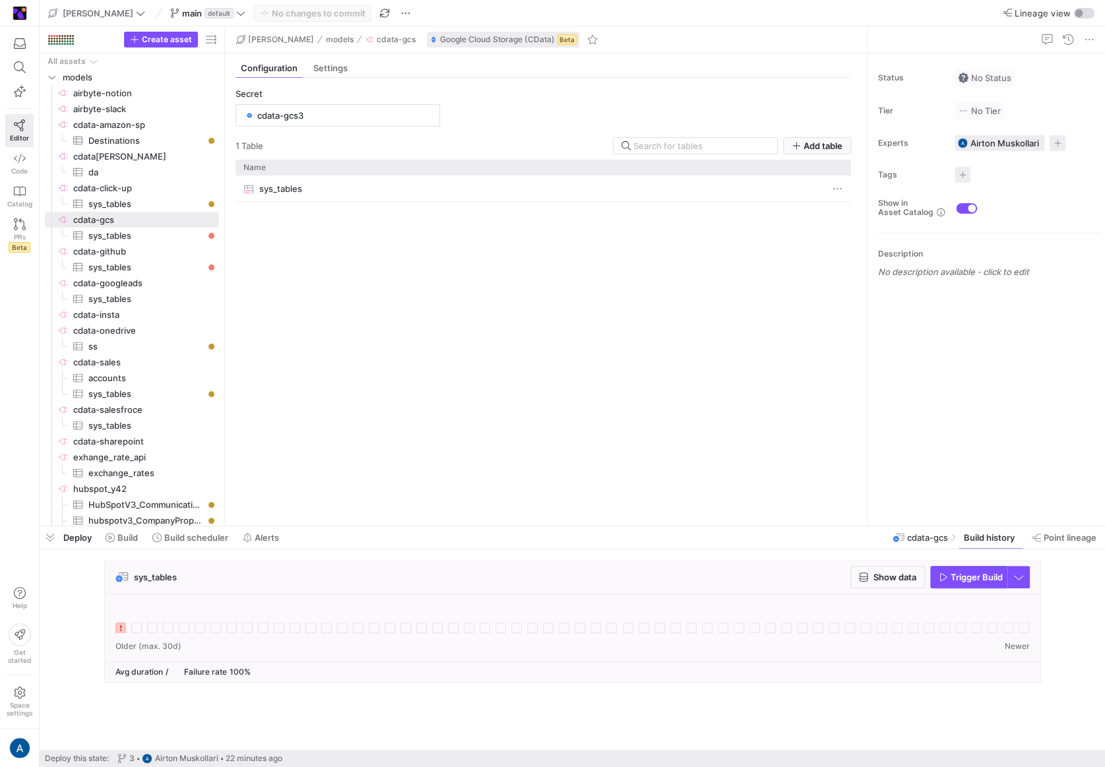
click at [125, 630] on icon at bounding box center [120, 628] width 11 height 11
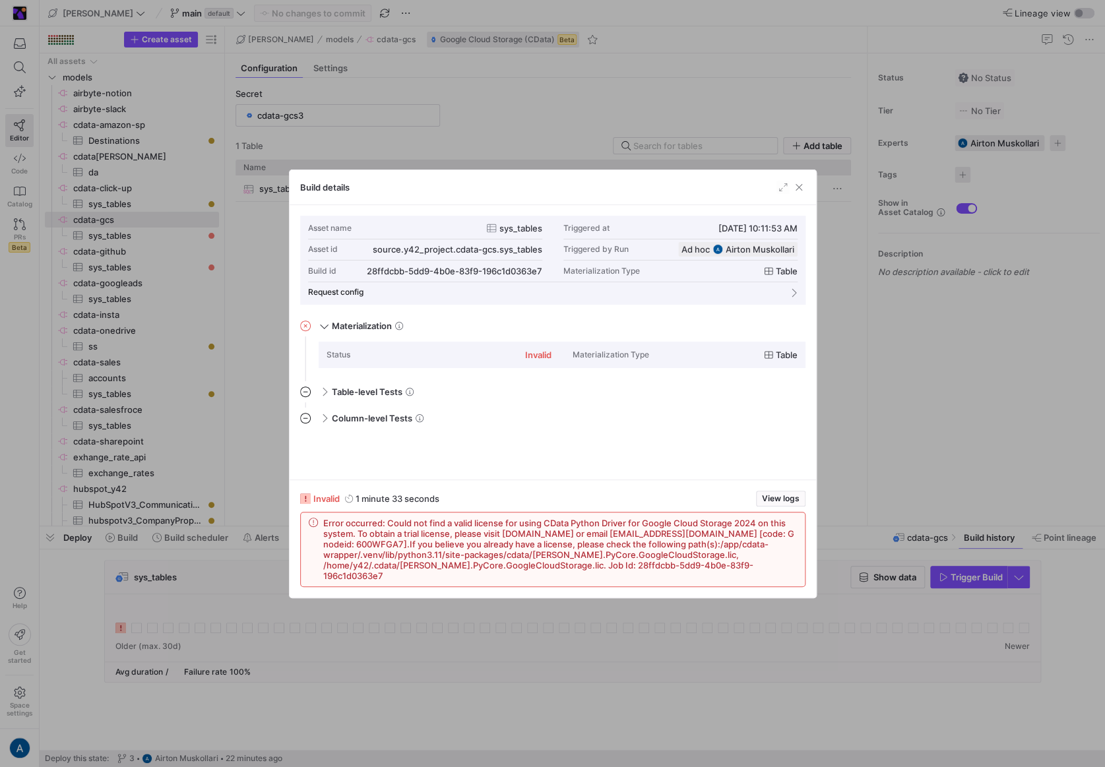
click at [867, 386] on div at bounding box center [552, 383] width 1105 height 767
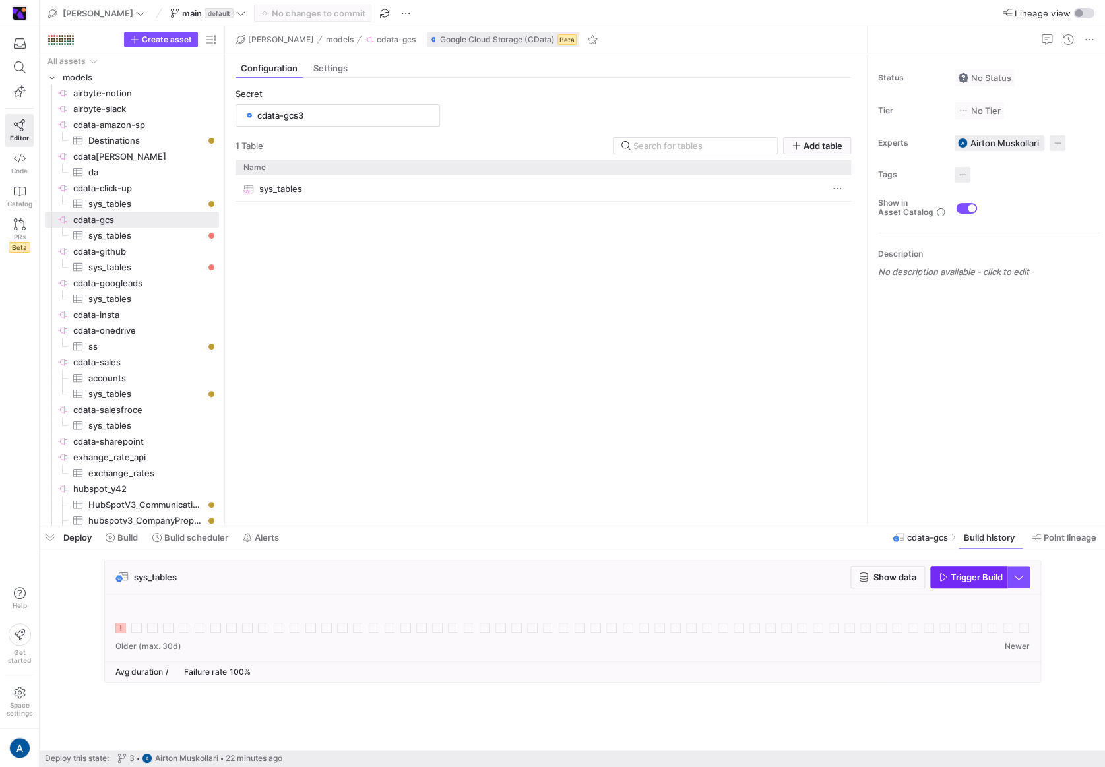
click at [973, 582] on span "button" at bounding box center [969, 576] width 76 height 21
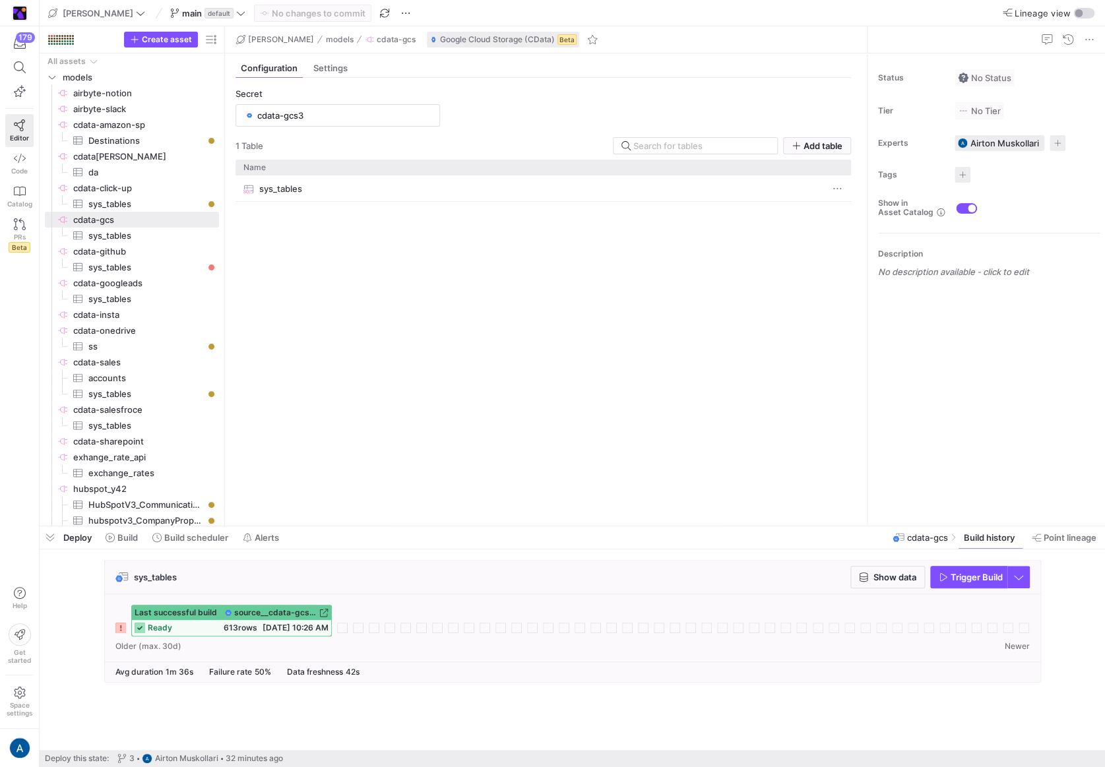
click at [265, 624] on span "[DATE] 10:26 AM" at bounding box center [295, 628] width 66 height 10
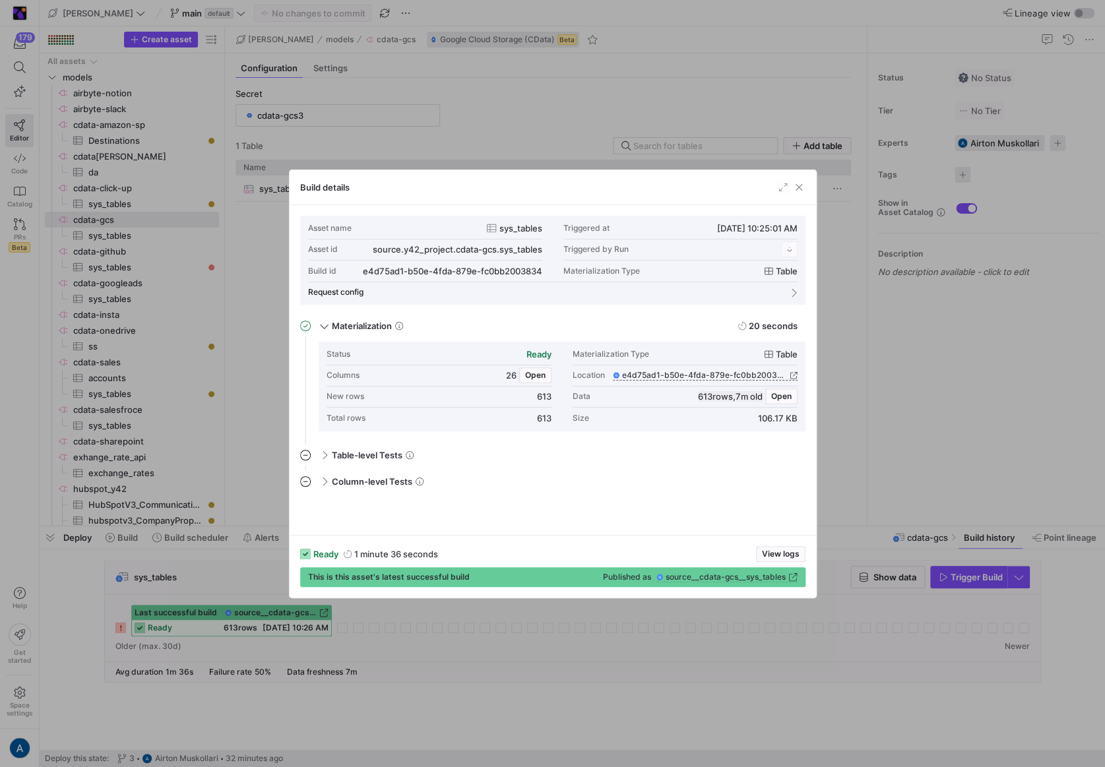
click at [797, 179] on div "Build details" at bounding box center [553, 187] width 526 height 35
click at [801, 189] on span "button" at bounding box center [798, 187] width 13 height 13
